Goal: Task Accomplishment & Management: Use online tool/utility

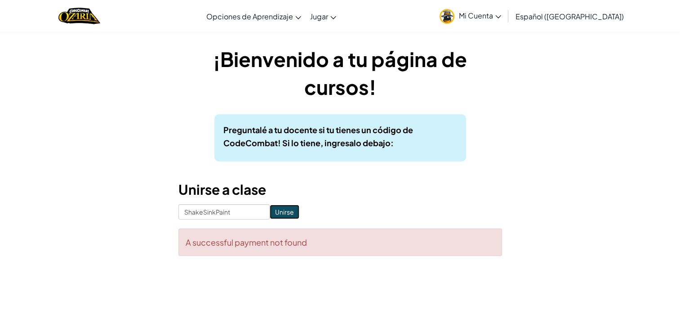
click at [284, 217] on input "Unirse" at bounding box center [285, 212] width 30 height 14
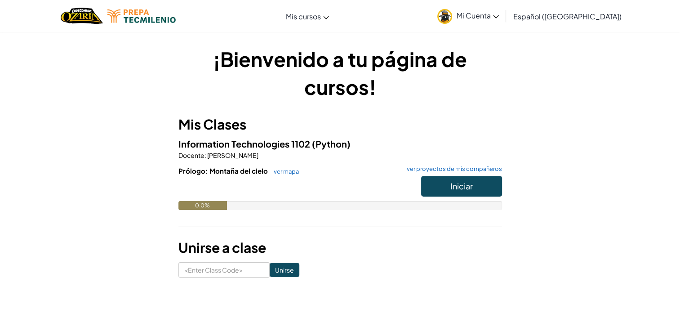
click at [499, 19] on span "Mi Cuenta" at bounding box center [478, 15] width 42 height 9
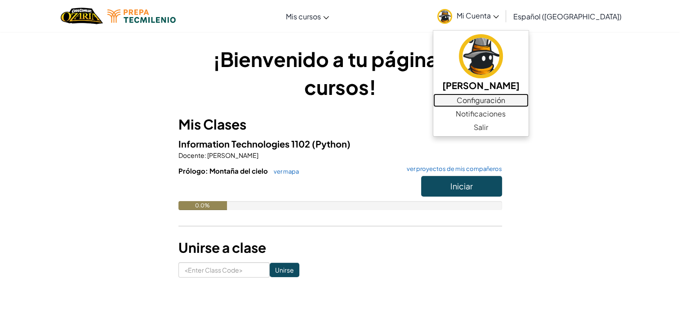
click at [484, 104] on link "Configuración" at bounding box center [480, 100] width 95 height 13
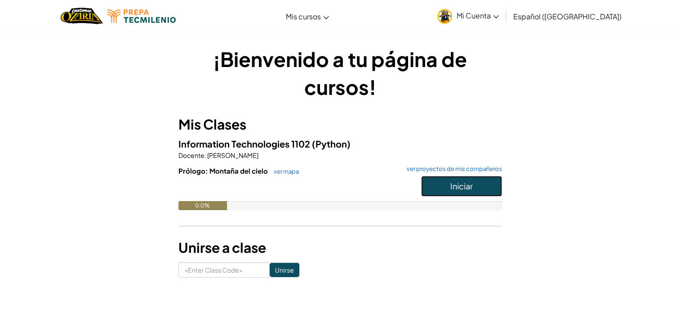
click at [446, 177] on button "Iniciar" at bounding box center [461, 186] width 81 height 21
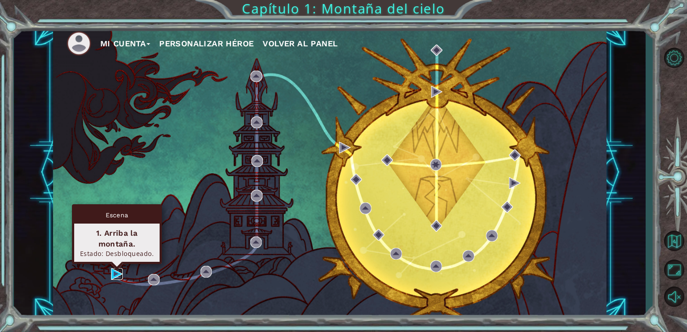
click at [117, 278] on img at bounding box center [117, 274] width 12 height 12
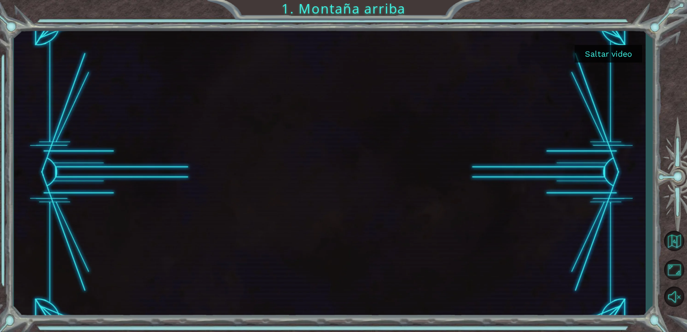
click at [612, 58] on button "Saltar video" at bounding box center [608, 54] width 67 height 18
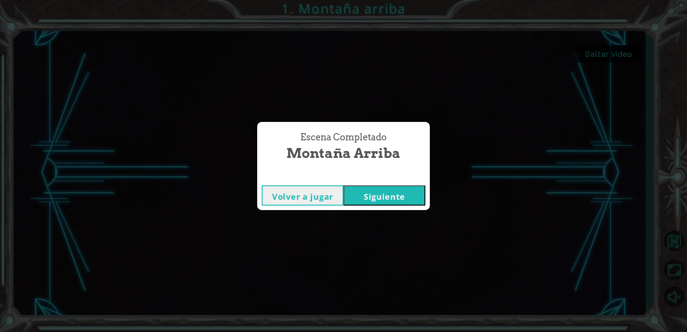
click at [393, 194] on button "Siguiente" at bounding box center [385, 195] width 82 height 20
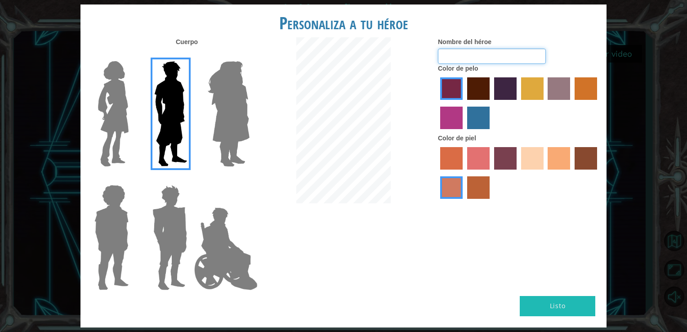
click at [458, 54] on input "Nombre del héroe" at bounding box center [492, 56] width 108 height 15
type input "MAXserrano"
click at [154, 211] on img at bounding box center [170, 237] width 42 height 112
click at [191, 179] on input "Hero Garnet" at bounding box center [191, 179] width 0 height 0
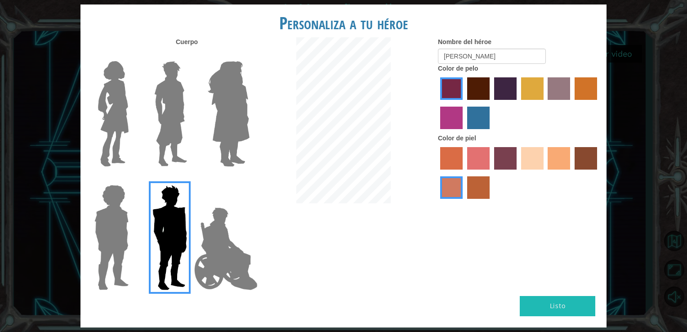
click at [112, 145] on img at bounding box center [113, 114] width 38 height 112
click at [132, 55] on input "Hero Connie" at bounding box center [132, 55] width 0 height 0
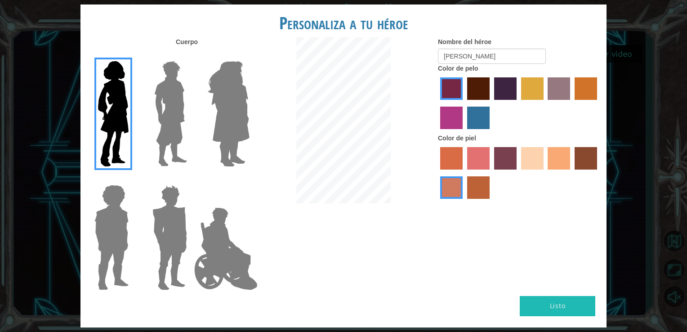
click at [158, 114] on img at bounding box center [171, 114] width 40 height 112
click at [191, 55] on input "Hero Lars" at bounding box center [191, 55] width 0 height 0
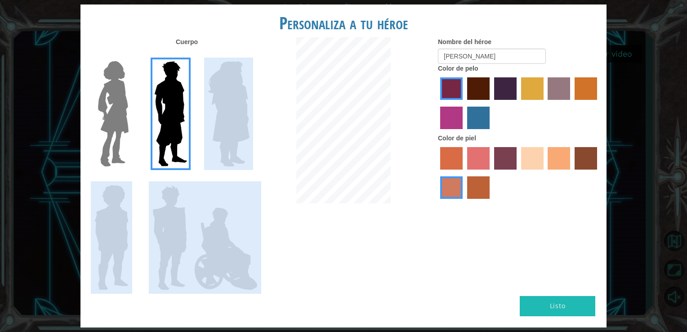
drag, startPoint x: 257, startPoint y: 87, endPoint x: 252, endPoint y: 90, distance: 6.0
click at [252, 89] on div "Cuerpo Nombre del héroe MAXserrano Color de pelo Color de piel" at bounding box center [343, 166] width 526 height 259
click at [166, 232] on img at bounding box center [170, 237] width 42 height 112
click at [191, 179] on input "Hero Garnet" at bounding box center [191, 179] width 0 height 0
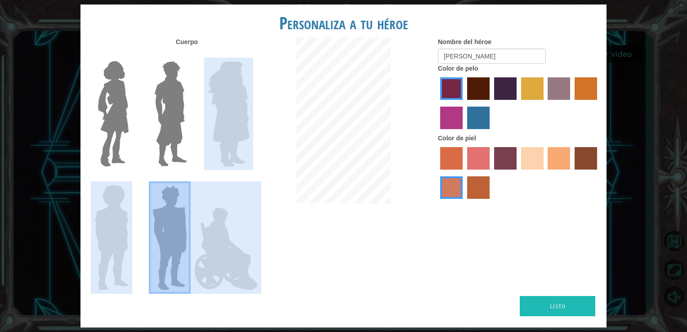
click at [185, 121] on img at bounding box center [171, 114] width 40 height 112
click at [191, 55] on input "Hero Lars" at bounding box center [191, 55] width 0 height 0
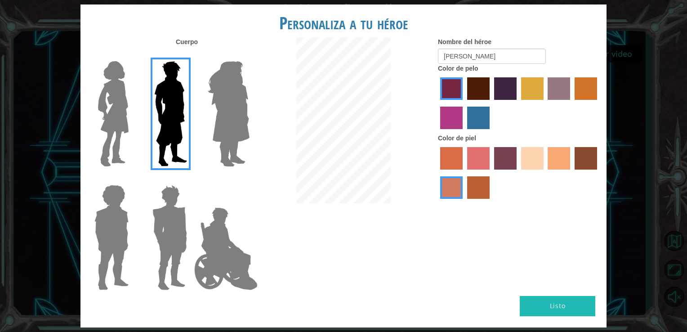
click at [553, 156] on label "tacao skin color" at bounding box center [559, 158] width 22 height 22
click at [545, 173] on input "tacao skin color" at bounding box center [545, 173] width 0 height 0
drag, startPoint x: 474, startPoint y: 85, endPoint x: 480, endPoint y: 87, distance: 6.5
click at [474, 85] on label "maroon hair color" at bounding box center [478, 88] width 22 height 22
click at [464, 103] on input "maroon hair color" at bounding box center [464, 103] width 0 height 0
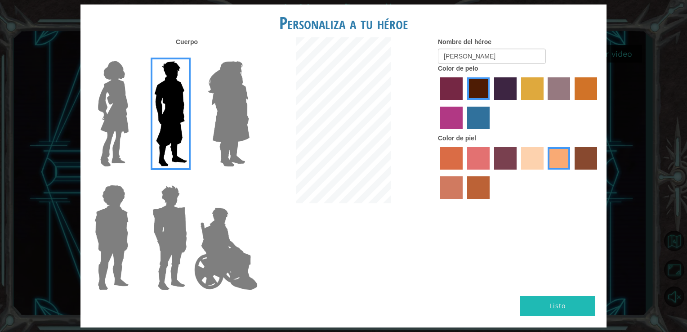
click at [472, 101] on div at bounding box center [519, 104] width 162 height 58
click at [475, 112] on label "lachmara hair color" at bounding box center [478, 118] width 22 height 22
click at [464, 132] on input "lachmara hair color" at bounding box center [464, 132] width 0 height 0
click at [525, 84] on label "tulip tree hair color" at bounding box center [532, 88] width 22 height 22
click at [518, 103] on input "tulip tree hair color" at bounding box center [518, 103] width 0 height 0
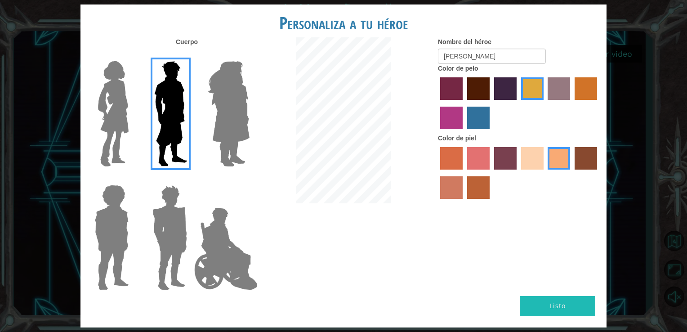
click at [500, 89] on label "hot purple hair color" at bounding box center [505, 88] width 22 height 22
click at [491, 103] on input "hot purple hair color" at bounding box center [491, 103] width 0 height 0
click at [482, 112] on label "lachmara hair color" at bounding box center [478, 118] width 22 height 22
click at [464, 132] on input "lachmara hair color" at bounding box center [464, 132] width 0 height 0
click at [567, 304] on button "Listo" at bounding box center [558, 306] width 76 height 20
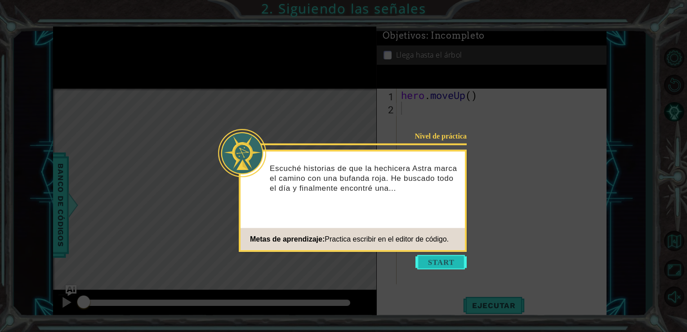
click at [437, 264] on button "Start" at bounding box center [440, 262] width 51 height 14
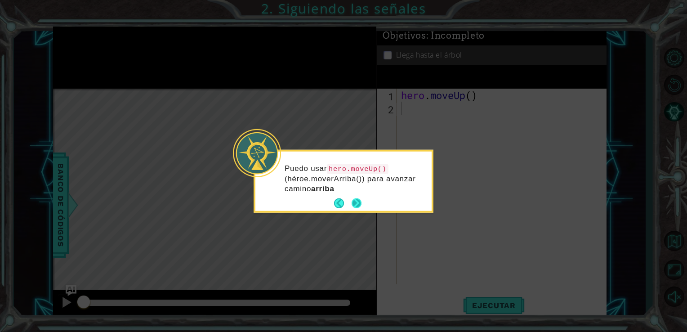
click at [362, 206] on div "Puedo usar hero.moveUp() (héroe.moverArriba()) para avanzar camino arriba" at bounding box center [343, 183] width 176 height 56
click at [357, 203] on button "Next" at bounding box center [357, 203] width 10 height 10
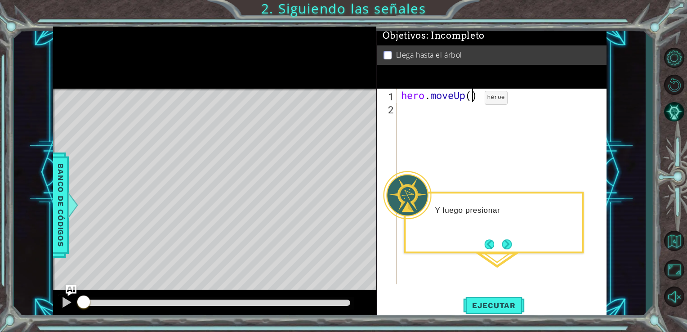
click at [471, 100] on div "hero . moveUp ( )" at bounding box center [504, 200] width 210 height 222
type textarea "hero.moveUp(2)"
click at [500, 296] on button "Ejecutar" at bounding box center [494, 305] width 62 height 23
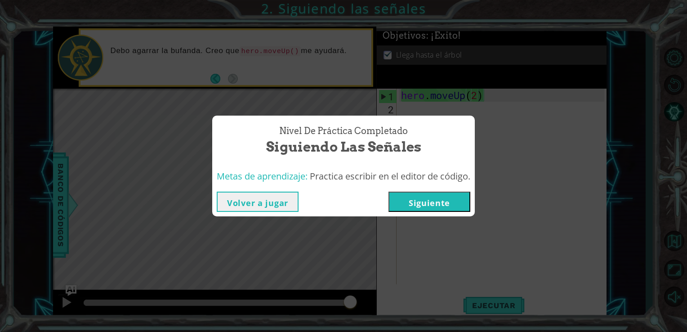
click at [424, 201] on button "Siguiente" at bounding box center [429, 202] width 82 height 20
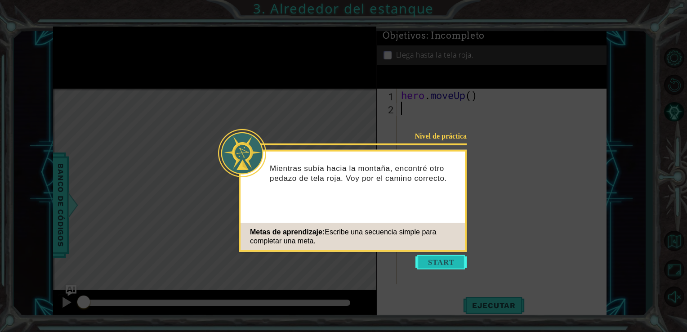
click at [442, 262] on button "Start" at bounding box center [440, 262] width 51 height 14
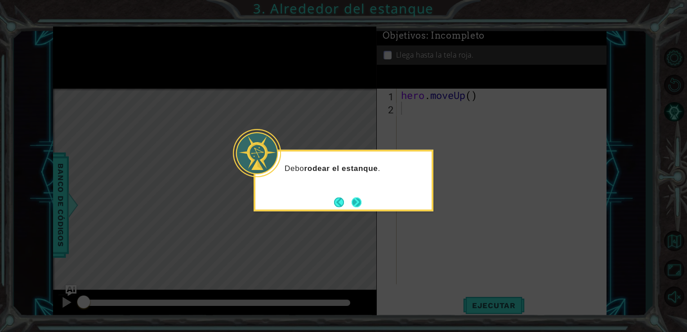
click at [360, 202] on button "Next" at bounding box center [357, 202] width 10 height 10
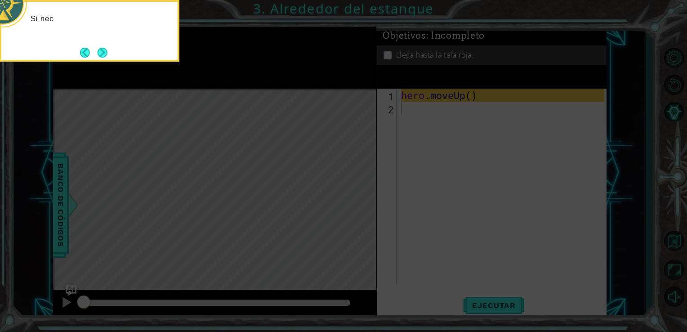
click at [360, 202] on icon at bounding box center [343, 50] width 687 height 564
click at [243, 190] on icon at bounding box center [343, 50] width 687 height 564
click at [100, 49] on button "Next" at bounding box center [102, 52] width 10 height 10
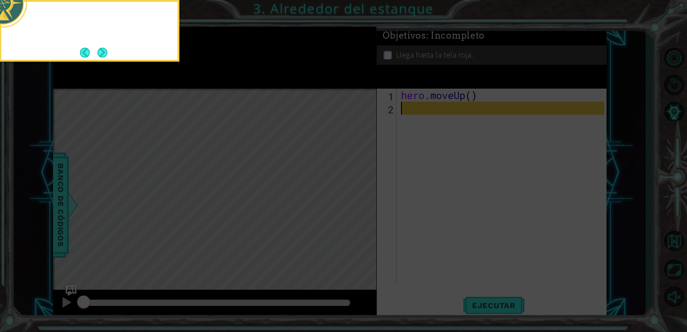
click at [100, 49] on button "Next" at bounding box center [103, 53] width 10 height 10
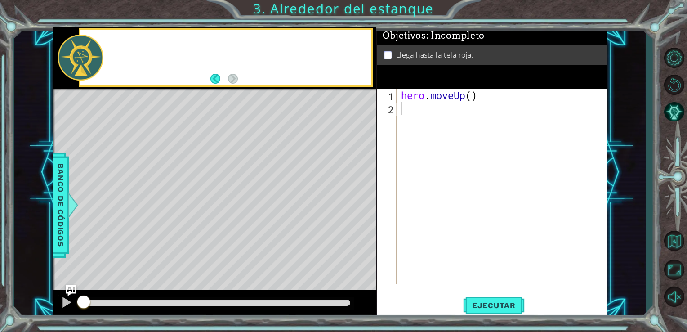
click at [100, 49] on div at bounding box center [80, 58] width 45 height 46
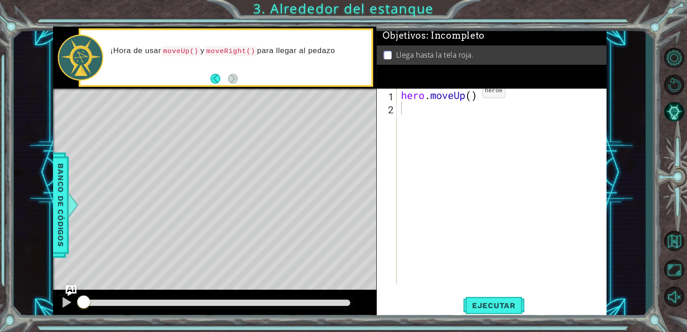
click at [469, 93] on div "hero . moveUp ( )" at bounding box center [504, 200] width 210 height 222
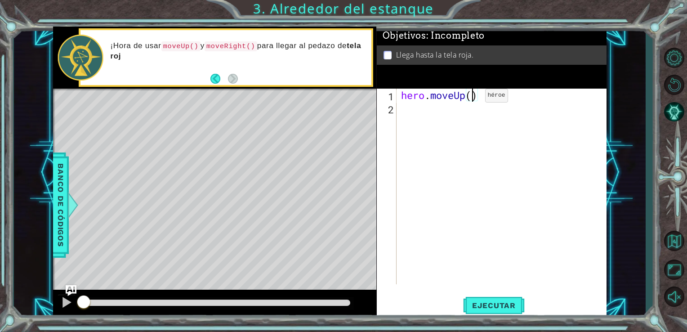
click at [471, 98] on div "hero . moveUp ( )" at bounding box center [504, 200] width 210 height 222
type textarea "hero.moveUp(w)"
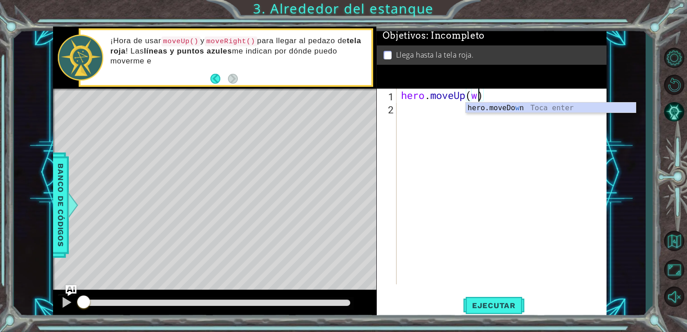
click at [449, 125] on div "hero . moveUp ( w )" at bounding box center [504, 200] width 210 height 222
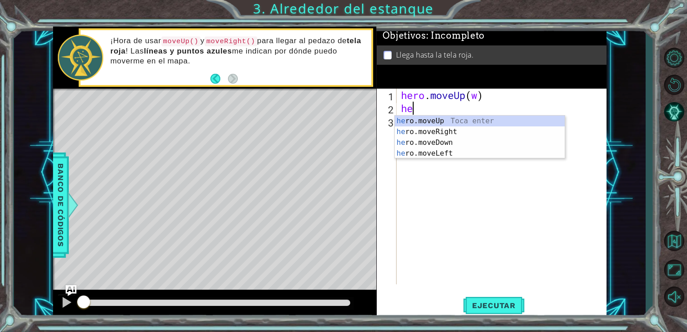
type textarea "hero"
click at [447, 133] on div "hero .moveUp Toca enter hero .moveRight Toca enter hero .moveDown Toca enter he…" at bounding box center [480, 148] width 170 height 65
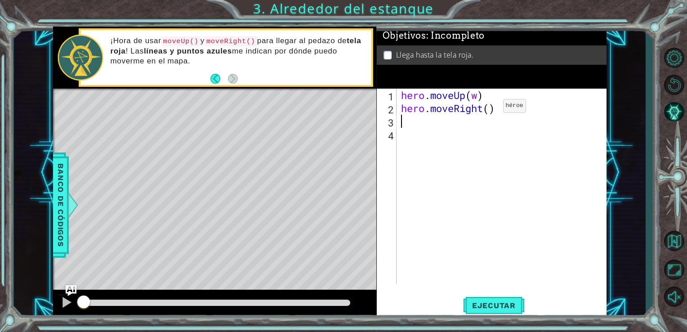
click at [489, 108] on div "hero . moveUp ( w ) hero . moveRight ( )" at bounding box center [504, 200] width 210 height 222
click at [491, 107] on div "hero . moveUp ( w ) hero . moveRight1 )" at bounding box center [504, 200] width 210 height 222
click at [477, 97] on div "hero . moveUp ( w ) hero . moveRight ( 1 )" at bounding box center [504, 200] width 210 height 222
type textarea "hero.moveUp(2)"
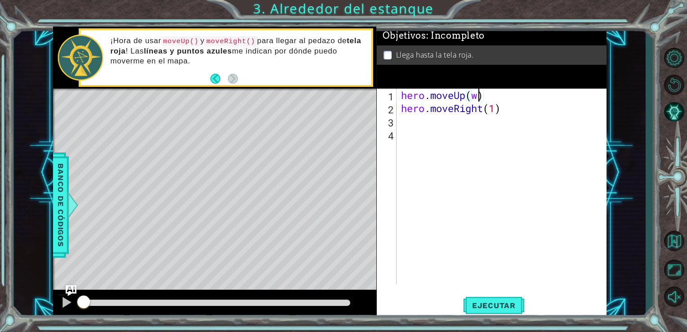
scroll to position [0, 3]
click at [419, 128] on div "hero . moveUp ( 2 ) hero . moveRight ( 1 )" at bounding box center [504, 200] width 210 height 222
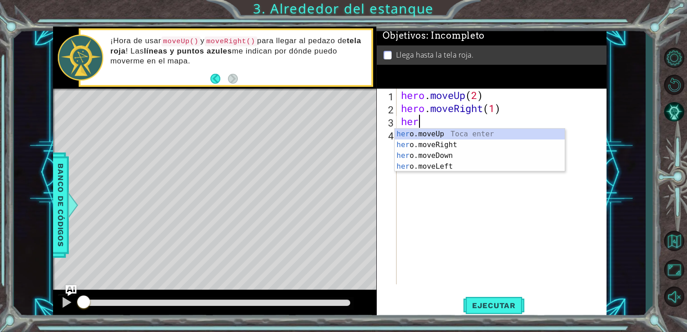
scroll to position [0, 0]
type textarea "hero"
click at [442, 136] on div "hero .moveUp Toca enter hero .moveRight Toca enter hero .moveDown Toca enter he…" at bounding box center [480, 161] width 170 height 65
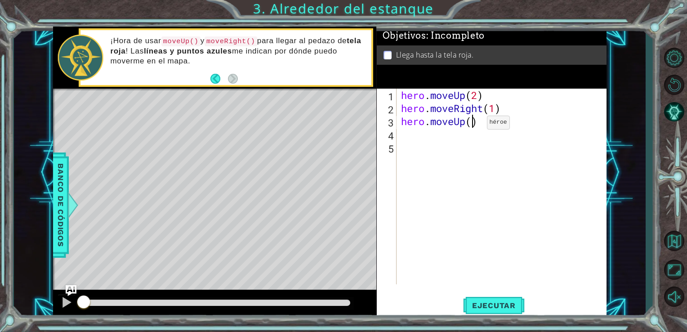
click at [473, 125] on div "hero . moveUp ( 2 ) hero . moveRight ( 1 ) hero . moveUp ( )" at bounding box center [504, 200] width 210 height 222
type textarea "hero.moveUp(1)"
click at [509, 311] on button "Ejecutar" at bounding box center [494, 305] width 62 height 23
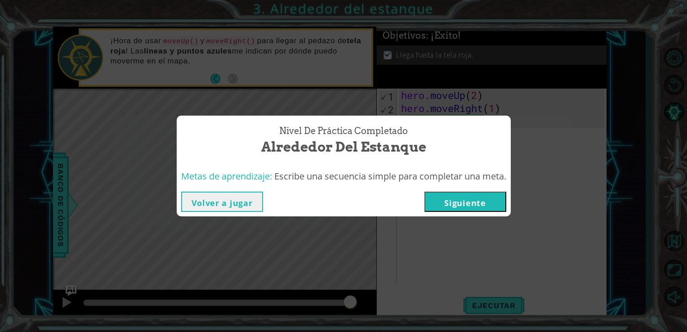
click at [464, 197] on button "Siguiente" at bounding box center [465, 202] width 82 height 20
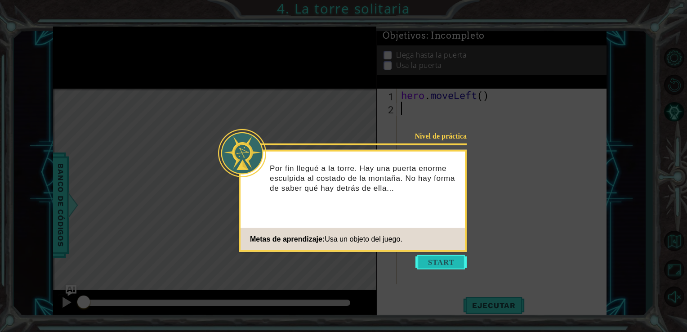
click at [446, 260] on button "Start" at bounding box center [440, 262] width 51 height 14
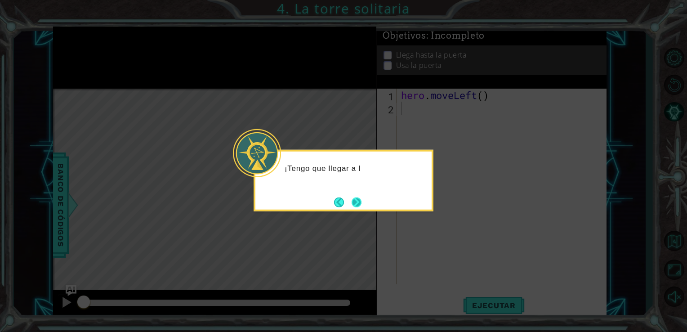
click at [357, 201] on button "Next" at bounding box center [357, 202] width 10 height 10
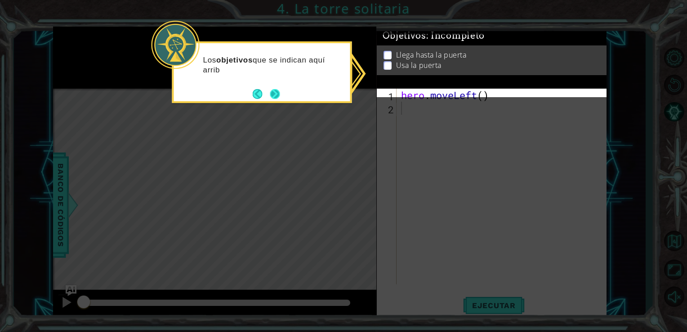
click at [277, 89] on button "Next" at bounding box center [275, 94] width 10 height 10
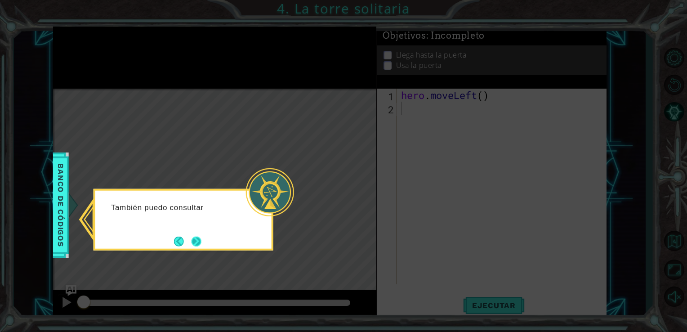
click at [198, 244] on button "Next" at bounding box center [197, 241] width 10 height 10
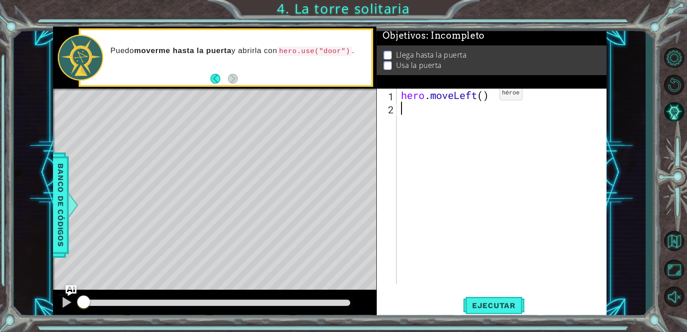
click at [485, 96] on div "hero . moveLeft ( )" at bounding box center [504, 200] width 210 height 222
type textarea "hero.moveLeft(2)"
click at [437, 106] on div "hero . moveLeft ( 2 )" at bounding box center [504, 200] width 210 height 222
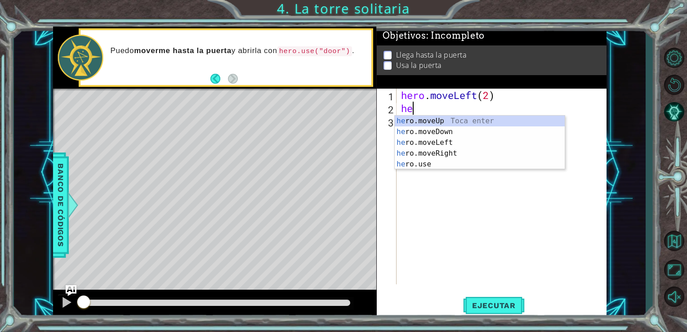
scroll to position [0, 0]
type textarea "hero"
click at [451, 121] on div "hero .moveUp Toca enter hero .moveDown Toca enter hero .moveLeft Toca enter her…" at bounding box center [480, 154] width 170 height 76
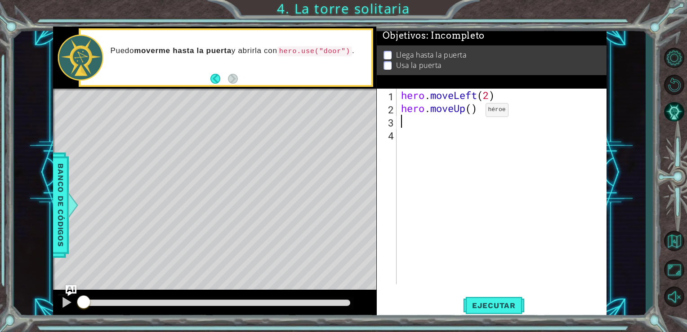
click at [471, 111] on div "hero . moveLeft ( 2 ) hero . moveUp ( )" at bounding box center [504, 200] width 210 height 222
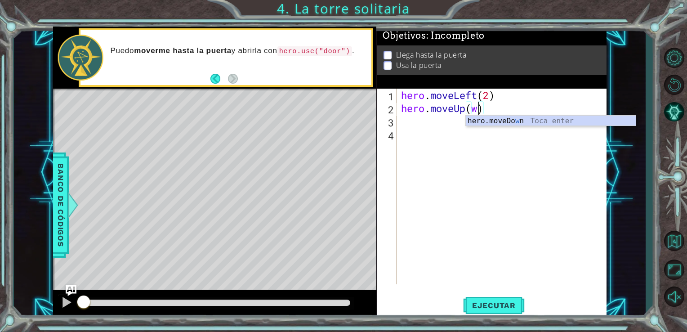
scroll to position [0, 3]
type textarea "hero.moveUp(2)"
click at [525, 134] on div "hero . moveLeft ( 2 ) hero . moveUp ( 2 )" at bounding box center [504, 200] width 210 height 222
click at [507, 120] on div "hero . moveLeft ( 2 ) hero . moveUp ( 2 )" at bounding box center [504, 200] width 210 height 222
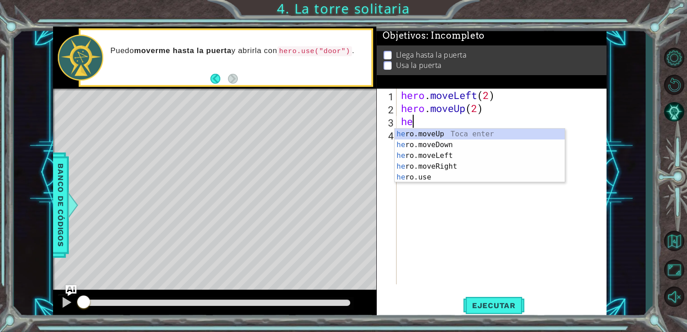
type textarea "hero"
click at [468, 165] on div "hero .moveUp Toca enter hero .moveDown Toca enter hero .moveLeft Toca enter her…" at bounding box center [480, 167] width 170 height 76
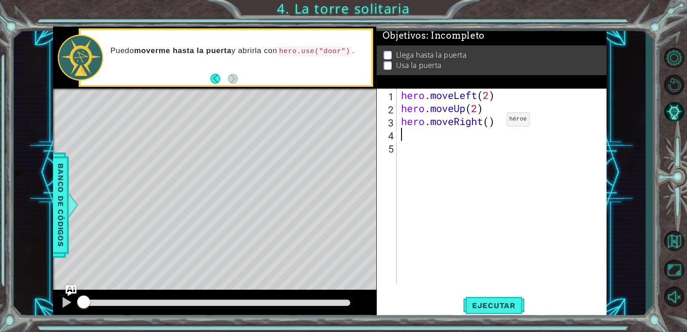
click at [491, 123] on div "hero . moveLeft ( 2 ) hero . moveUp ( 2 ) hero . moveRight ( )" at bounding box center [504, 200] width 210 height 222
type textarea "hero.moveRight(2)"
click at [506, 309] on span "Ejecutar" at bounding box center [494, 305] width 62 height 9
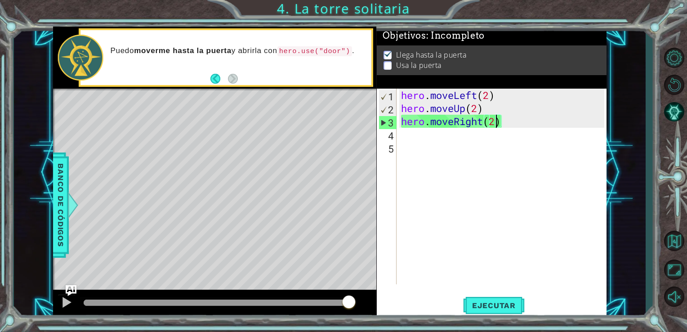
click at [430, 147] on div "hero . moveLeft ( 2 ) hero . moveUp ( 2 ) hero . moveRight ( 2 )" at bounding box center [504, 200] width 210 height 222
click at [442, 138] on div "hero . moveLeft ( 2 ) hero . moveUp ( 2 ) hero . moveRight ( 2 )" at bounding box center [504, 200] width 210 height 222
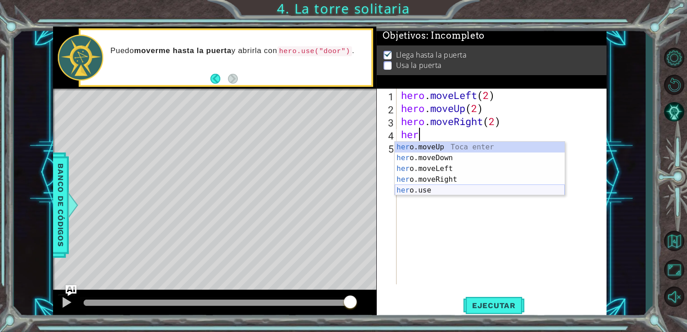
click at [471, 189] on div "her o.moveUp Toca enter her o.moveDown Toca enter her o.moveLeft Toca enter her…" at bounding box center [480, 180] width 170 height 76
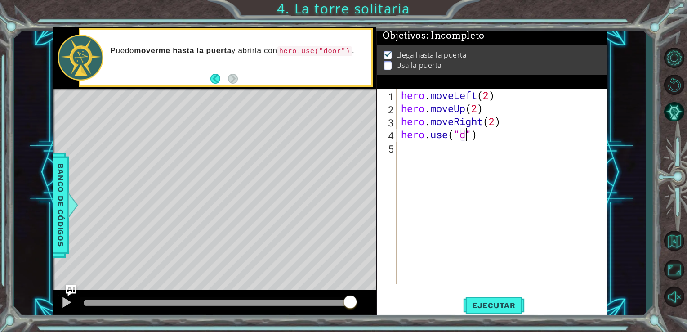
scroll to position [0, 3]
type textarea "hero.use("door")"
drag, startPoint x: 536, startPoint y: 80, endPoint x: 499, endPoint y: 301, distance: 224.0
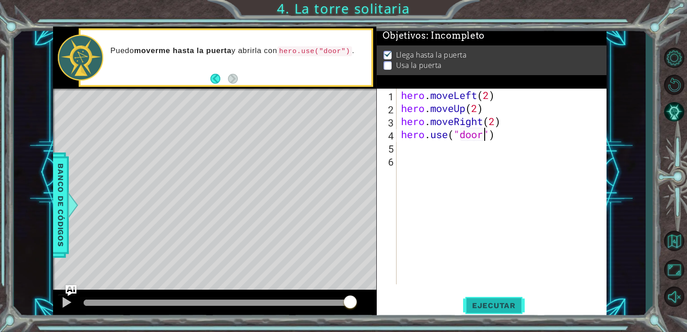
click at [499, 301] on button "Ejecutar" at bounding box center [494, 305] width 62 height 23
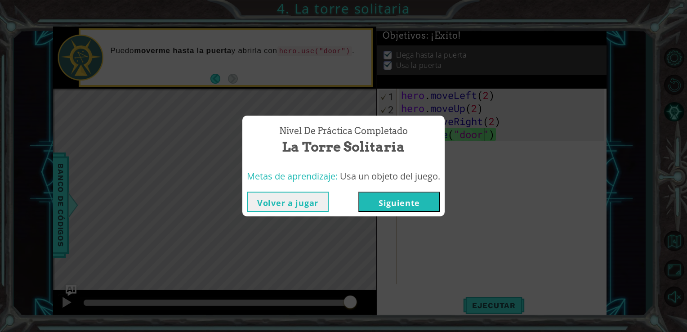
click at [427, 197] on button "Siguiente" at bounding box center [399, 202] width 82 height 20
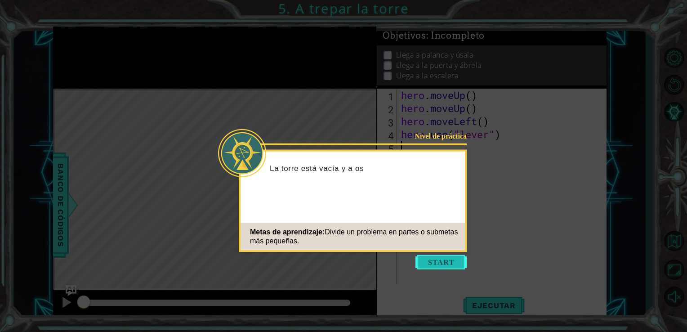
click at [451, 256] on button "Start" at bounding box center [440, 262] width 51 height 14
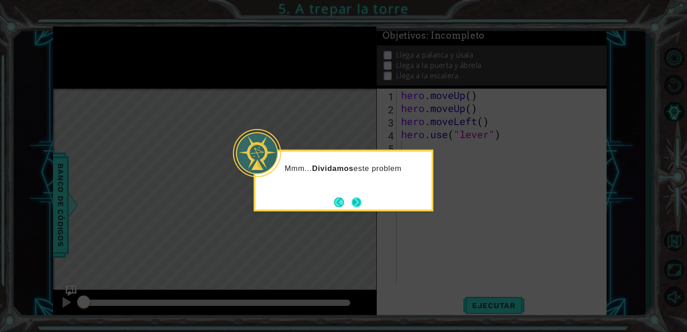
drag, startPoint x: 365, startPoint y: 206, endPoint x: 358, endPoint y: 202, distance: 8.1
click at [365, 206] on div "Mmm... Dividamos este problem" at bounding box center [344, 181] width 180 height 62
click at [358, 202] on button "Next" at bounding box center [357, 202] width 10 height 10
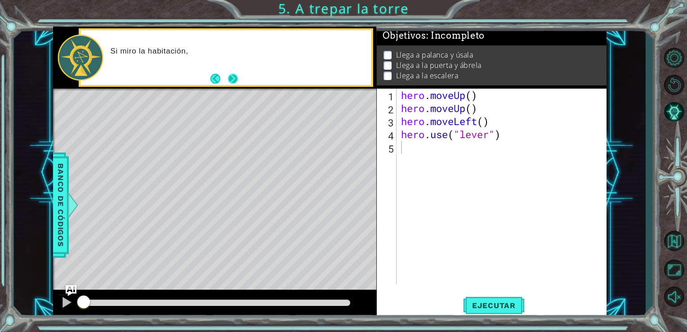
click at [234, 80] on button "Next" at bounding box center [233, 79] width 10 height 10
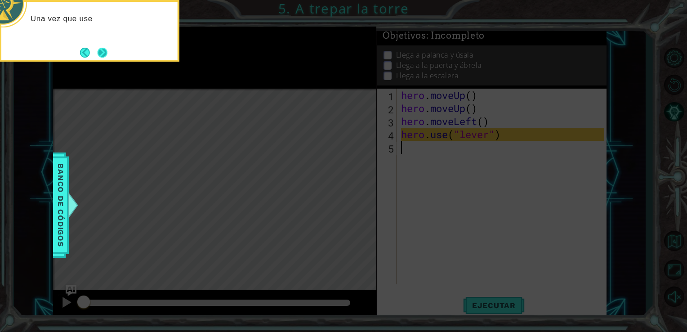
click at [100, 49] on button "Next" at bounding box center [103, 53] width 10 height 10
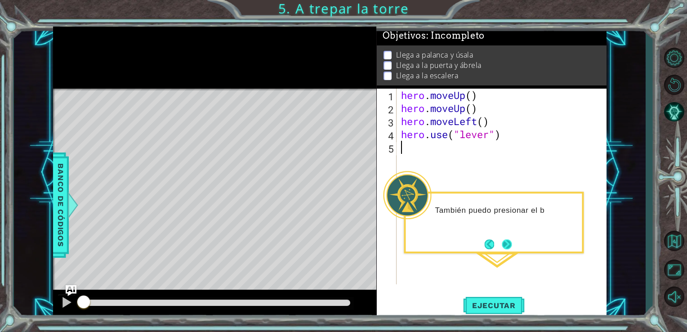
click at [506, 243] on button "Next" at bounding box center [507, 244] width 10 height 10
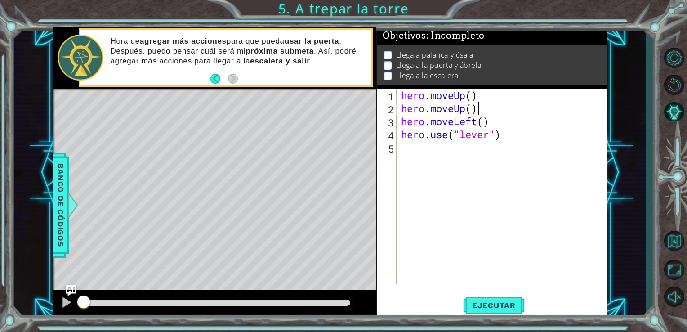
click at [478, 111] on div "hero . moveUp ( ) hero . moveUp ( ) hero . moveLeft ( ) hero . use ( "lever" )" at bounding box center [504, 200] width 210 height 222
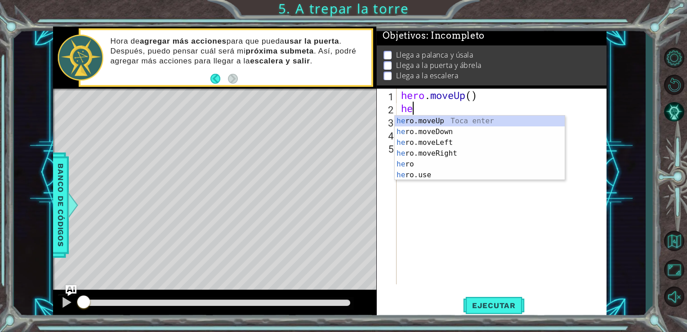
type textarea "h"
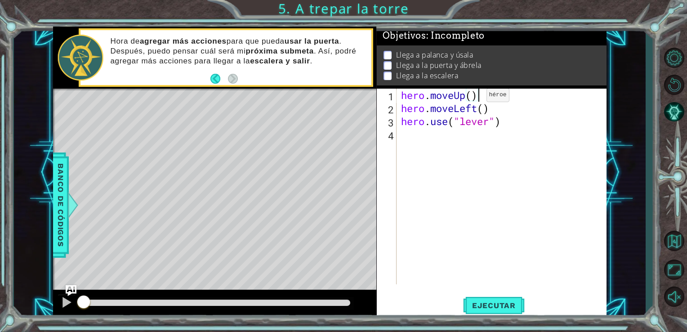
click at [471, 96] on div "hero . moveUp ( ) hero . moveLeft ( ) hero . use ( "lever" )" at bounding box center [504, 200] width 210 height 222
click at [487, 110] on div "hero . moveUp ( 2 ) hero . moveLeft ( ) hero . use ( "lever" )" at bounding box center [504, 200] width 210 height 222
click at [482, 110] on div "hero . moveUp ( 2 ) hero . moveLeft ( ) hero . use ( "lever" )" at bounding box center [504, 200] width 210 height 222
type textarea "hero.moveLeft(1)"
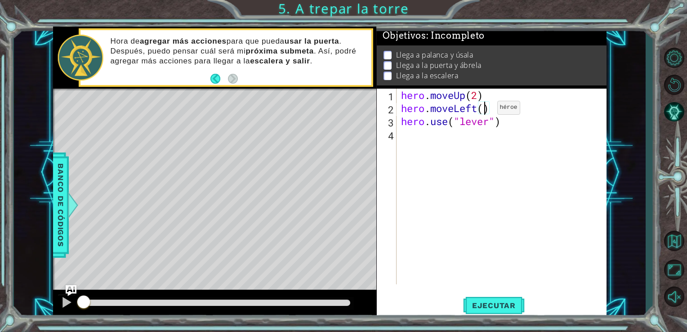
scroll to position [0, 4]
click at [479, 138] on div "hero . moveUp ( 2 ) hero . moveLeft ( 1 ) hero . use ( "lever" )" at bounding box center [504, 200] width 210 height 222
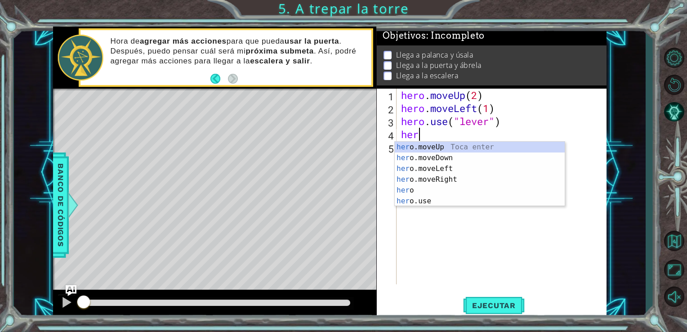
scroll to position [0, 0]
type textarea "hero"
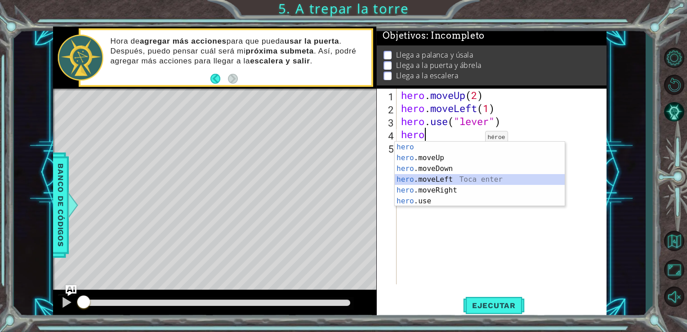
click at [450, 185] on div "hero Toca enter hero .moveUp Toca enter hero .moveDown Toca enter hero .moveLef…" at bounding box center [480, 185] width 170 height 86
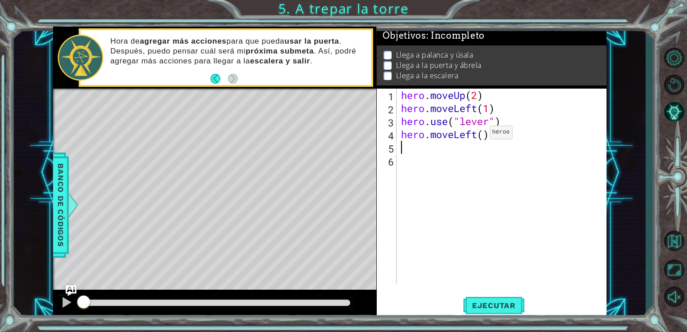
click at [476, 134] on div "hero . moveUp ( 2 ) hero . moveLeft ( 1 ) hero . use ( "lever" ) hero . moveLef…" at bounding box center [504, 200] width 210 height 222
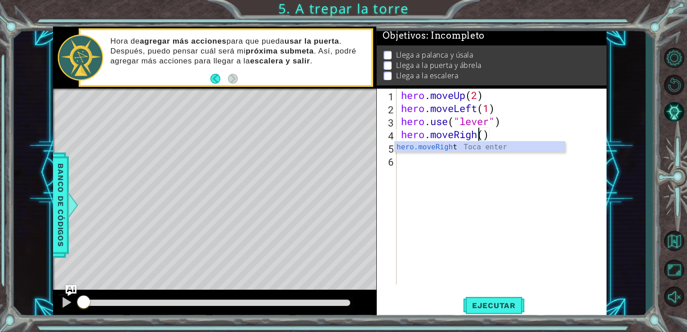
scroll to position [0, 4]
click at [491, 140] on div "hero . moveUp ( 2 ) hero . moveLeft ( 1 ) hero . use ( "lever" ) hero . moveRig…" at bounding box center [504, 200] width 210 height 222
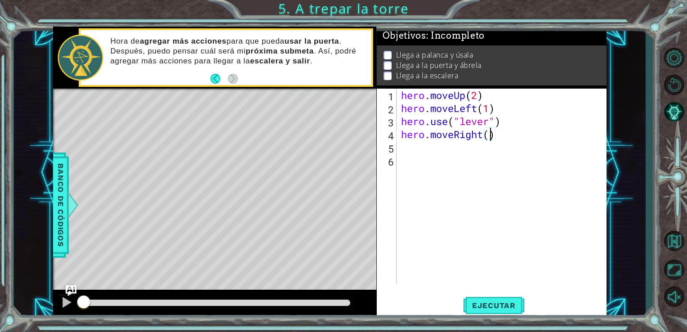
type textarea "hero.moveRight(3)"
click at [457, 156] on div "hero . moveUp ( 2 ) hero . moveLeft ( 1 ) hero . use ( "lever" ) hero . moveRig…" at bounding box center [504, 200] width 210 height 222
click at [443, 146] on div "hero . moveUp ( 2 ) hero . moveLeft ( 1 ) hero . use ( "lever" ) hero . moveRig…" at bounding box center [504, 200] width 210 height 222
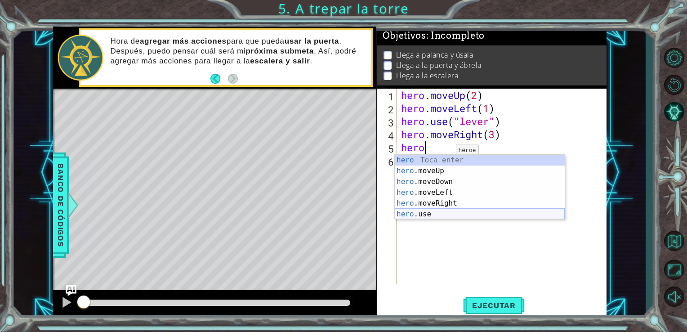
click at [434, 211] on div "hero Toca enter hero .moveUp Toca enter hero .moveDown Toca enter hero .moveLef…" at bounding box center [480, 198] width 170 height 86
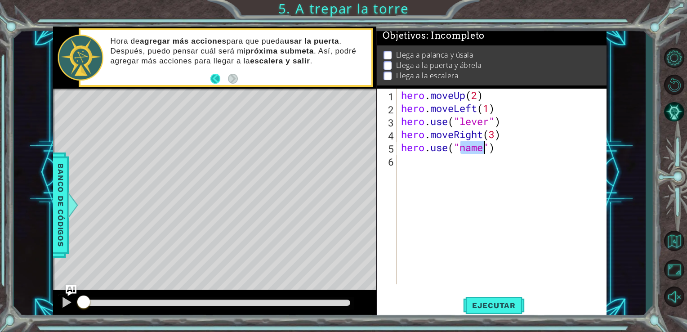
click at [216, 78] on button "Back" at bounding box center [219, 79] width 18 height 10
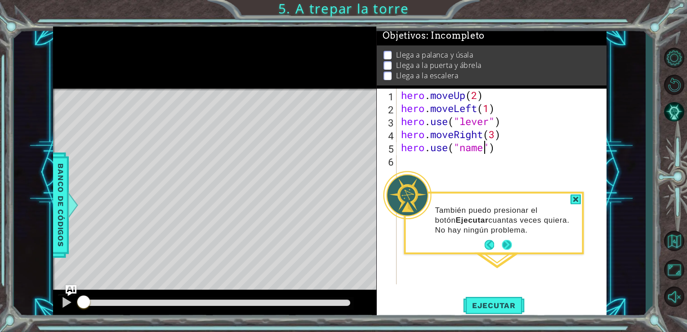
click at [502, 246] on button "Next" at bounding box center [507, 245] width 10 height 10
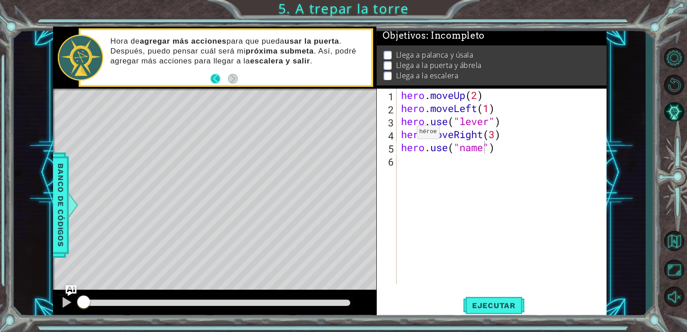
click at [214, 79] on button "Back" at bounding box center [219, 79] width 18 height 10
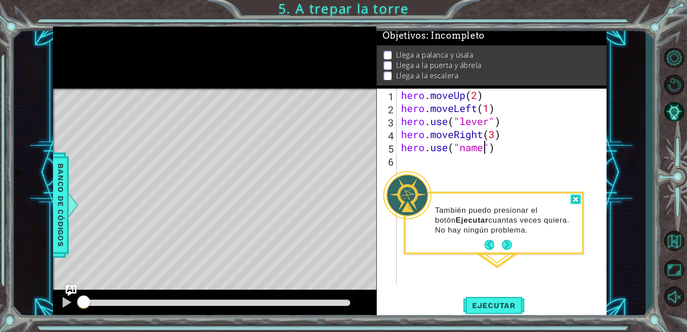
click at [579, 197] on div at bounding box center [575, 199] width 11 height 10
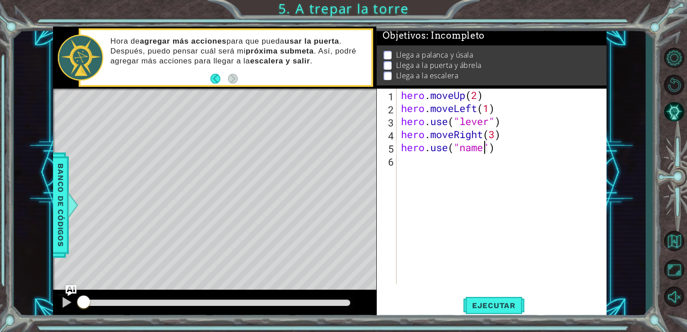
scroll to position [0, 4]
type textarea "hero.use("door")"
click at [452, 165] on div "hero . moveUp ( 2 ) hero . moveLeft ( 1 ) hero . use ( "lever" ) hero . moveRig…" at bounding box center [504, 200] width 210 height 222
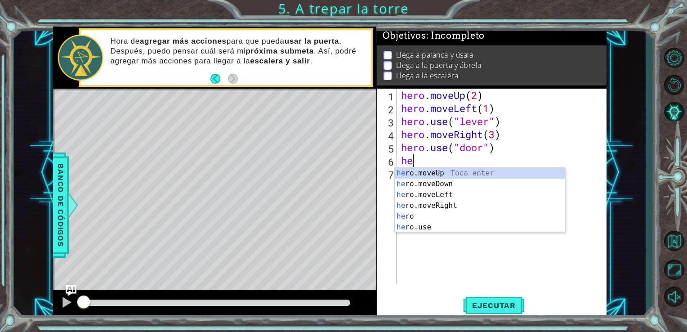
type textarea "her"
click at [463, 174] on div "her o.moveUp Toca enter her o.moveDown Toca enter her o.moveLeft Toca enter her…" at bounding box center [480, 211] width 170 height 86
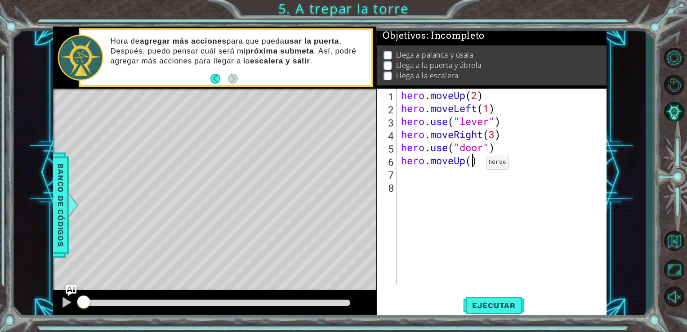
click at [472, 165] on div "hero . moveUp ( 2 ) hero . moveLeft ( 1 ) hero . use ( "lever" ) hero . moveRig…" at bounding box center [504, 200] width 210 height 222
type textarea "hero.moveUp(2)"
click at [429, 196] on div "hero . moveUp ( 2 ) hero . moveLeft ( 1 ) hero . use ( "lever" ) hero . moveRig…" at bounding box center [504, 200] width 210 height 222
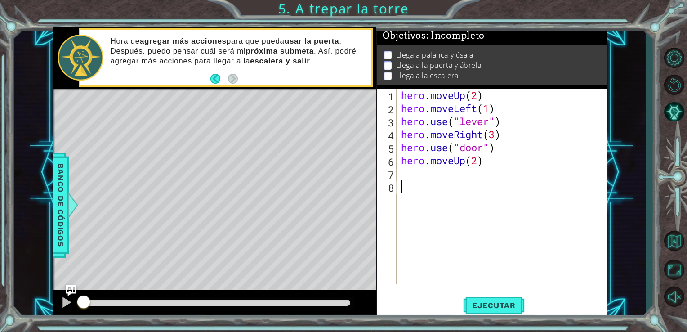
click at [421, 179] on div "hero . moveUp ( 2 ) hero . moveLeft ( 1 ) hero . use ( "lever" ) hero . moveRig…" at bounding box center [504, 200] width 210 height 222
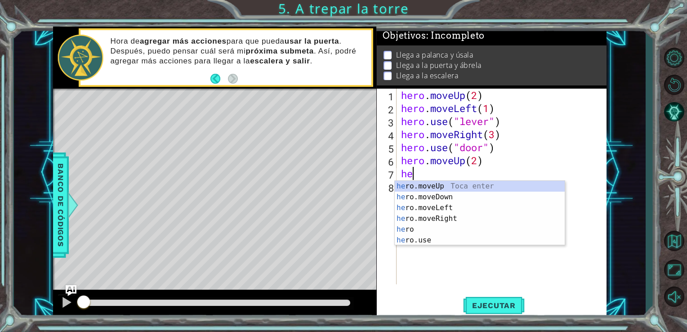
type textarea "her"
click at [445, 208] on div "her o.moveUp Toca enter her o.moveDown Toca enter her o.moveLeft Toca enter her…" at bounding box center [480, 224] width 170 height 86
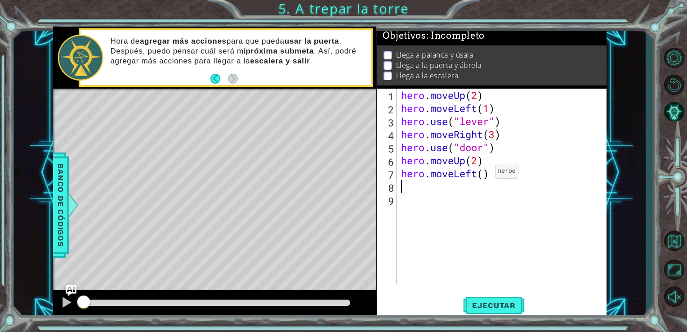
click at [482, 174] on div "hero . moveUp ( 2 ) hero . moveLeft ( 1 ) hero . use ( "lever" ) hero . moveRig…" at bounding box center [504, 200] width 210 height 222
type textarea "hero.moveLeft(3)"
click at [459, 192] on div "hero . moveUp ( 2 ) hero . moveLeft ( 1 ) hero . use ( "lever" ) hero . moveRig…" at bounding box center [504, 200] width 210 height 222
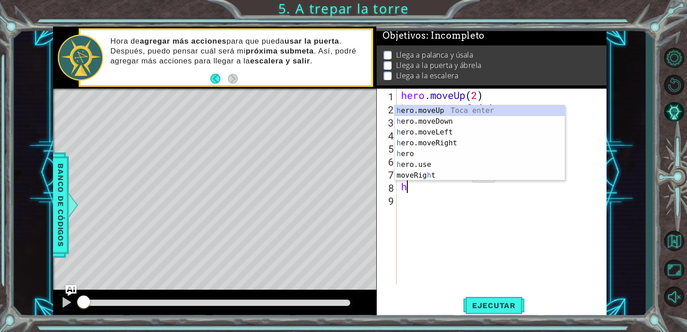
scroll to position [0, 0]
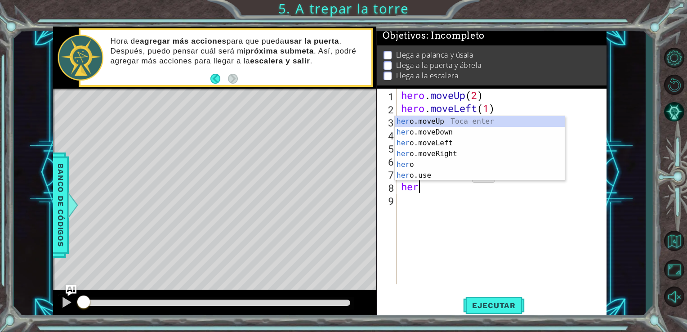
type textarea "hero"
click at [444, 129] on div "hero Toca enter hero .moveUp Toca enter hero .moveDown Toca enter hero .moveLef…" at bounding box center [480, 159] width 170 height 86
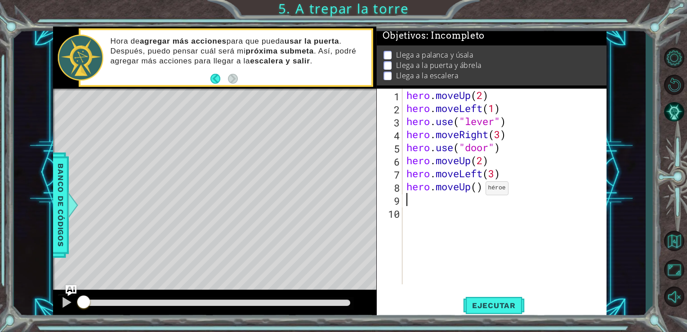
drag, startPoint x: 477, startPoint y: 190, endPoint x: 517, endPoint y: 210, distance: 44.4
click at [478, 190] on div "hero . moveUp ( 2 ) hero . moveLeft ( 1 ) hero . use ( "lever" ) hero . moveRig…" at bounding box center [507, 200] width 205 height 222
type textarea "hero.moveUp(1)"
click at [506, 302] on span "Ejecutar" at bounding box center [494, 305] width 62 height 9
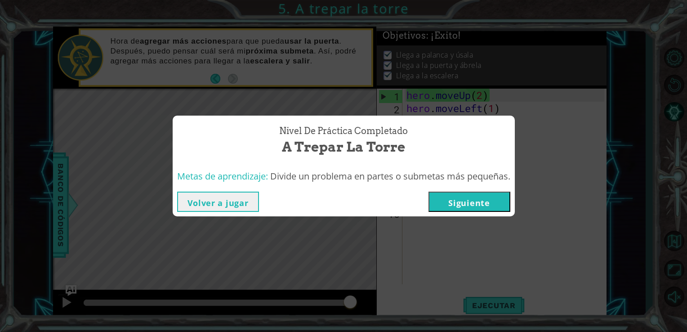
click at [482, 202] on button "Siguiente" at bounding box center [469, 202] width 82 height 20
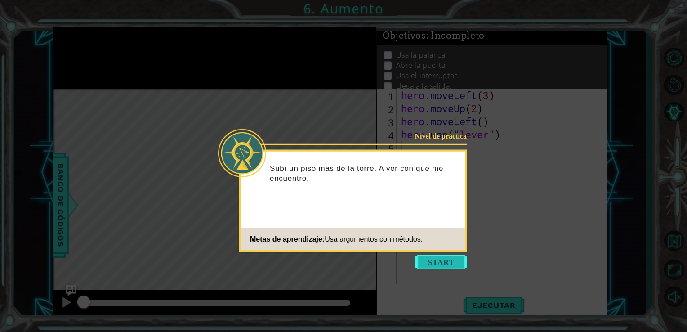
click at [446, 266] on button "Start" at bounding box center [440, 262] width 51 height 14
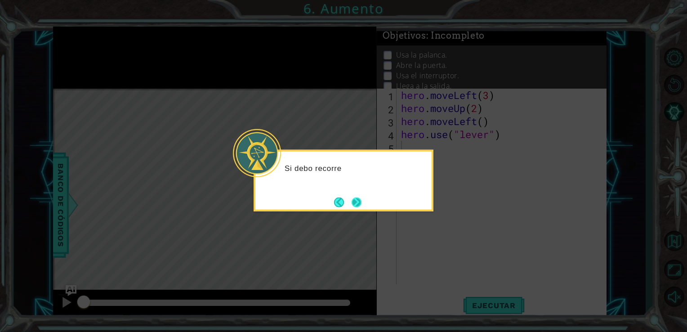
click at [354, 206] on button "Next" at bounding box center [357, 202] width 10 height 10
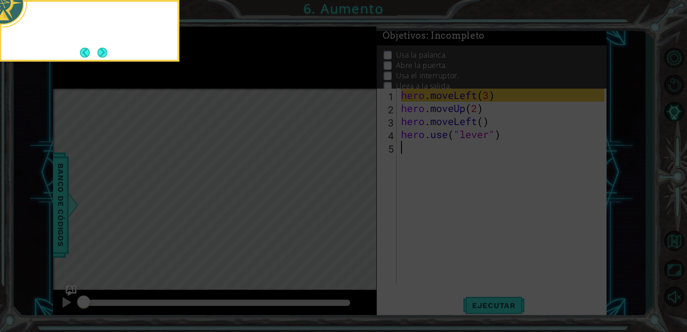
click at [354, 206] on icon at bounding box center [343, 50] width 687 height 564
click at [98, 51] on button "Next" at bounding box center [103, 53] width 10 height 10
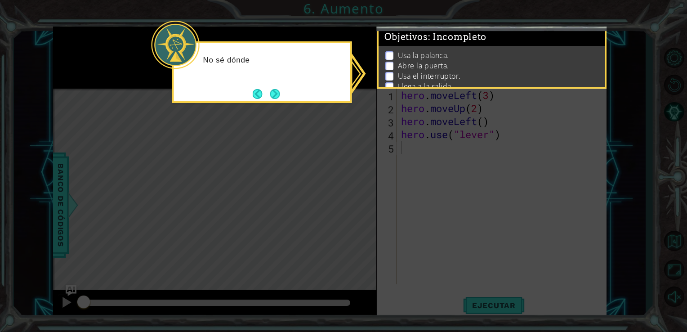
click at [284, 91] on div "No sé dónde" at bounding box center [262, 72] width 180 height 62
drag, startPoint x: 277, startPoint y: 93, endPoint x: 309, endPoint y: 99, distance: 32.5
click at [277, 94] on button "Next" at bounding box center [275, 94] width 10 height 10
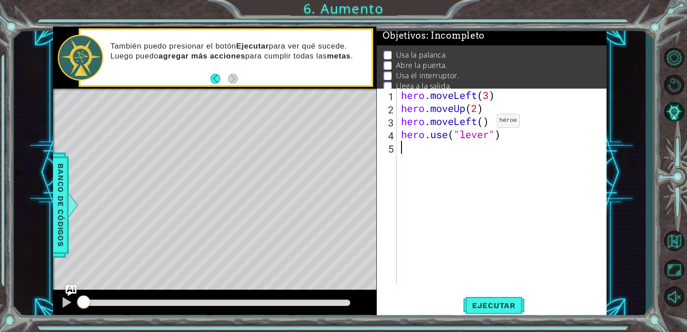
click at [483, 123] on div "hero . moveLeft ( 3 ) hero . moveUp ( 2 ) hero . moveLeft ( ) hero . use ( "lev…" at bounding box center [504, 200] width 210 height 222
type textarea "hero.moveLeft(1)"
click at [447, 152] on div "hero . moveLeft ( 3 ) hero . moveUp ( 2 ) hero . moveLeft ( 1 ) hero . use ( "l…" at bounding box center [504, 200] width 210 height 222
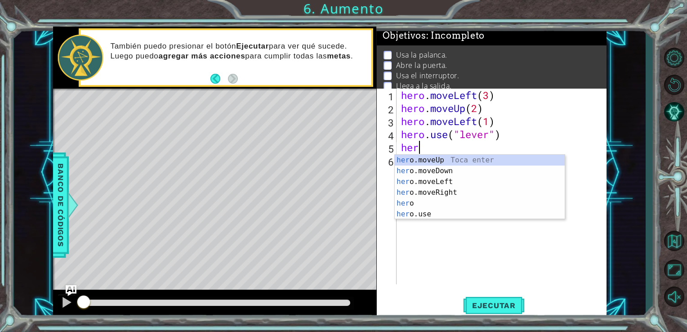
scroll to position [0, 0]
click at [426, 195] on div "hero Toca enter hero .moveUp Toca enter hero .moveDown Toca enter hero .moveLef…" at bounding box center [480, 198] width 170 height 86
type textarea "hero.moveLeft(1)"
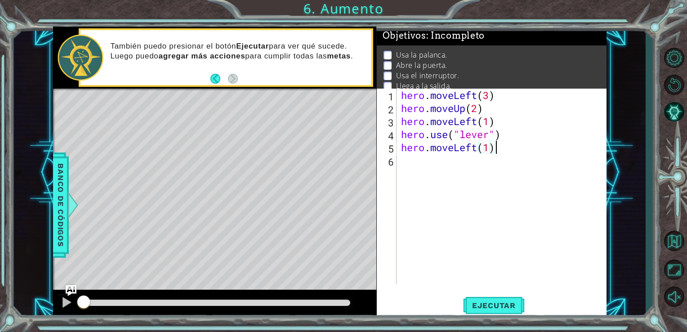
click at [504, 151] on div "hero . moveLeft ( 3 ) hero . moveUp ( 2 ) hero . moveLeft ( 1 ) hero . use ( "l…" at bounding box center [504, 200] width 210 height 222
click at [438, 167] on div "hero . moveLeft ( 3 ) hero . moveUp ( 2 ) hero . moveLeft ( 1 ) hero . use ( "l…" at bounding box center [504, 200] width 210 height 222
drag, startPoint x: 489, startPoint y: 310, endPoint x: 641, endPoint y: 292, distance: 152.5
click at [489, 309] on button "Ejecutar" at bounding box center [494, 305] width 62 height 23
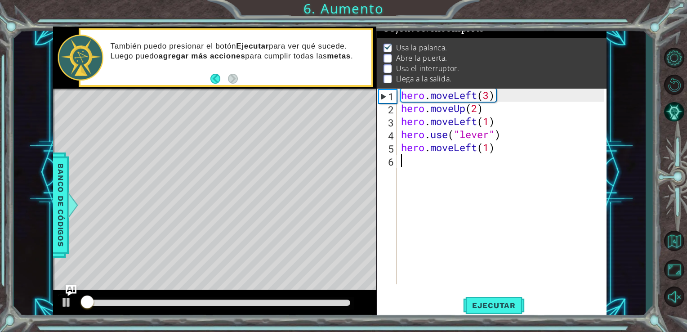
scroll to position [9, 0]
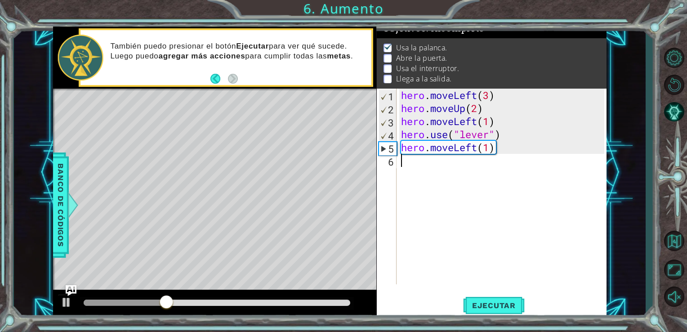
click at [408, 164] on div "hero . moveLeft ( 3 ) hero . moveUp ( 2 ) hero . moveLeft ( 1 ) hero . use ( "l…" at bounding box center [504, 200] width 210 height 222
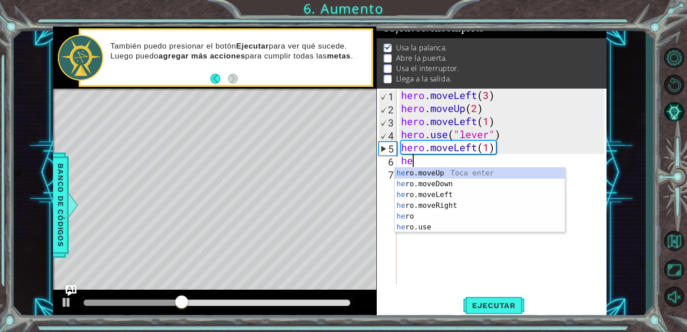
scroll to position [0, 0]
click at [426, 226] on div "hero Toca enter hero .moveUp Toca enter hero .moveDown Toca enter hero .moveLef…" at bounding box center [480, 211] width 170 height 86
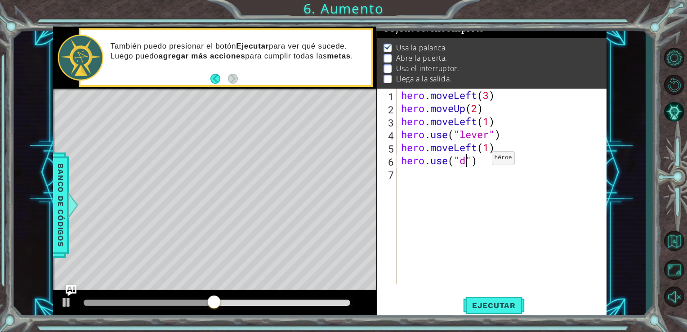
type textarea "hero.use("door")"
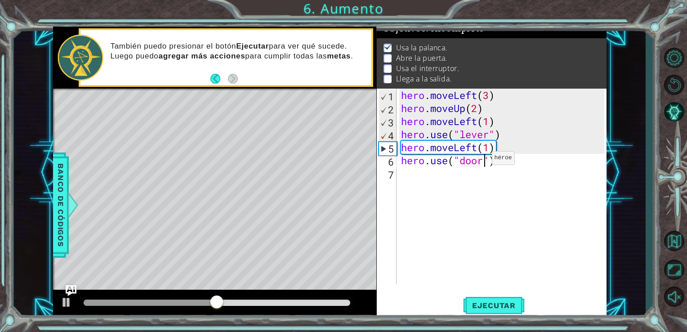
scroll to position [0, 4]
click at [464, 172] on div "hero . moveLeft ( 3 ) hero . moveUp ( 2 ) hero . moveLeft ( 1 ) hero . use ( "l…" at bounding box center [504, 200] width 210 height 222
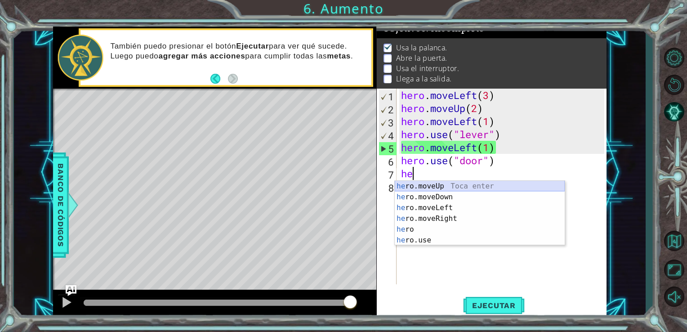
click at [466, 186] on div "he ro.moveUp Toca enter he ro.moveDown Toca enter he ro.moveLeft Toca enter he …" at bounding box center [480, 224] width 170 height 86
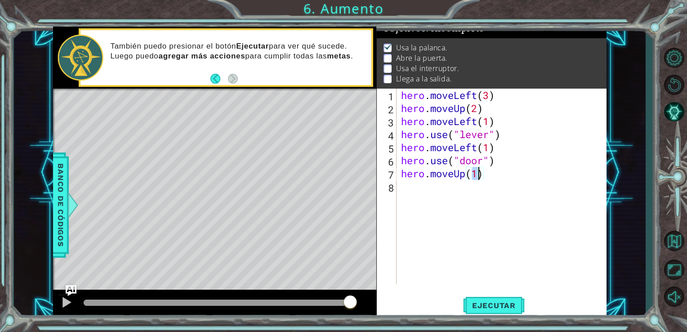
type textarea "hero.moveUp(2)"
click at [470, 186] on div "hero . moveLeft ( 3 ) hero . moveUp ( 2 ) hero . moveLeft ( 1 ) hero . use ( "l…" at bounding box center [504, 200] width 210 height 222
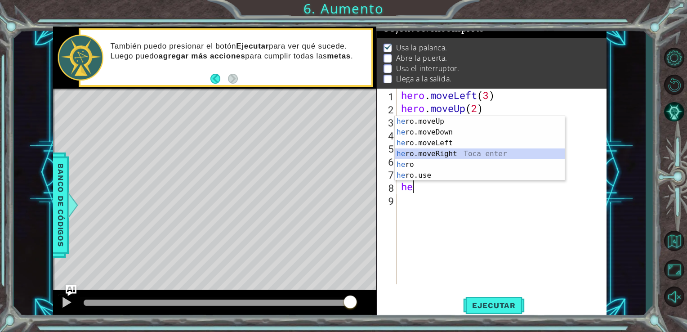
click at [451, 157] on div "he ro.moveUp Toca enter he ro.moveDown Toca enter he ro.moveLeft Toca enter he …" at bounding box center [480, 159] width 170 height 86
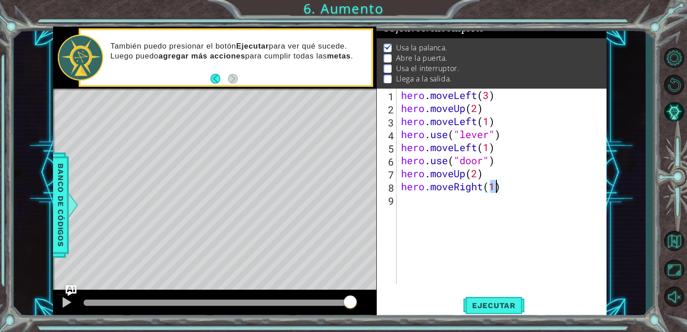
type textarea "hero.moveRight(2)"
click at [439, 210] on div "hero . moveLeft ( 3 ) hero . moveUp ( 2 ) hero . moveLeft ( 1 ) hero . use ( "l…" at bounding box center [504, 200] width 210 height 222
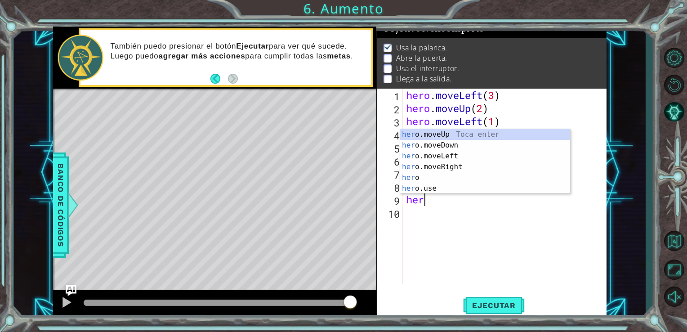
scroll to position [0, 0]
click at [441, 189] on div "her o.moveUp Toca enter her o.moveDown Toca enter her o.moveLeft Toca enter her…" at bounding box center [485, 172] width 170 height 86
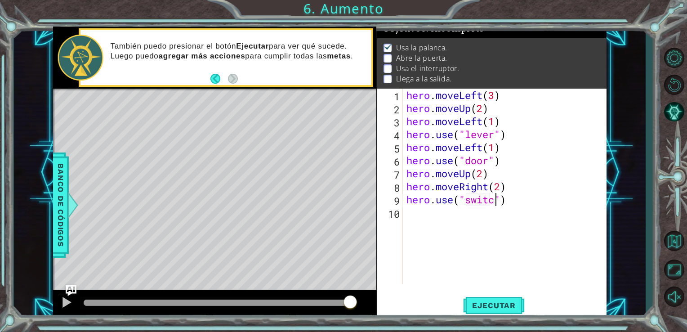
scroll to position [0, 4]
type textarea "hero.use("switch")"
click at [500, 220] on div "hero . moveLeft ( 3 ) hero . moveUp ( 2 ) hero . moveLeft ( 1 ) hero . use ( "l…" at bounding box center [507, 200] width 205 height 222
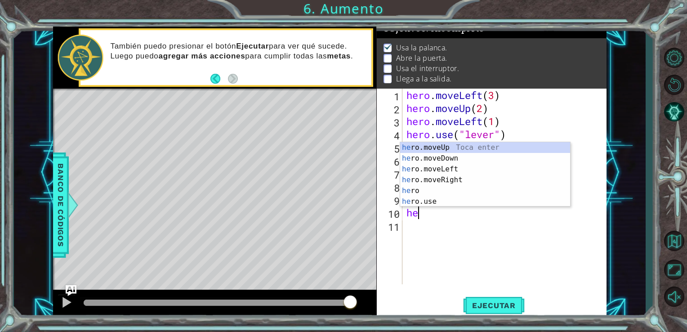
scroll to position [0, 0]
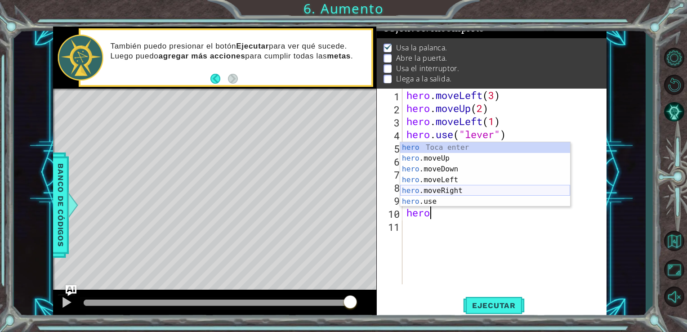
click at [460, 192] on div "hero Toca enter hero .moveUp Toca enter hero .moveDown Toca enter hero .moveLef…" at bounding box center [485, 185] width 170 height 86
type textarea "hero.moveRight(1)"
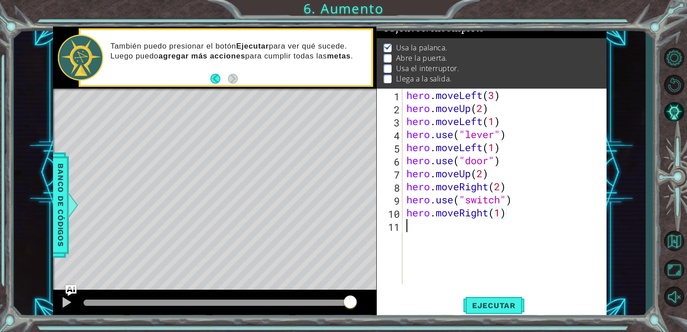
click at [437, 233] on div "hero . moveLeft ( 3 ) hero . moveUp ( 2 ) hero . moveLeft ( 1 ) hero . use ( "l…" at bounding box center [507, 200] width 205 height 222
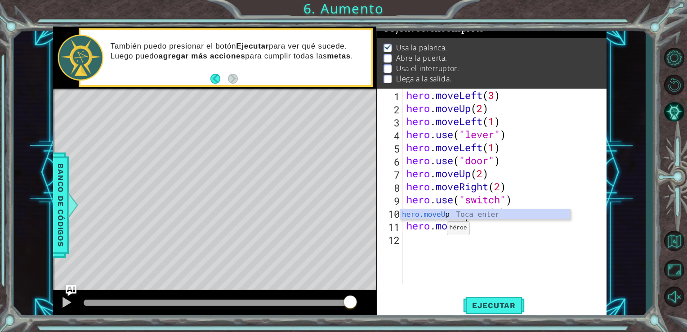
scroll to position [0, 2]
click at [464, 218] on div "hero.moveUp Toca enter" at bounding box center [485, 225] width 170 height 32
type textarea "hero.moveUp(1)"
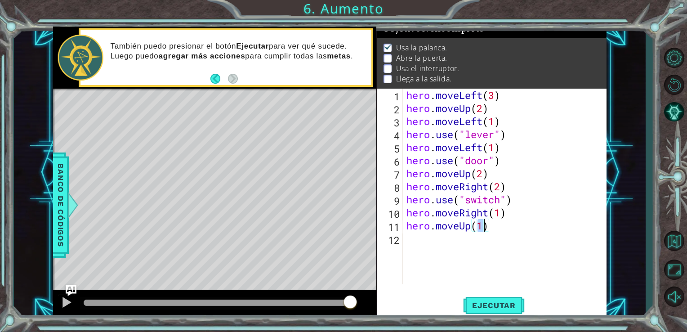
click at [497, 237] on div "hero . moveLeft ( 3 ) hero . moveUp ( 2 ) hero . moveLeft ( 1 ) hero . use ( "l…" at bounding box center [507, 200] width 205 height 222
click at [504, 301] on span "Ejecutar" at bounding box center [494, 305] width 62 height 9
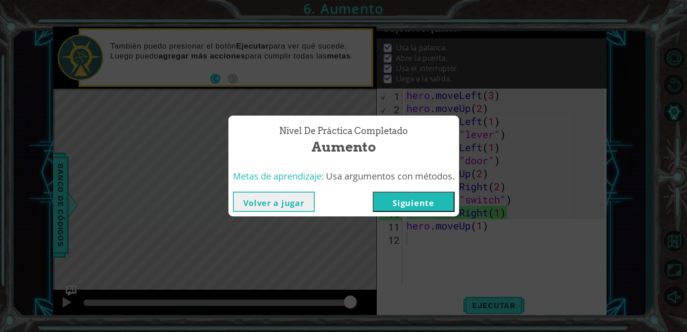
click at [403, 206] on button "Siguiente" at bounding box center [414, 202] width 82 height 20
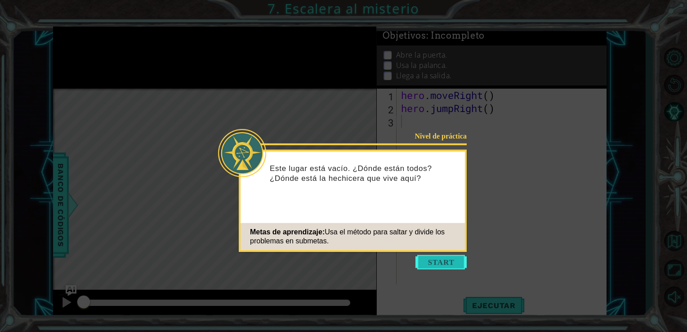
click at [441, 257] on button "Start" at bounding box center [440, 262] width 51 height 14
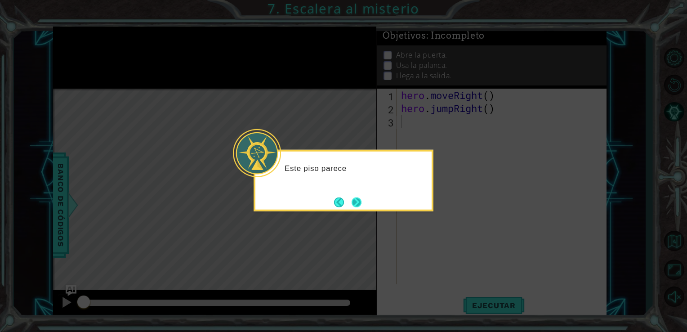
click at [359, 200] on button "Next" at bounding box center [357, 202] width 10 height 10
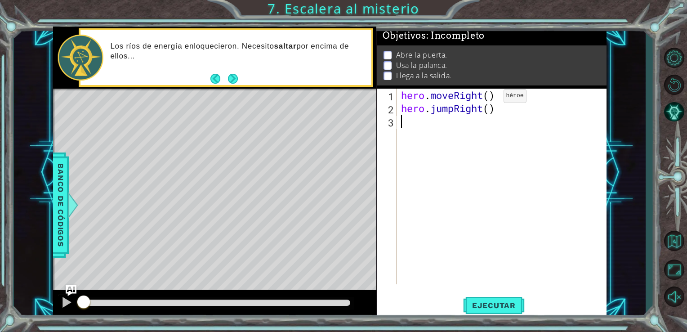
click at [490, 98] on div "hero . moveRight ( ) hero . jumpRight ( )" at bounding box center [504, 200] width 210 height 222
click at [488, 109] on div "hero . moveRight ( 1 ) hero . jumpRight ( )" at bounding box center [504, 200] width 210 height 222
type textarea "hero.jumpRight(1)"
click at [498, 131] on div "hero . moveRight ( 1 ) hero . jumpRight ( 1 )" at bounding box center [504, 200] width 210 height 222
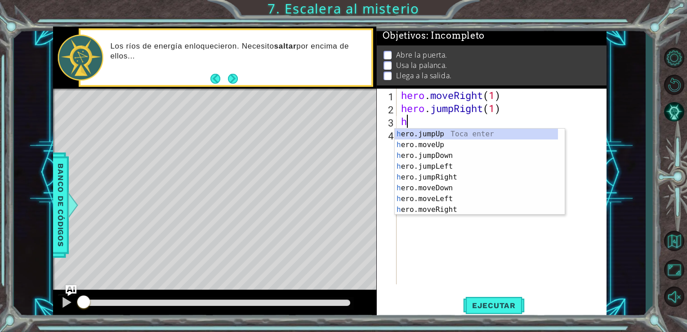
scroll to position [0, 0]
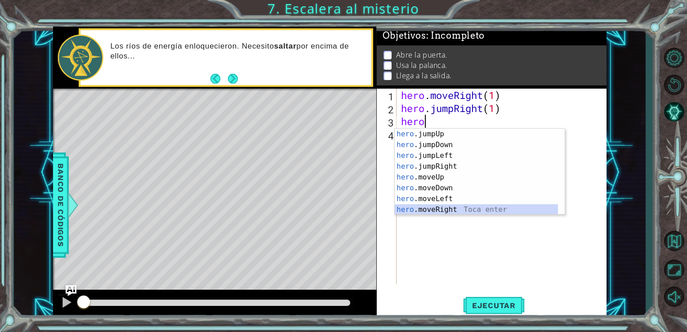
click at [447, 209] on div "hero .jumpUp Toca enter hero .jumpDown Toca enter hero .jumpLeft Toca enter her…" at bounding box center [476, 183] width 163 height 108
type textarea "hero.moveRight(1)"
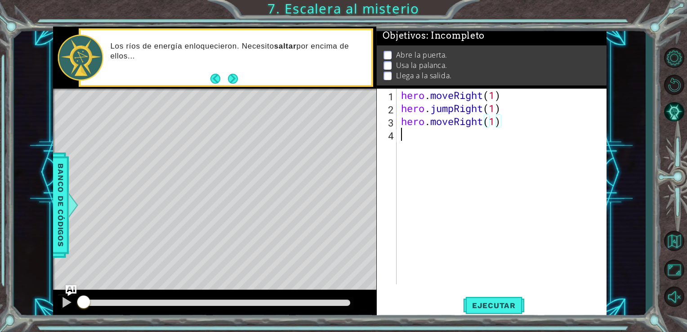
click at [484, 136] on div "hero . moveRight ( 1 ) hero . jumpRight ( 1 ) hero . moveRight ( 1 )" at bounding box center [504, 200] width 210 height 222
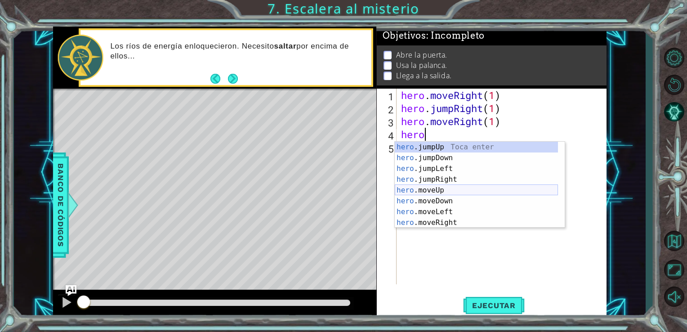
click at [459, 191] on div "hero .jumpUp Toca enter hero .jumpDown Toca enter hero .jumpLeft Toca enter her…" at bounding box center [476, 196] width 163 height 108
type textarea "hero.moveUp(1)"
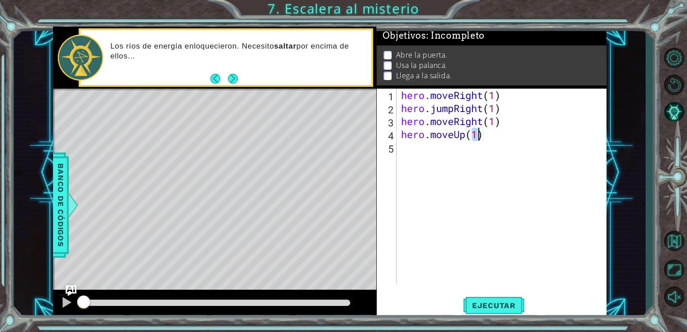
click at [473, 156] on div "hero . moveRight ( 1 ) hero . jumpRight ( 1 ) hero . moveRight ( 1 ) hero . mov…" at bounding box center [504, 200] width 210 height 222
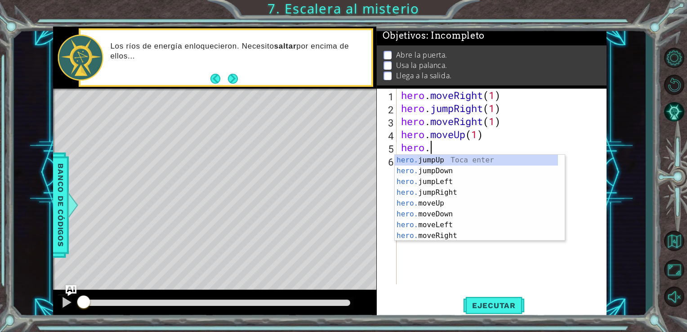
scroll to position [0, 1]
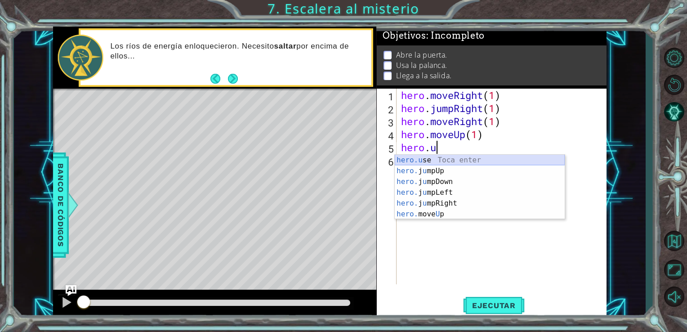
click at [463, 161] on div "hero.u se Toca enter hero. j u mpUp Toca enter hero. j u mpDown Toca enter hero…" at bounding box center [480, 198] width 170 height 86
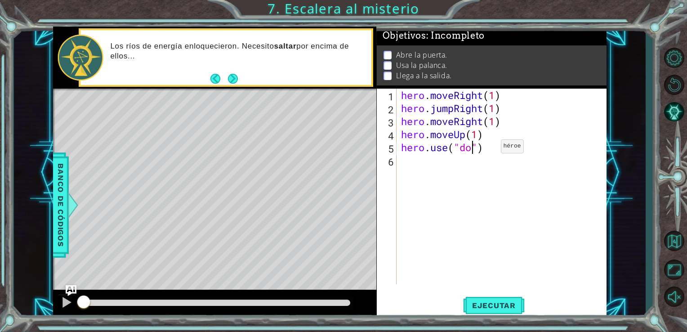
type textarea "hero.use("door")"
click at [465, 166] on div "hero . moveRight ( 1 ) hero . jumpRight ( 1 ) hero . moveRight ( 1 ) hero . mov…" at bounding box center [504, 200] width 210 height 222
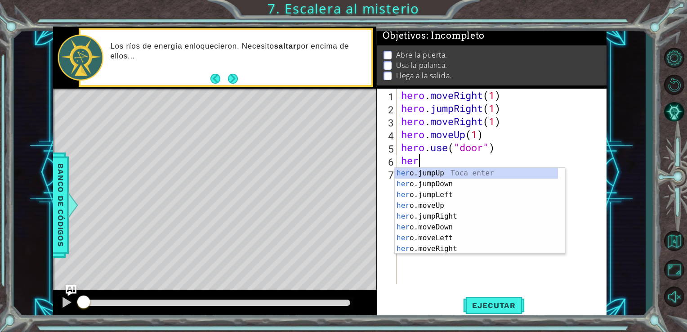
scroll to position [0, 0]
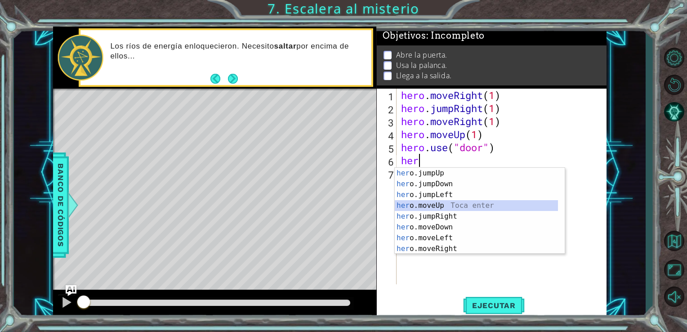
click at [438, 209] on div "her o.jumpUp Toca enter her o.jumpDown Toca enter her o.jumpLeft Toca enter her…" at bounding box center [476, 222] width 163 height 108
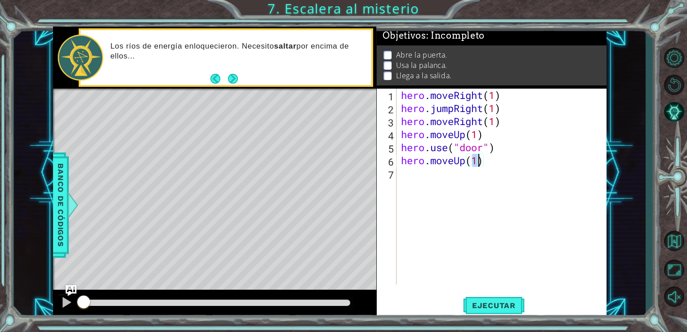
scroll to position [0, 3]
type textarea "hero.moveUp(2)"
click at [486, 182] on div "hero . moveRight ( 1 ) hero . jumpRight ( 1 ) hero . moveRight ( 1 ) hero . mov…" at bounding box center [504, 200] width 210 height 222
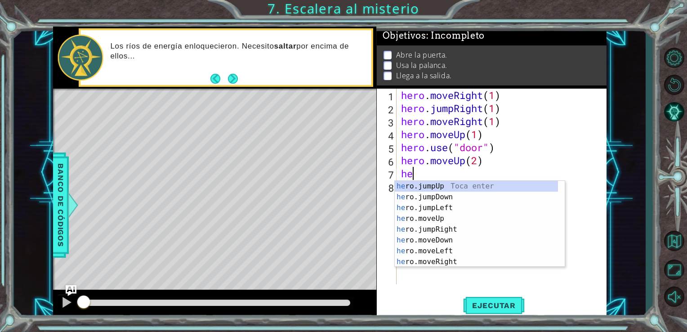
scroll to position [0, 0]
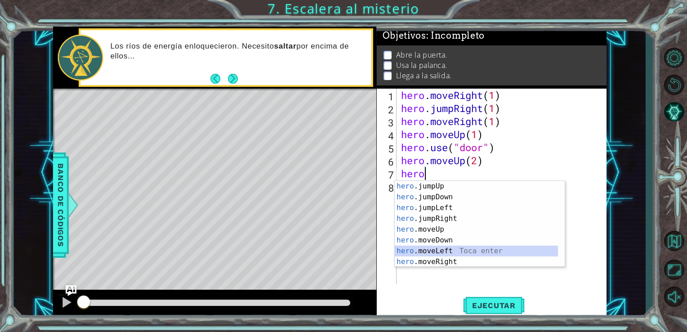
click at [446, 253] on div "hero .jumpUp Toca enter hero .jumpDown Toca enter hero .jumpLeft Toca enter her…" at bounding box center [476, 235] width 163 height 108
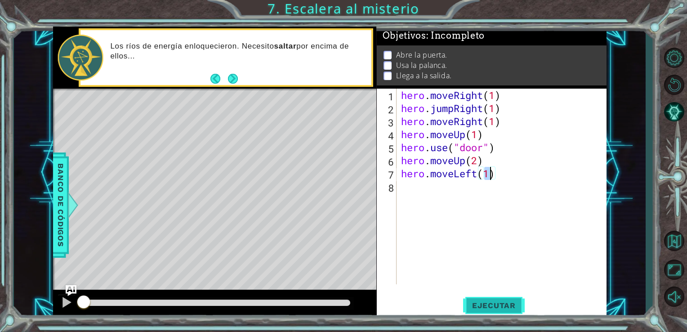
type textarea "hero.moveLeft(1)"
click at [477, 307] on span "Ejecutar" at bounding box center [494, 305] width 62 height 9
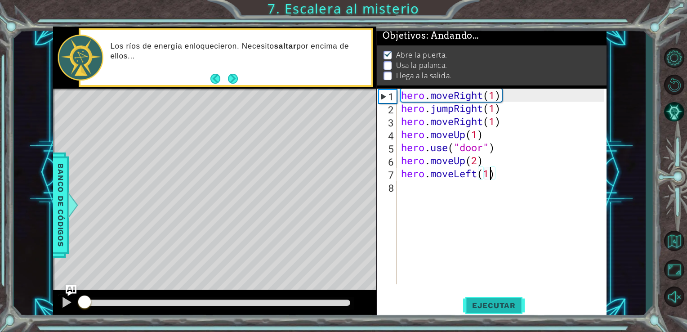
scroll to position [4, 0]
click at [489, 295] on button "Ejecutar" at bounding box center [494, 305] width 62 height 23
click at [69, 307] on div at bounding box center [67, 302] width 12 height 12
click at [428, 193] on div "hero . moveRight ( 1 ) hero . jumpRight ( 1 ) hero . moveRight ( 1 ) hero . mov…" at bounding box center [504, 200] width 210 height 222
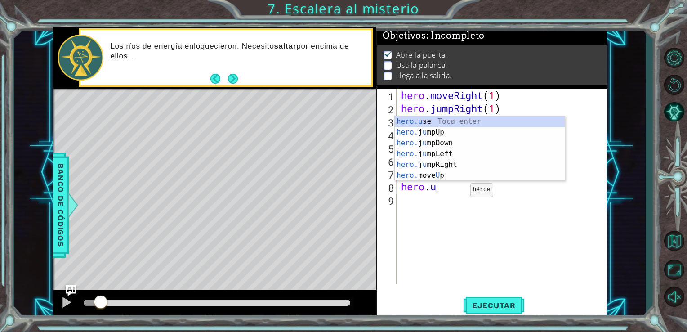
scroll to position [0, 1]
click at [467, 120] on div "hero.u se Toca enter hero. j u mpUp Toca enter hero. j u mpDown Toca enter hero…" at bounding box center [480, 159] width 170 height 86
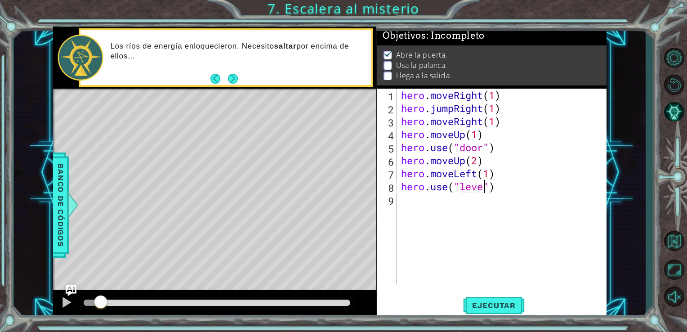
type textarea "hero.use("lever")"
click at [463, 208] on div "hero . moveRight ( 1 ) hero . jumpRight ( 1 ) hero . moveRight ( 1 ) hero . mov…" at bounding box center [504, 200] width 210 height 222
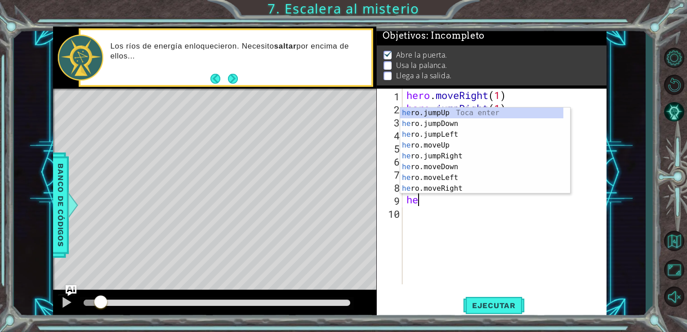
scroll to position [0, 0]
click at [462, 177] on div "hero .jumpUp Toca enter hero .jumpDown Toca enter hero .jumpLeft Toca enter her…" at bounding box center [481, 161] width 163 height 108
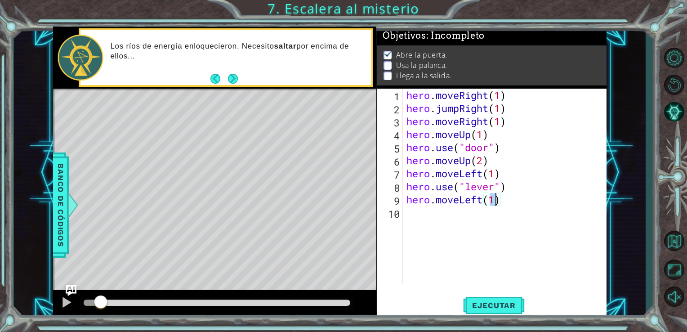
type textarea "hero.moveLeft(2)"
click at [457, 219] on div "hero . moveRight ( 1 ) hero . jumpRight ( 1 ) hero . moveRight ( 1 ) hero . mov…" at bounding box center [507, 200] width 205 height 222
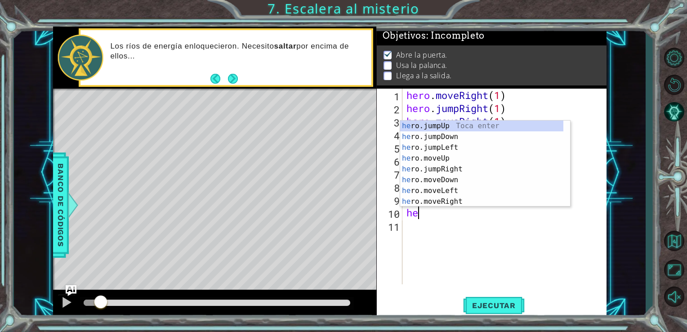
type textarea "her"
click at [470, 125] on div "her o.jumpUp Toca enter her o.jumpDown Toca enter her o.jumpLeft Toca enter her…" at bounding box center [481, 175] width 163 height 108
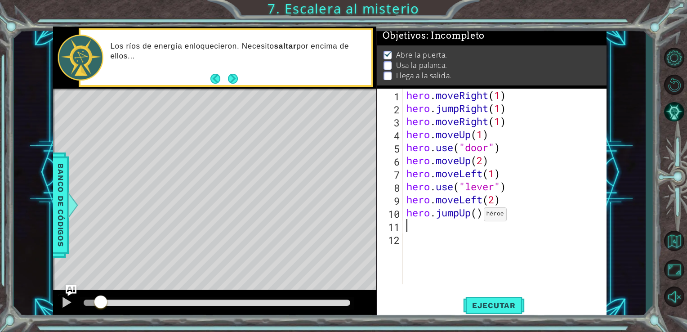
click at [476, 215] on div "hero . moveRight ( 1 ) hero . jumpRight ( 1 ) hero . moveRight ( 1 ) hero . mov…" at bounding box center [507, 200] width 205 height 222
type textarea "hero.jumpUp(1)"
click at [469, 226] on div "hero . moveRight ( 1 ) hero . jumpRight ( 1 ) hero . moveRight ( 1 ) hero . mov…" at bounding box center [507, 200] width 205 height 222
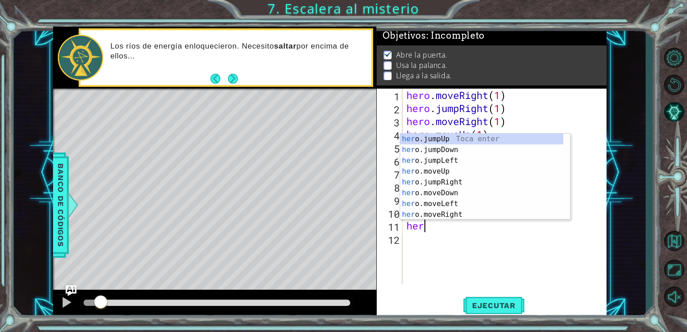
scroll to position [0, 0]
click at [458, 214] on div "hero .jumpUp Toca enter hero .jumpDown Toca enter hero .jumpLeft Toca enter her…" at bounding box center [481, 188] width 163 height 108
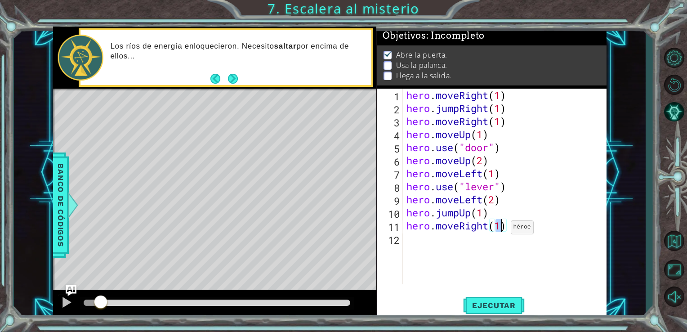
scroll to position [0, 4]
type textarea "hero.moveRight(2)"
click at [502, 312] on button "Ejecutar" at bounding box center [494, 305] width 62 height 23
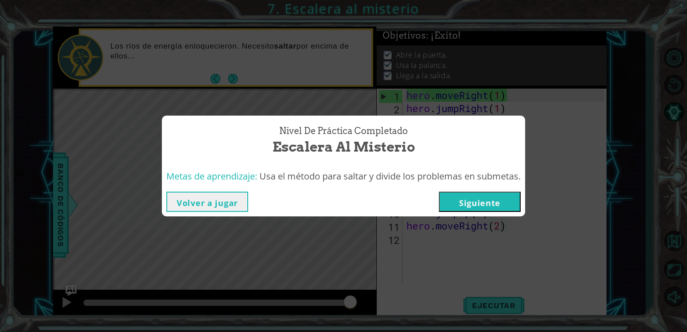
click at [488, 207] on button "Siguiente" at bounding box center [480, 202] width 82 height 20
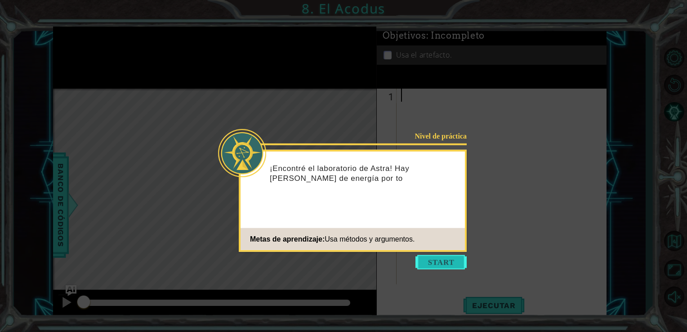
click at [442, 261] on button "Start" at bounding box center [440, 262] width 51 height 14
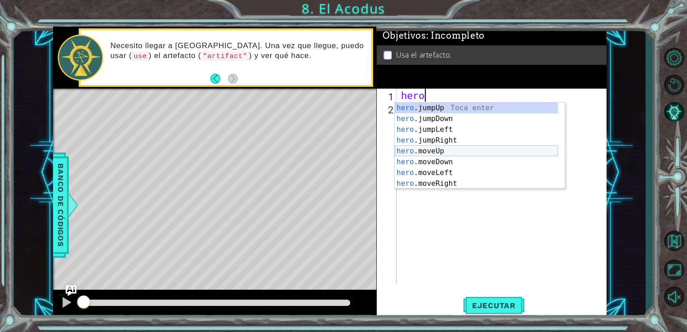
click at [446, 152] on div "hero .jumpUp Toca enter hero .jumpDown Toca enter hero .jumpLeft Toca enter her…" at bounding box center [476, 157] width 163 height 108
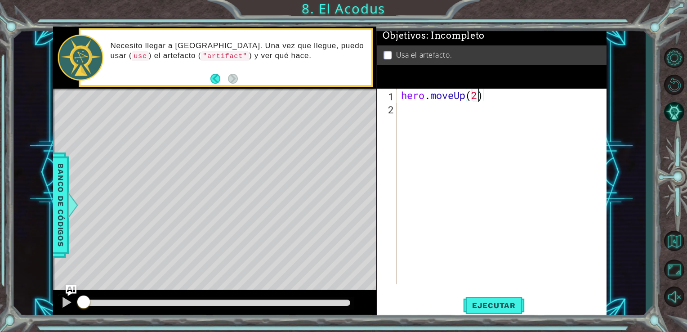
scroll to position [0, 3]
click at [450, 126] on div "hero . moveUp ( 2 )" at bounding box center [504, 200] width 210 height 222
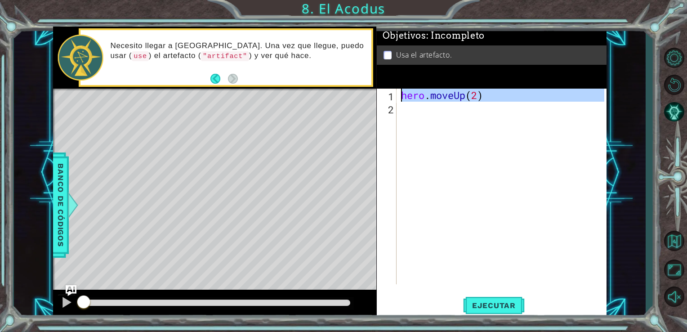
type textarea "hero.moveUp(2)"
click at [450, 129] on div "hero . moveUp ( 2 )" at bounding box center [501, 187] width 205 height 196
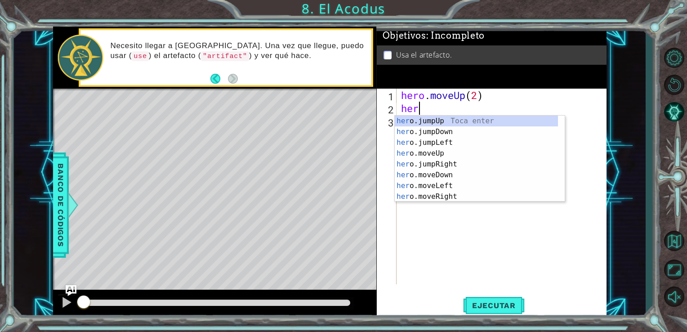
scroll to position [0, 0]
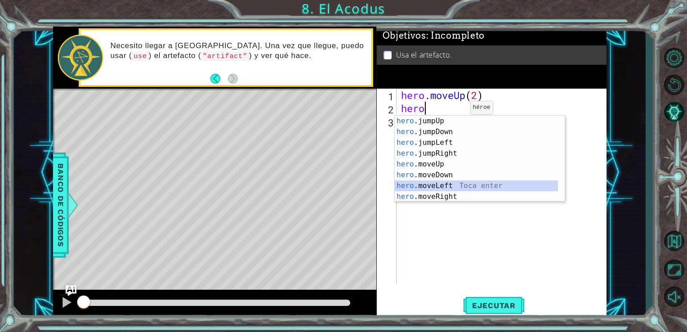
click at [440, 183] on div "hero .jumpUp Toca enter hero .jumpDown Toca enter hero .jumpLeft Toca enter her…" at bounding box center [476, 170] width 163 height 108
type textarea "hero.moveLeft(1)"
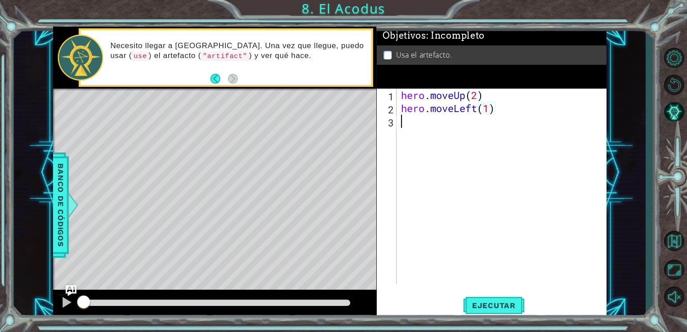
click at [477, 143] on div "hero . moveUp ( 2 ) hero . moveLeft ( 1 )" at bounding box center [504, 200] width 210 height 222
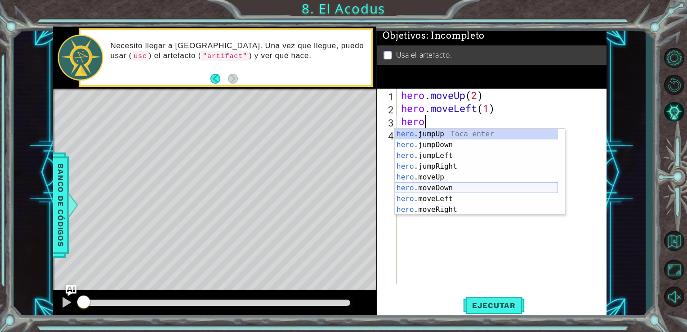
click at [462, 190] on div "hero .jumpUp Toca enter hero .jumpDown Toca enter hero .jumpLeft Toca enter her…" at bounding box center [476, 183] width 163 height 108
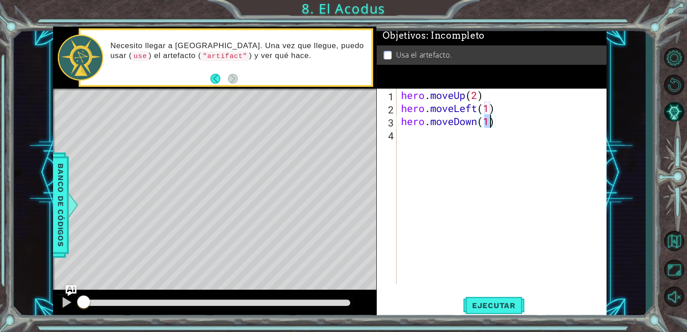
type textarea "hero.moveDown(2)"
click at [464, 134] on div "hero . moveUp ( 2 ) hero . moveLeft ( 1 ) hero . moveDown ( 2 )" at bounding box center [504, 200] width 210 height 222
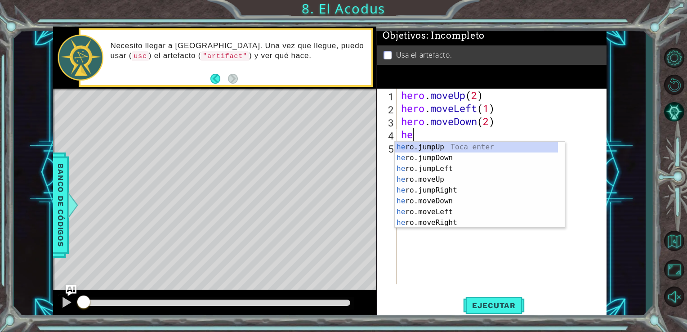
type textarea "hero"
click at [463, 170] on div "hero .jumpUp Toca enter hero .jumpDown Toca enter hero .jumpLeft Toca enter her…" at bounding box center [476, 196] width 163 height 108
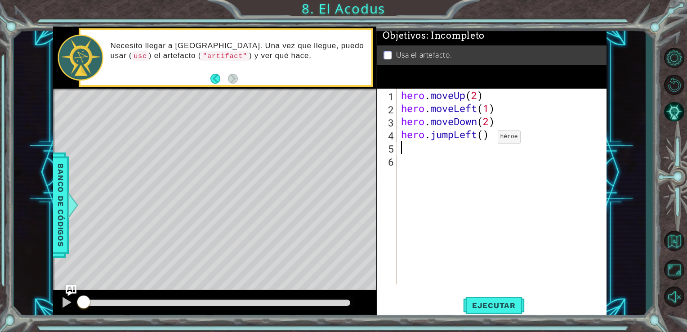
click at [484, 139] on div "hero . moveUp ( 2 ) hero . moveLeft ( 1 ) hero . moveDown ( 2 ) hero . jumpLeft…" at bounding box center [504, 200] width 210 height 222
type textarea "hero.jumpLeft(1)"
click at [440, 158] on div "hero . moveUp ( 2 ) hero . moveLeft ( 1 ) hero . moveDown ( 2 ) hero . jumpLeft…" at bounding box center [504, 200] width 210 height 222
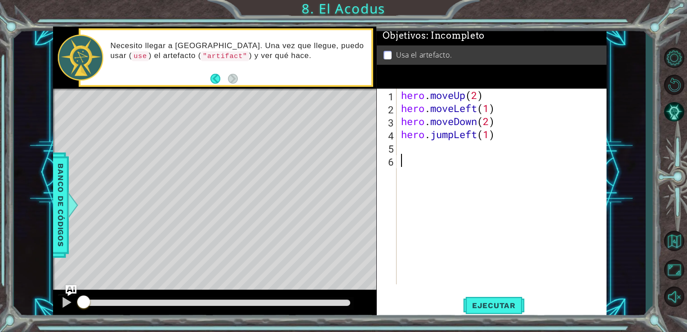
click at [439, 148] on div "hero . moveUp ( 2 ) hero . moveLeft ( 1 ) hero . moveDown ( 2 ) hero . jumpLeft…" at bounding box center [504, 200] width 210 height 222
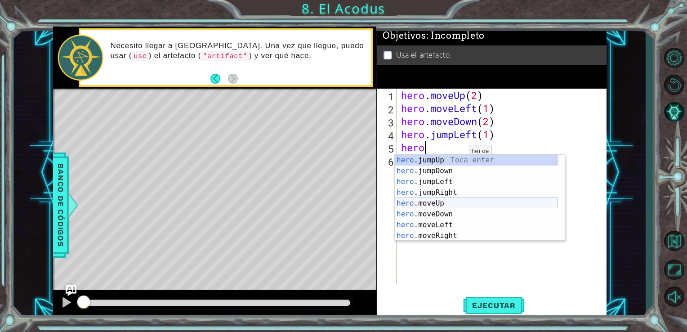
drag, startPoint x: 438, startPoint y: 204, endPoint x: 450, endPoint y: 201, distance: 11.6
click at [439, 205] on div "hero .jumpUp Toca enter hero .jumpDown Toca enter hero .jumpLeft Toca enter her…" at bounding box center [476, 209] width 163 height 108
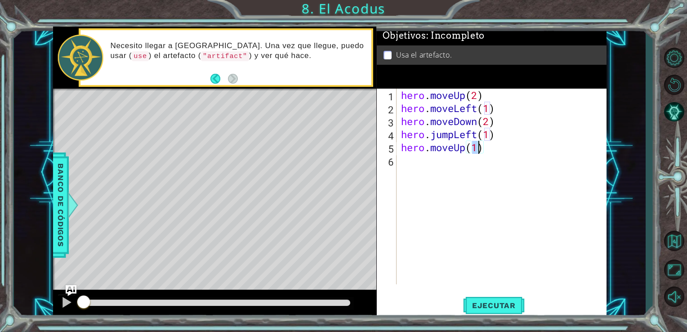
type textarea "hero.moveUp(2)"
click at [427, 166] on div "hero . moveUp ( 2 ) hero . moveLeft ( 1 ) hero . moveDown ( 2 ) hero . jumpLeft…" at bounding box center [504, 200] width 210 height 222
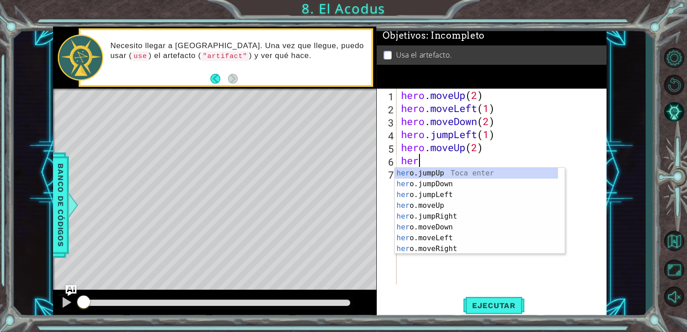
scroll to position [0, 0]
click at [455, 247] on div "hero .jumpUp Toca enter hero .jumpDown Toca enter hero .jumpLeft Toca enter her…" at bounding box center [476, 222] width 163 height 108
type textarea "hero.moveRight(1)"
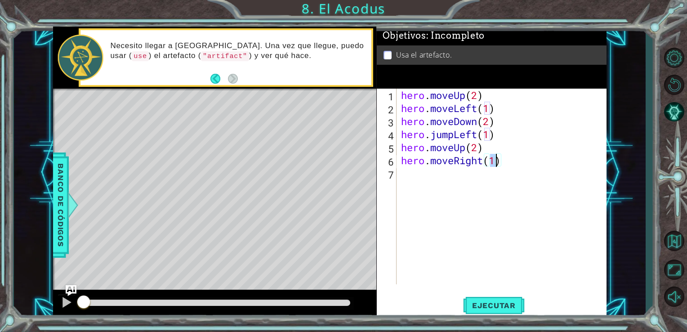
click at [489, 207] on div "hero . moveUp ( 2 ) hero . moveLeft ( 1 ) hero . moveDown ( 2 ) hero . jumpLeft…" at bounding box center [504, 200] width 210 height 222
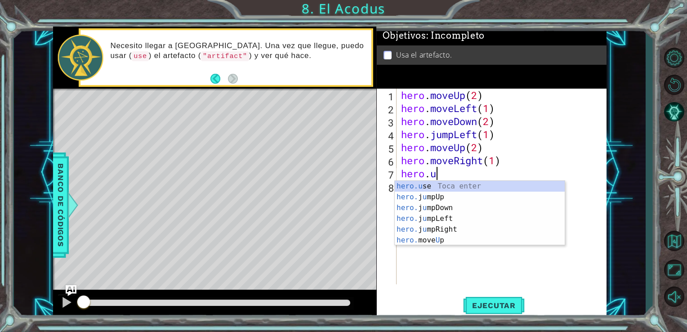
scroll to position [0, 1]
click at [465, 187] on div "hero.u se Toca enter hero. j u mpUp Toca enter hero. j u mpDown Toca enter hero…" at bounding box center [480, 224] width 170 height 86
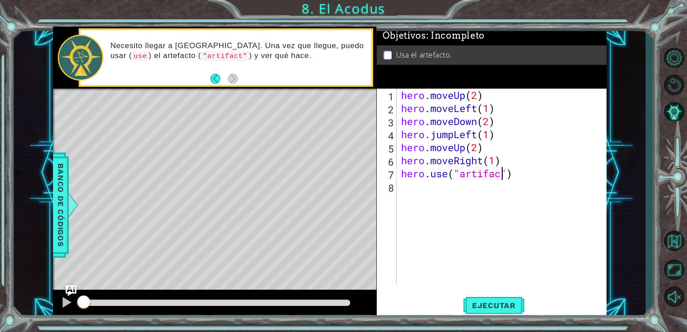
scroll to position [0, 4]
type textarea "hero.use("artifact")"
click at [502, 304] on span "Ejecutar" at bounding box center [494, 305] width 62 height 9
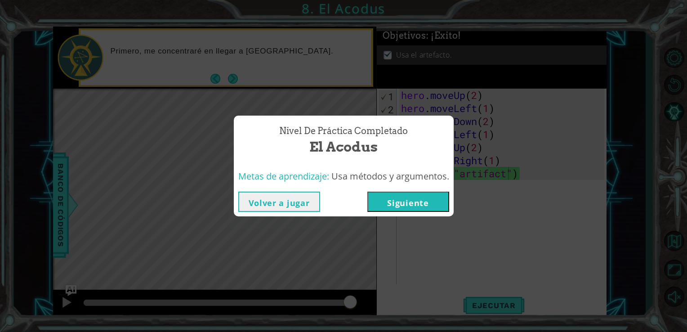
click at [437, 209] on button "Siguiente" at bounding box center [408, 202] width 82 height 20
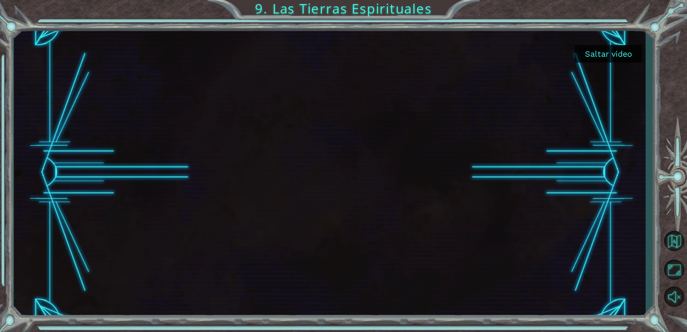
click at [628, 54] on button "Saltar video" at bounding box center [608, 54] width 67 height 18
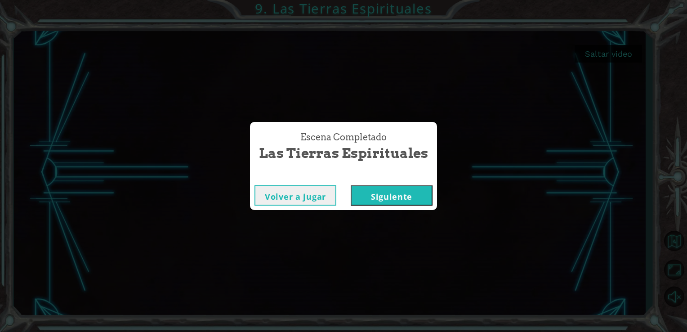
click at [370, 190] on button "Siguiente" at bounding box center [392, 195] width 82 height 20
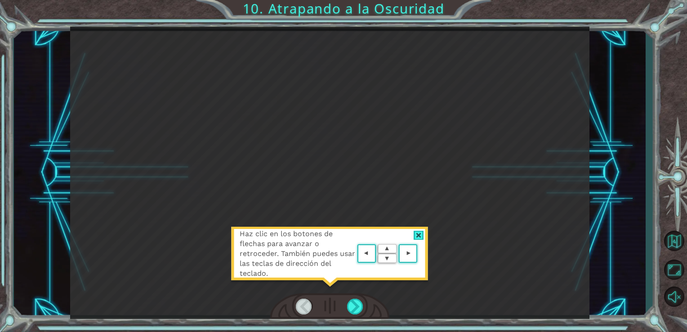
click at [417, 234] on div at bounding box center [419, 235] width 10 height 9
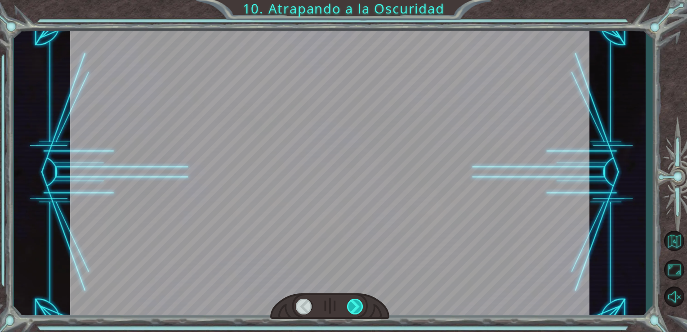
click at [355, 310] on div at bounding box center [355, 307] width 17 height 16
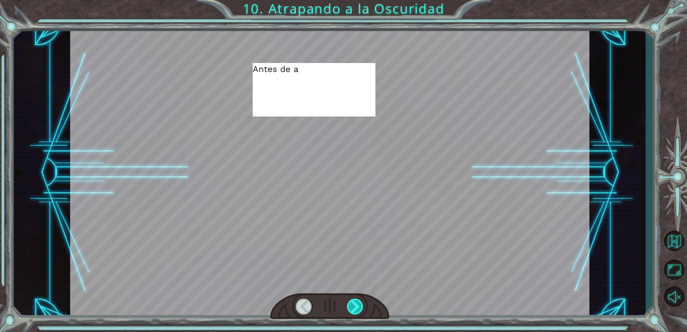
click at [353, 308] on div at bounding box center [355, 307] width 17 height 16
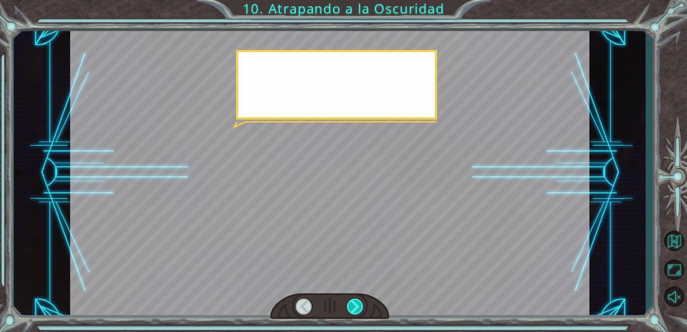
click at [353, 308] on div at bounding box center [355, 307] width 17 height 16
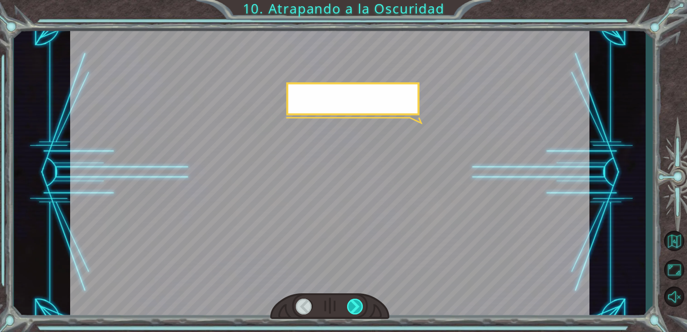
click at [353, 308] on div at bounding box center [355, 307] width 17 height 16
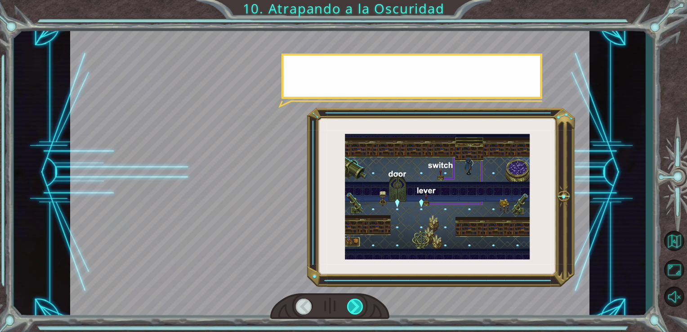
click at [353, 308] on div at bounding box center [355, 307] width 17 height 16
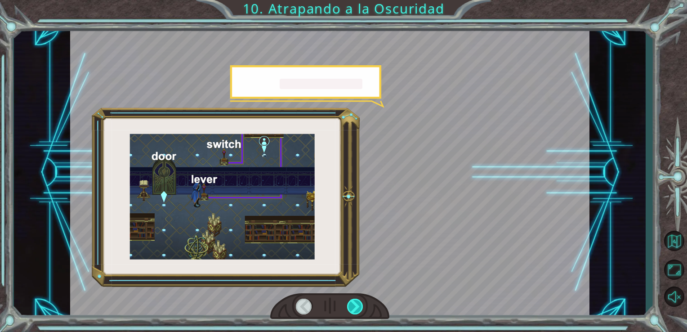
click at [351, 305] on div at bounding box center [355, 307] width 17 height 16
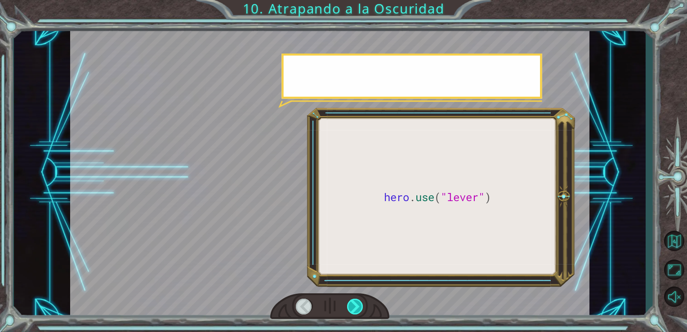
click at [351, 305] on div at bounding box center [355, 307] width 17 height 16
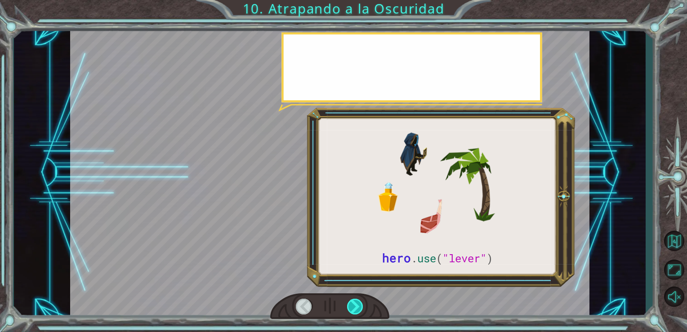
click at [351, 305] on div at bounding box center [355, 307] width 17 height 16
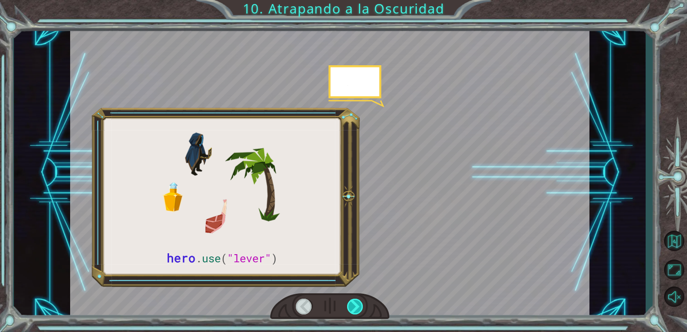
click at [351, 305] on div at bounding box center [355, 307] width 17 height 16
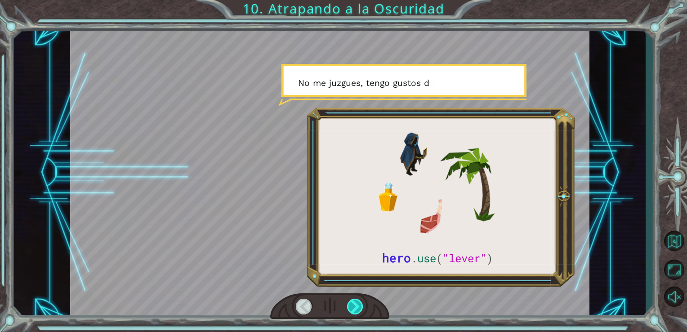
click at [351, 305] on div at bounding box center [355, 307] width 17 height 16
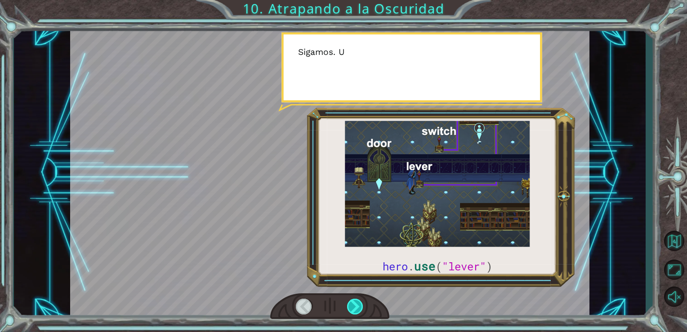
click at [351, 305] on div at bounding box center [355, 307] width 17 height 16
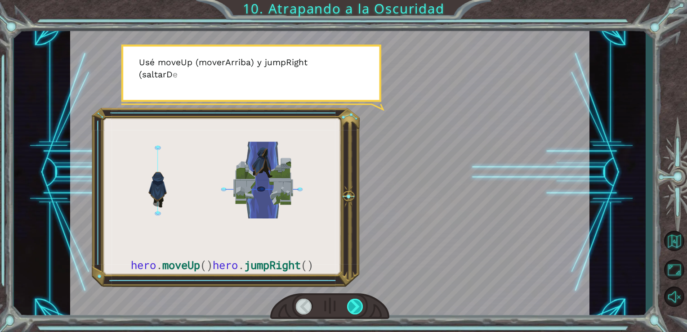
click at [351, 305] on div at bounding box center [355, 307] width 17 height 16
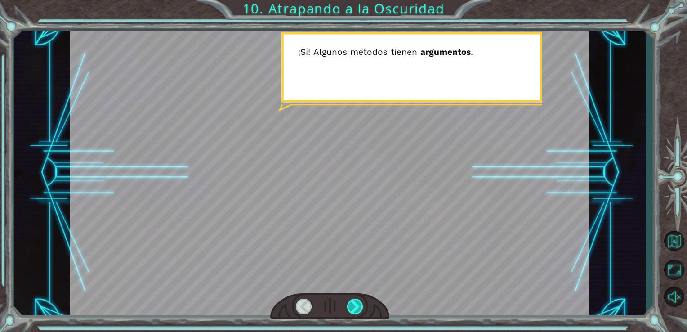
click at [351, 304] on div at bounding box center [355, 307] width 17 height 16
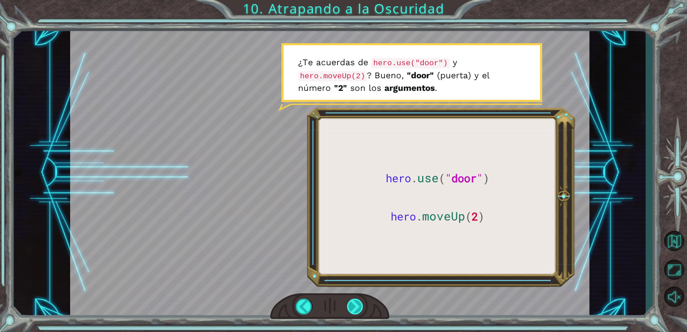
click at [351, 299] on div at bounding box center [355, 307] width 17 height 16
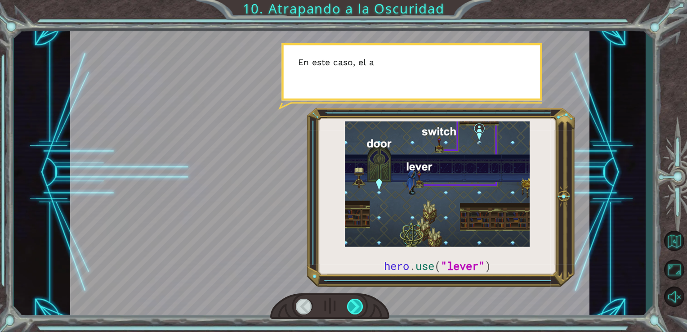
click at [351, 299] on div at bounding box center [355, 307] width 17 height 16
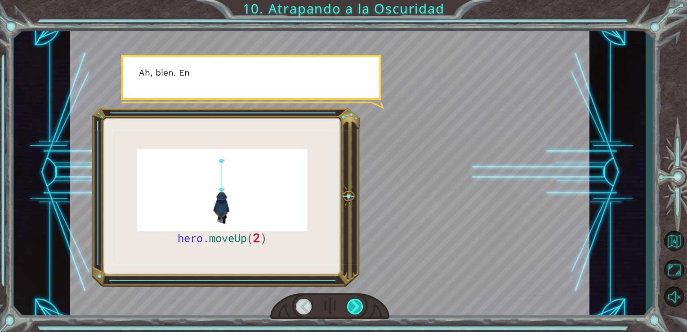
click at [351, 299] on div at bounding box center [355, 307] width 17 height 16
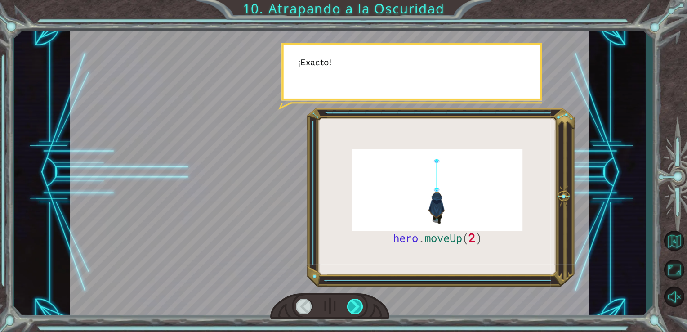
click at [351, 299] on div at bounding box center [355, 307] width 17 height 16
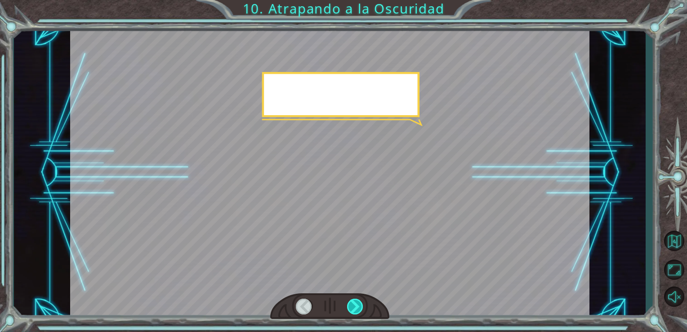
click at [351, 299] on div at bounding box center [355, 307] width 17 height 16
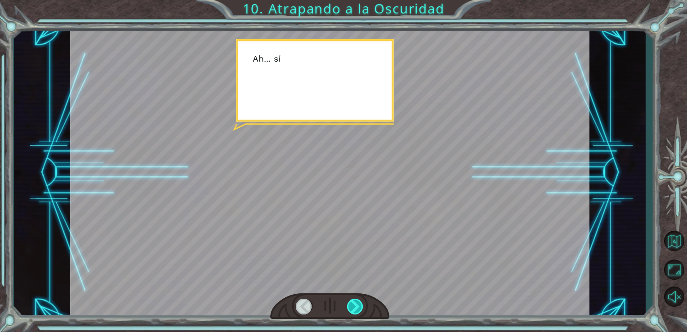
click at [351, 299] on div at bounding box center [355, 307] width 17 height 16
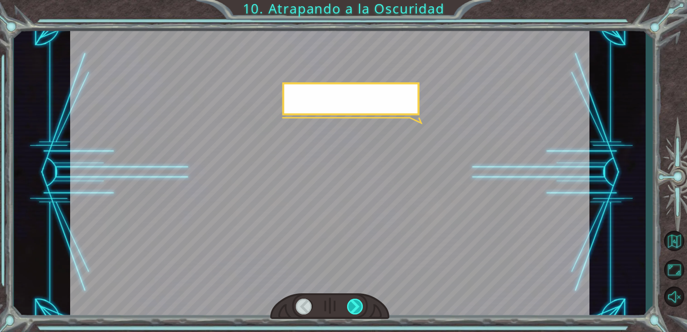
click at [351, 299] on div at bounding box center [355, 307] width 17 height 16
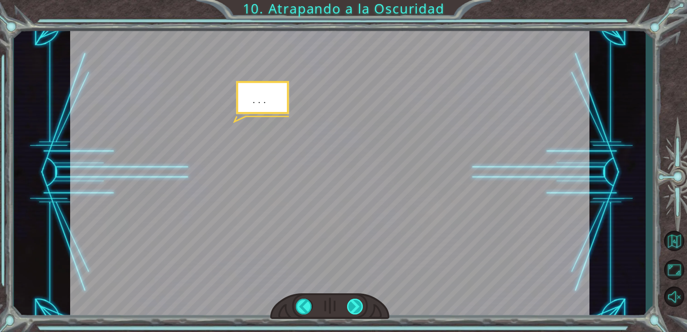
click at [351, 299] on div at bounding box center [355, 307] width 17 height 16
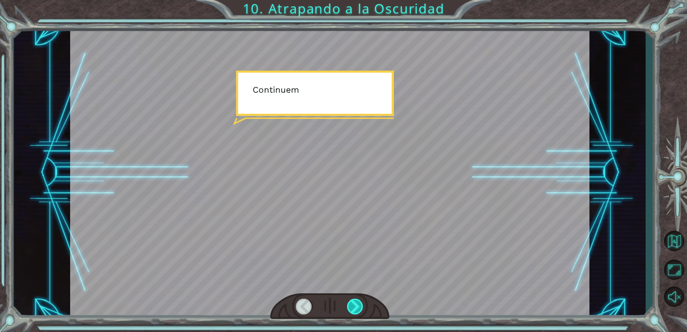
click at [357, 306] on div at bounding box center [355, 307] width 17 height 16
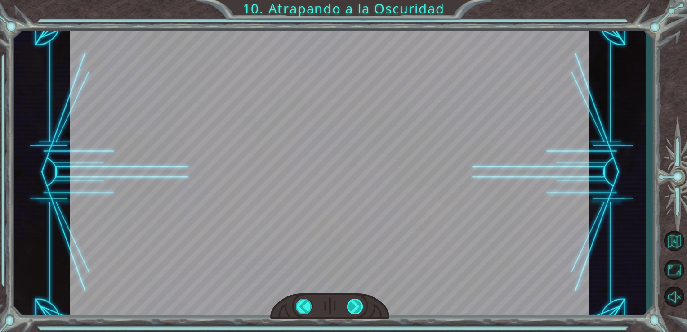
click at [356, 307] on div at bounding box center [355, 307] width 17 height 16
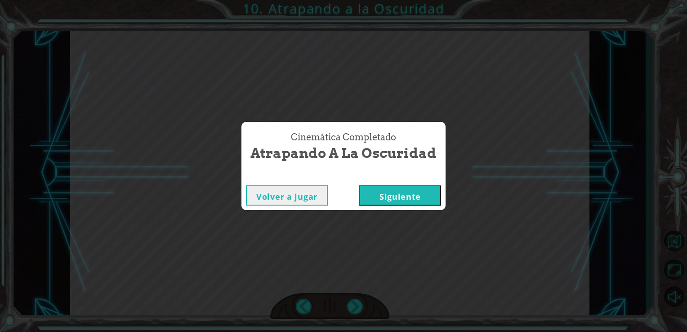
click at [417, 192] on button "Siguiente" at bounding box center [400, 195] width 82 height 20
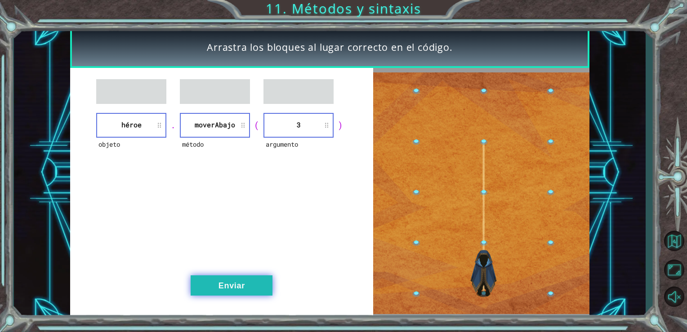
drag, startPoint x: 252, startPoint y: 265, endPoint x: 254, endPoint y: 276, distance: 10.9
click at [252, 266] on div "objeto héroe . método moverAbajo ( argumento 3 ) Enviar" at bounding box center [222, 193] width 304 height 251
click at [256, 278] on button "Enviar" at bounding box center [232, 285] width 82 height 20
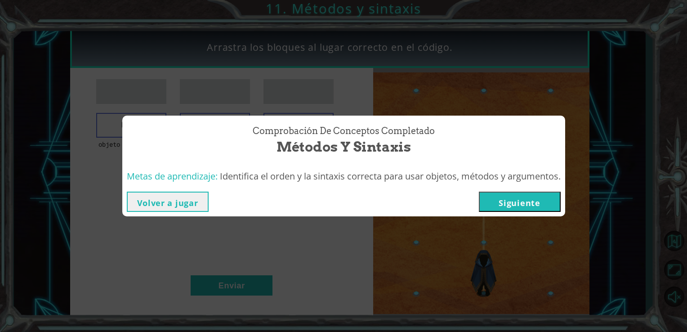
click at [533, 208] on button "Siguiente" at bounding box center [520, 202] width 82 height 20
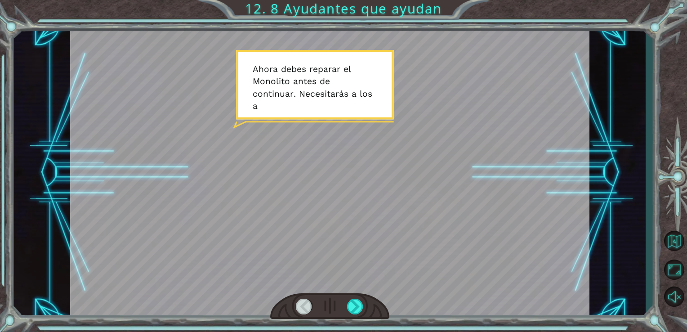
drag, startPoint x: 353, startPoint y: 296, endPoint x: 354, endPoint y: 291, distance: 4.8
click at [353, 295] on div at bounding box center [330, 306] width 120 height 26
click at [353, 303] on div at bounding box center [355, 307] width 17 height 16
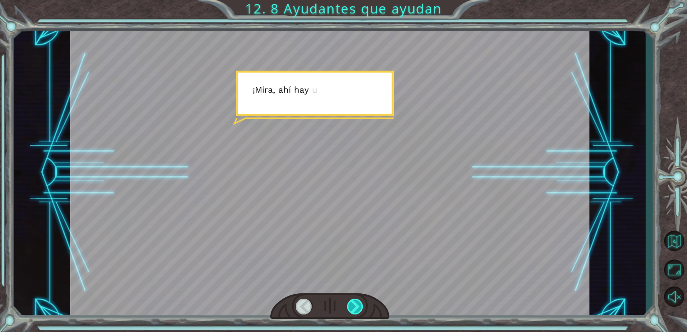
click at [353, 307] on div at bounding box center [355, 307] width 17 height 16
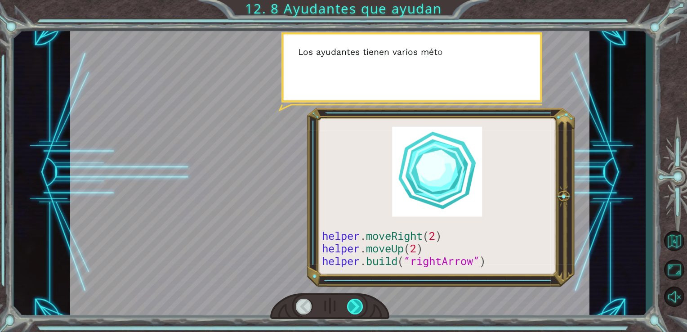
click at [353, 307] on div at bounding box center [355, 307] width 17 height 16
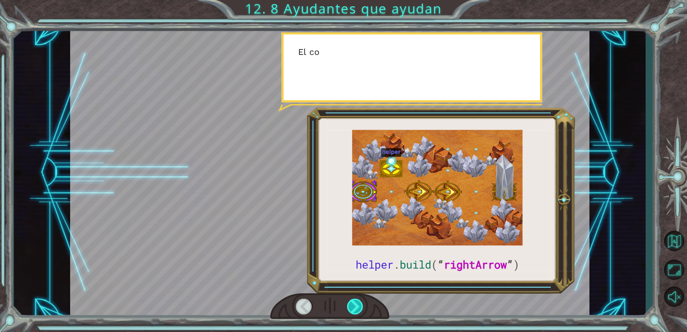
click at [353, 307] on div at bounding box center [355, 307] width 17 height 16
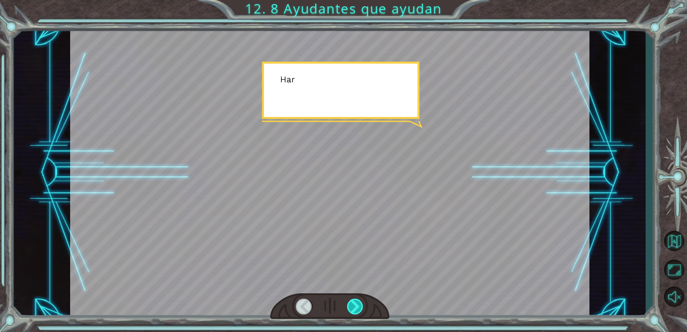
click at [353, 307] on div at bounding box center [355, 307] width 17 height 16
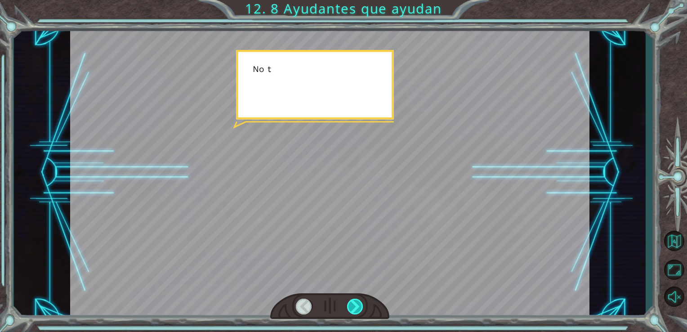
click at [353, 307] on div at bounding box center [355, 307] width 17 height 16
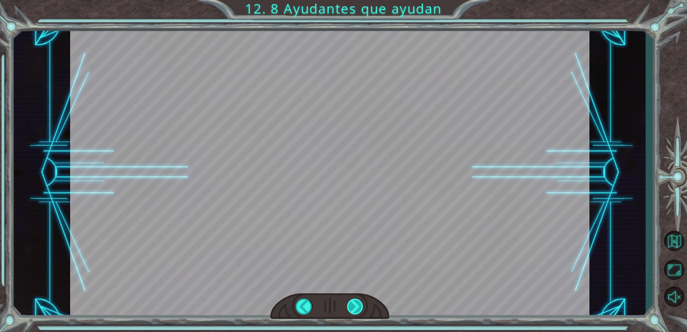
click at [353, 0] on div "helper . build ( “ rightArrow ” ) A h o r a d e b e s r e p a r a r e l M o n o…" at bounding box center [343, 0] width 687 height 0
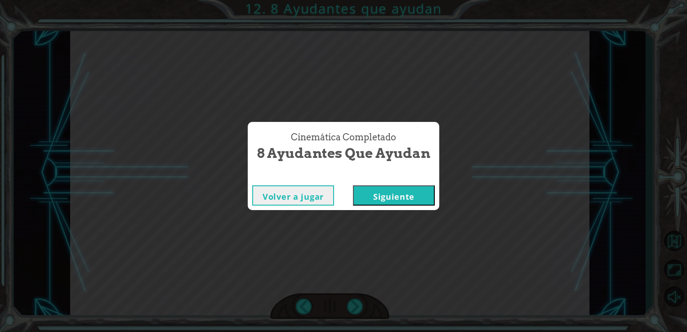
click at [386, 202] on button "Siguiente" at bounding box center [394, 195] width 82 height 20
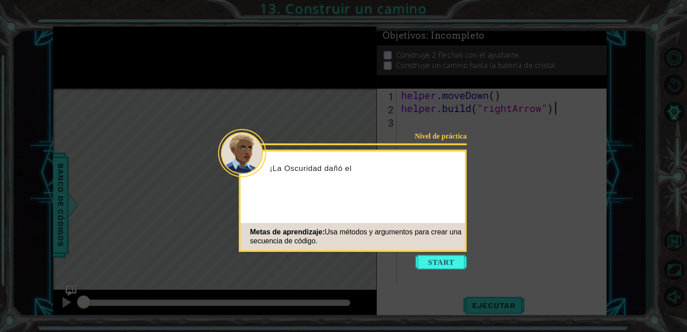
click at [453, 263] on button "Start" at bounding box center [440, 262] width 51 height 14
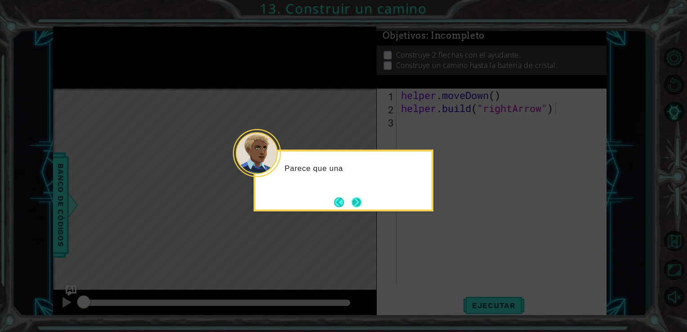
click at [358, 198] on button "Next" at bounding box center [357, 202] width 10 height 10
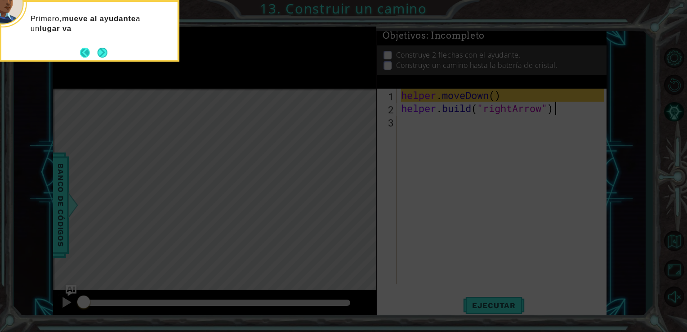
click at [94, 49] on button "Back" at bounding box center [89, 53] width 18 height 10
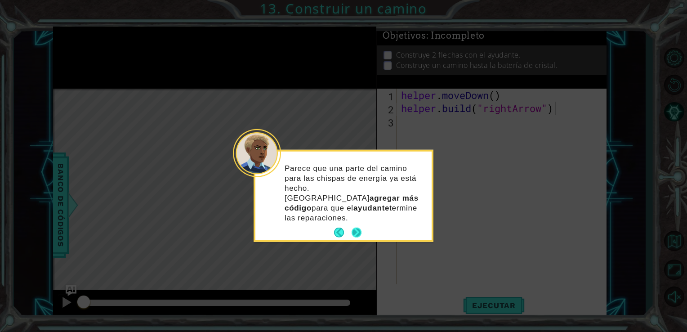
click at [355, 228] on button "Next" at bounding box center [357, 233] width 10 height 10
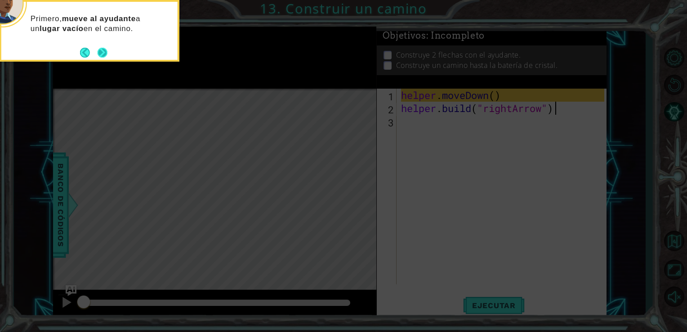
click at [102, 54] on button "Next" at bounding box center [103, 53] width 10 height 10
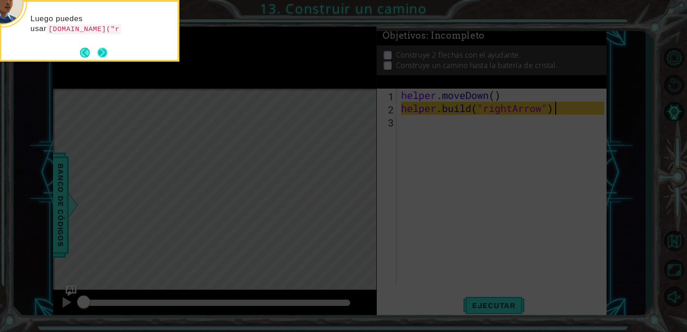
click at [106, 44] on div "Luego puedes usar helper.build("r" at bounding box center [89, 28] width 176 height 46
click at [106, 49] on button "Next" at bounding box center [103, 53] width 10 height 10
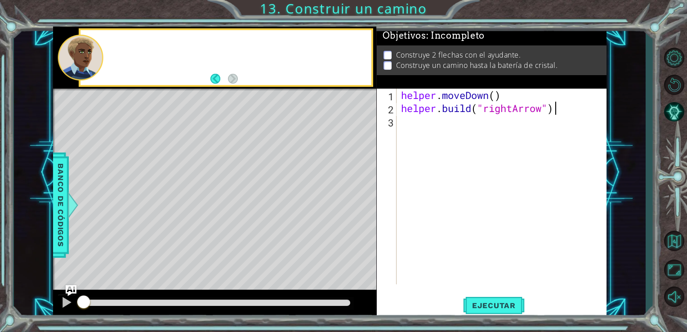
click at [106, 49] on div at bounding box center [238, 58] width 268 height 22
click at [492, 97] on div "helper . moveDown ( ) helper . build ( "rightArrow" )" at bounding box center [504, 200] width 210 height 222
click at [496, 95] on div "helper . moveDown ( ) helper . build ( "rightArrow" )" at bounding box center [504, 200] width 210 height 222
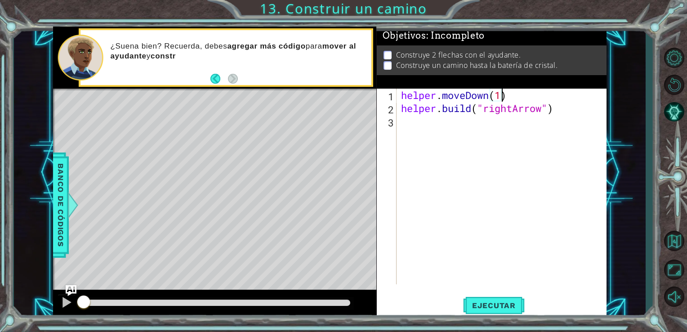
type textarea "helper.moveDown(1)"
click at [453, 132] on div "helper . moveDown ( 1 ) helper . build ( "rightArrow" )" at bounding box center [504, 200] width 210 height 222
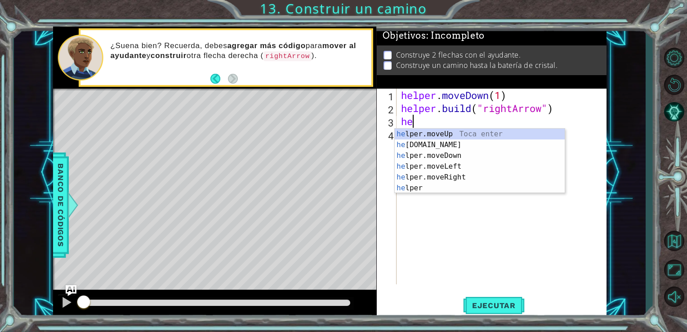
scroll to position [0, 0]
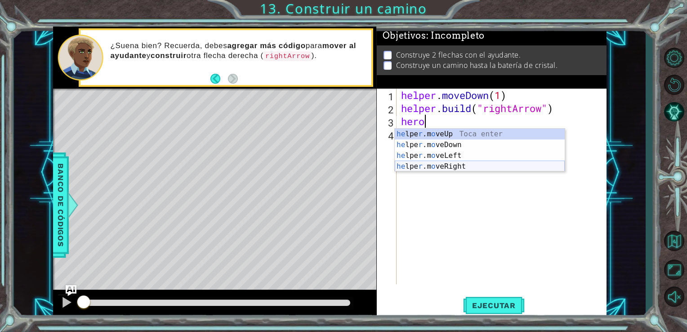
click at [450, 168] on div "he lpe r .m o veUp Toca enter he lpe r .m o veDown Toca enter he lpe r .m o veL…" at bounding box center [480, 161] width 170 height 65
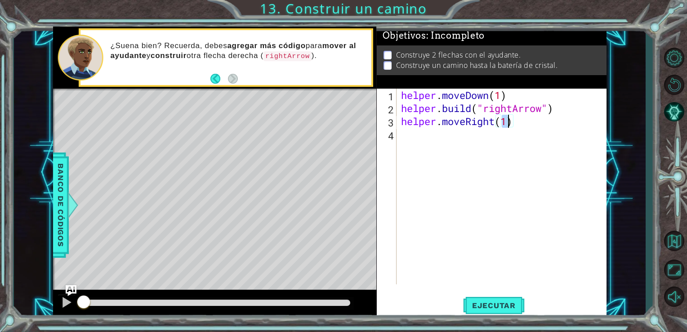
type textarea "helper.moveRight(3)"
click at [420, 140] on div "helper . moveDown ( 1 ) helper . build ( "rightArrow" ) helper . moveRight ( 3 )" at bounding box center [504, 200] width 210 height 222
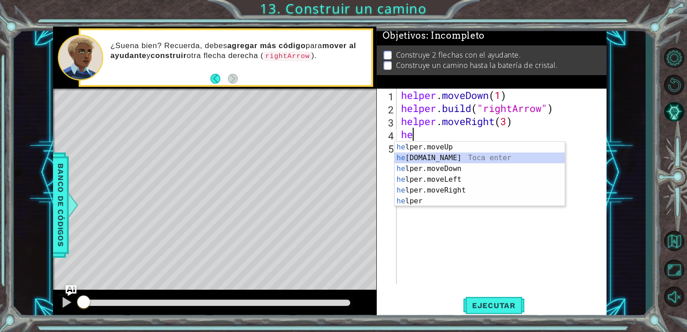
click at [439, 156] on div "he lper.moveUp Toca enter he lper.build Toca enter he lper.moveDown Toca enter …" at bounding box center [480, 185] width 170 height 86
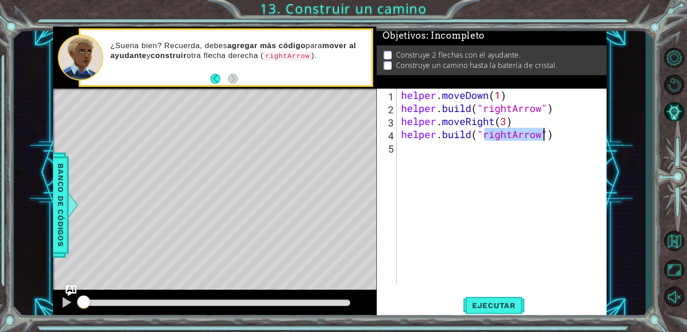
click at [568, 135] on div "helper . moveDown ( 1 ) helper . build ( "rightArrow" ) helper . moveRight ( 3 …" at bounding box center [504, 200] width 210 height 222
type textarea "helper.build("rightArrow")"
click at [511, 302] on span "Ejecutar" at bounding box center [494, 305] width 62 height 9
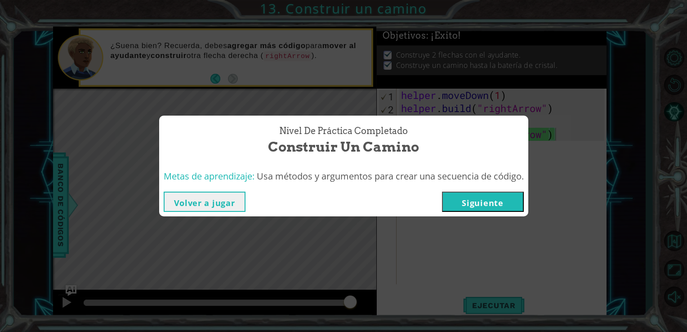
click at [480, 200] on button "Siguiente" at bounding box center [483, 202] width 82 height 20
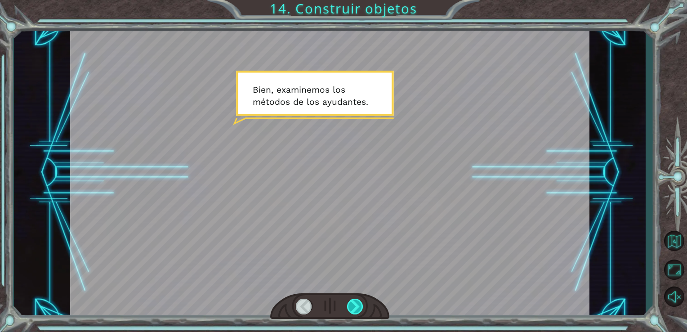
click at [360, 309] on div at bounding box center [355, 307] width 17 height 16
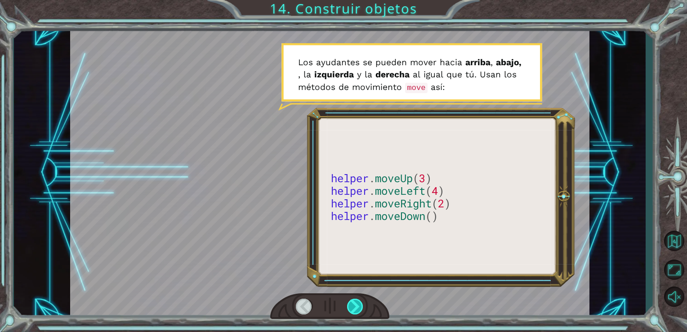
click at [360, 309] on div at bounding box center [355, 307] width 17 height 16
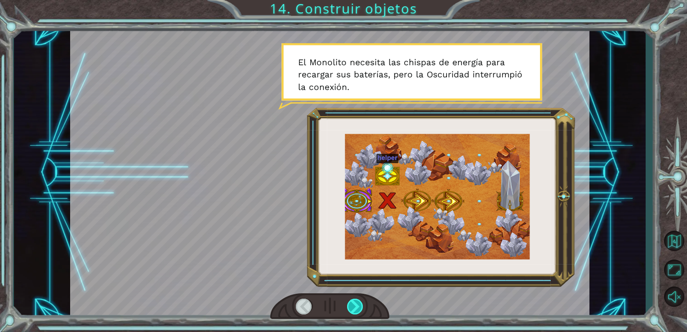
click at [360, 309] on div at bounding box center [355, 307] width 17 height 16
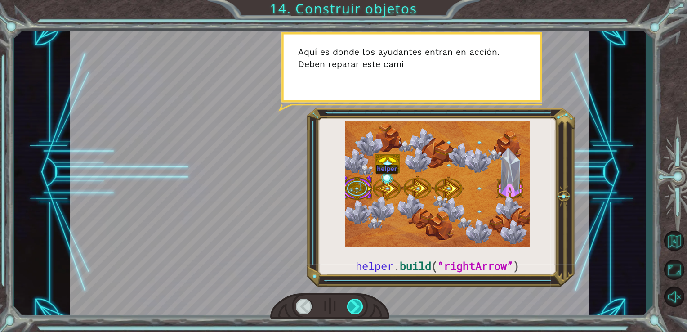
click at [360, 309] on div at bounding box center [355, 307] width 17 height 16
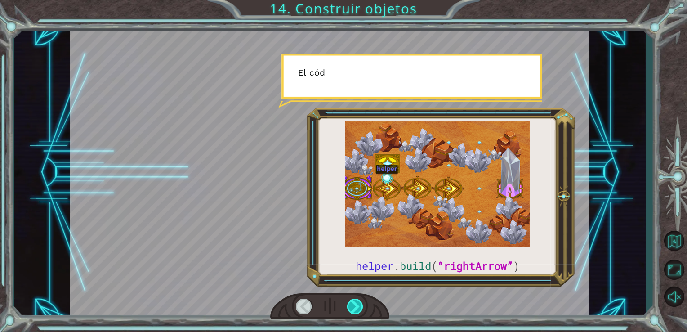
click at [360, 309] on div at bounding box center [355, 307] width 17 height 16
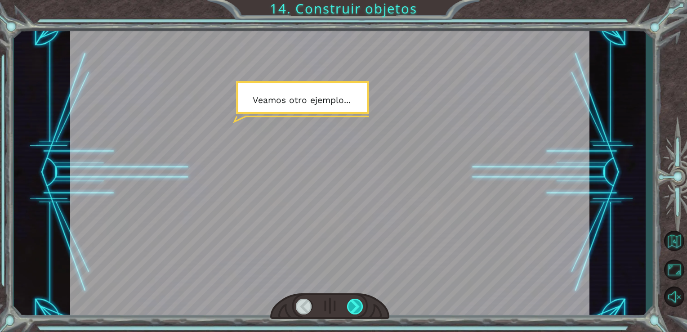
click at [360, 309] on div at bounding box center [355, 307] width 17 height 16
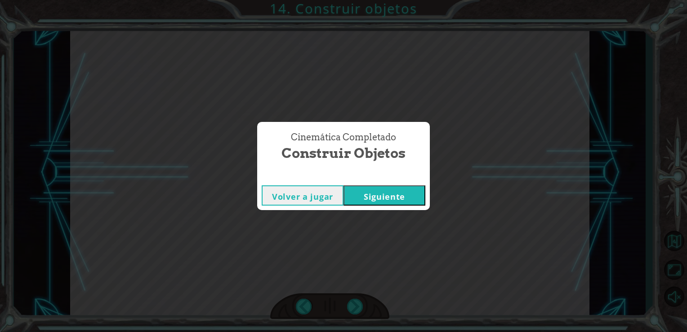
click at [409, 201] on button "Siguiente" at bounding box center [385, 195] width 82 height 20
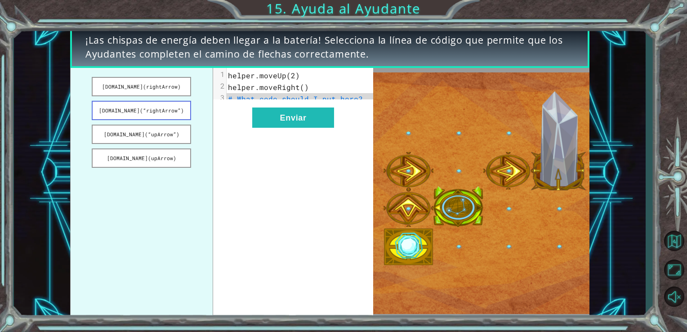
drag, startPoint x: 152, startPoint y: 80, endPoint x: 152, endPoint y: 103, distance: 22.0
click at [151, 106] on ul "helper.build(rightArrow) helper.build(“rightArrow”) helper.build(“upArrow”) hel…" at bounding box center [141, 193] width 143 height 251
click at [158, 89] on button "helper.build(rightArrow)" at bounding box center [141, 86] width 99 height 19
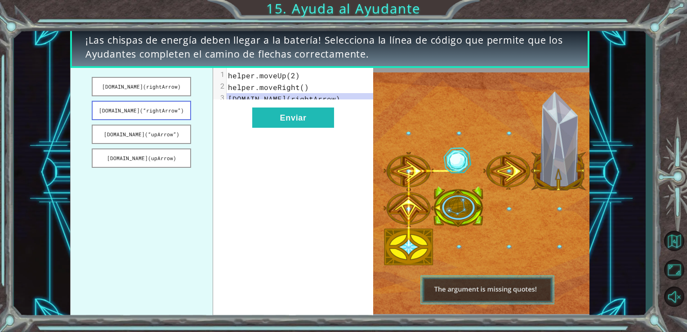
click at [159, 107] on button "helper.build(“rightArrow”)" at bounding box center [141, 110] width 99 height 19
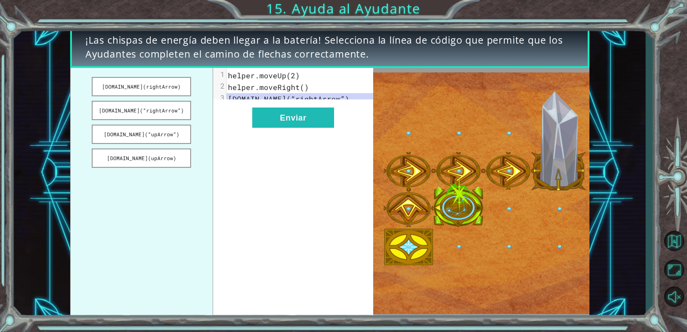
click at [162, 73] on ul "helper.build(rightArrow) helper.build(“rightArrow”) helper.build(“upArrow”) hel…" at bounding box center [141, 193] width 143 height 251
click at [301, 93] on pre "helper.build(“rightArrow”)" at bounding box center [304, 99] width 154 height 12
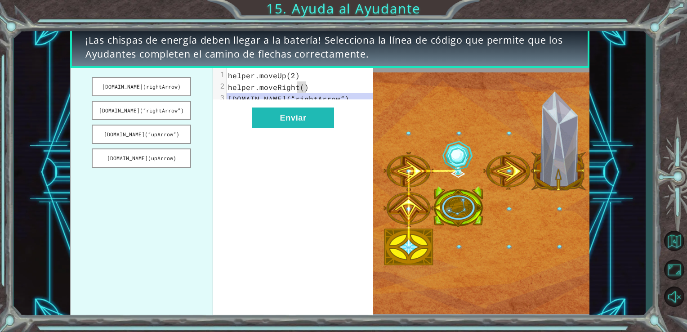
click at [301, 86] on span "helper.moveRight()" at bounding box center [268, 86] width 81 height 9
click at [272, 85] on span "helper.moveRight()" at bounding box center [268, 86] width 81 height 9
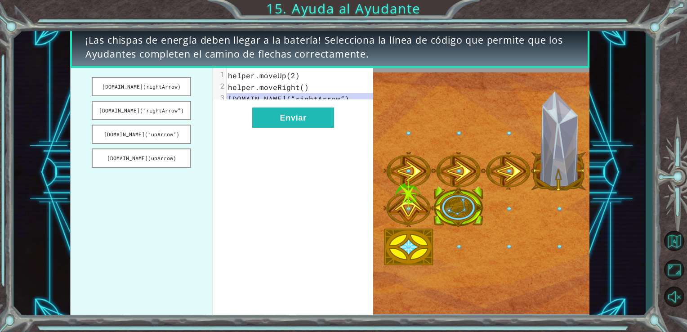
drag, startPoint x: 236, startPoint y: 85, endPoint x: 223, endPoint y: 89, distance: 13.2
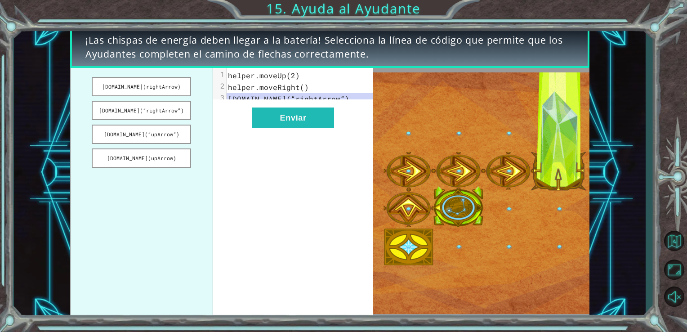
click at [235, 85] on span "helper.moveRight()" at bounding box center [268, 86] width 81 height 9
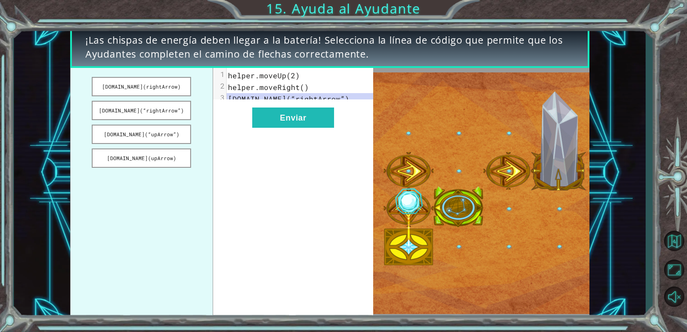
click at [302, 87] on span "helper.moveRight()" at bounding box center [268, 86] width 81 height 9
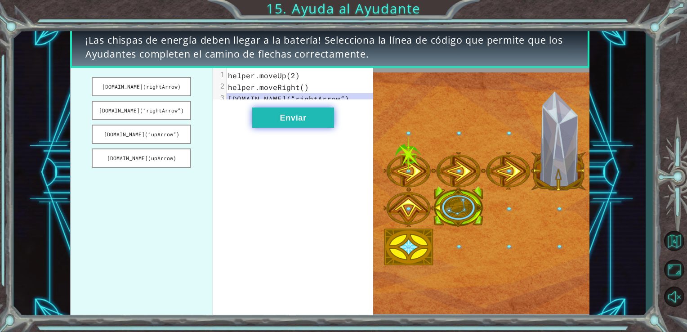
click at [272, 128] on button "Enviar" at bounding box center [293, 117] width 82 height 20
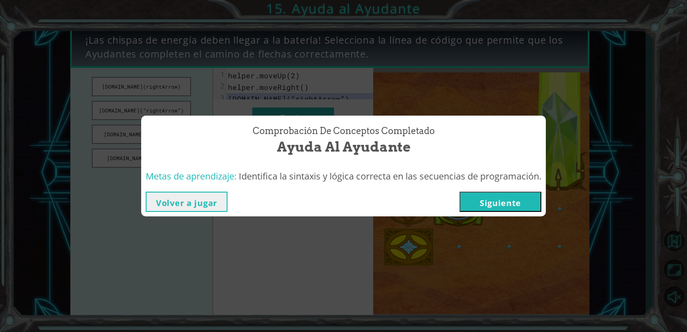
click at [518, 203] on button "Siguiente" at bounding box center [501, 202] width 82 height 20
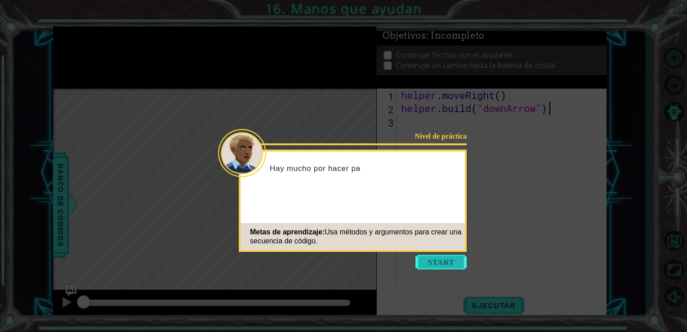
click at [440, 260] on button "Start" at bounding box center [440, 262] width 51 height 14
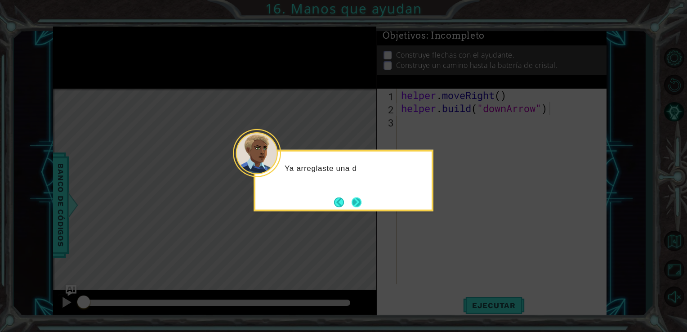
click at [352, 204] on button "Next" at bounding box center [357, 202] width 10 height 10
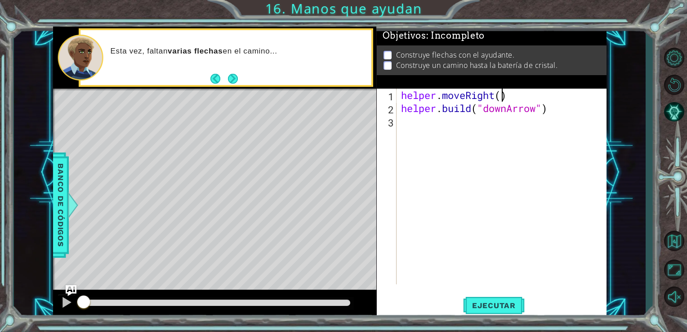
click at [501, 94] on div "helper . moveRight ( ) helper . build ( "downArrow" )" at bounding box center [504, 200] width 210 height 222
drag, startPoint x: 556, startPoint y: 113, endPoint x: 518, endPoint y: 127, distance: 41.1
click at [554, 113] on div "helper . moveRight ( 1 ) helper . build ( "downArrow" )" at bounding box center [504, 200] width 210 height 222
type textarea "helper.build("downArrow")"
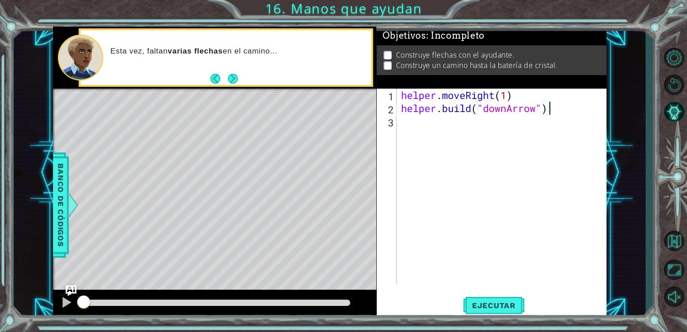
click at [493, 134] on div "helper . moveRight ( 1 ) helper . build ( "downArrow" )" at bounding box center [504, 200] width 210 height 222
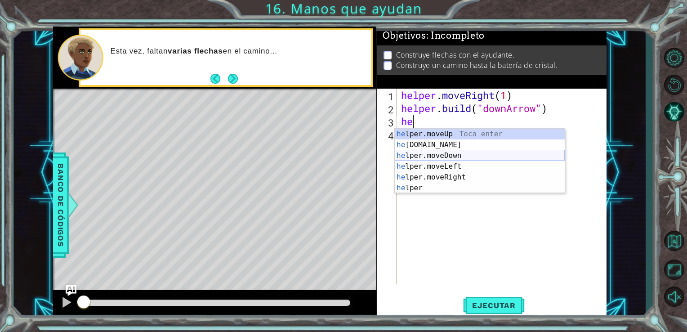
click at [479, 152] on div "he lper.moveUp Toca enter he lper.build Toca enter he lper.moveDown Toca enter …" at bounding box center [480, 172] width 170 height 86
type textarea "helper.moveDown(1)"
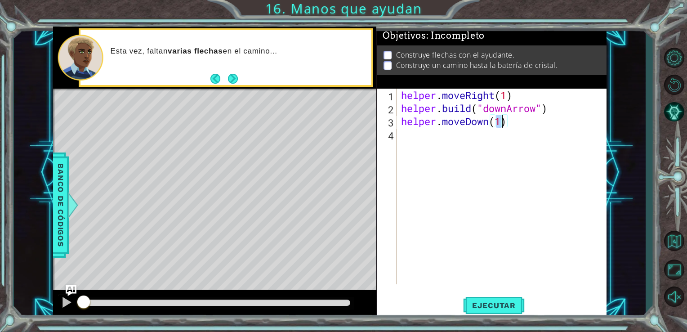
click at [493, 155] on div "helper . moveRight ( 1 ) helper . build ( "downArrow" ) helper . moveDown ( 1 )" at bounding box center [504, 200] width 210 height 222
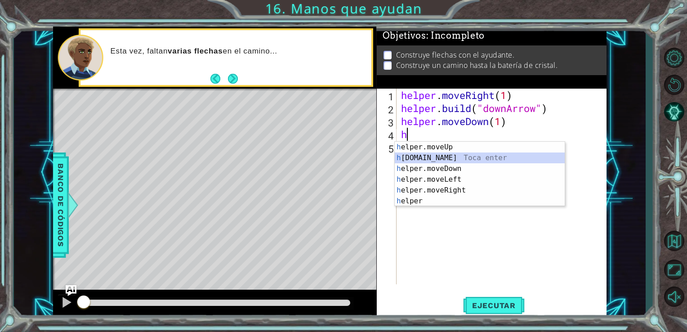
click at [451, 157] on div "h elper.moveUp Toca enter h elper.build Toca enter h elper.moveDown Toca enter …" at bounding box center [480, 185] width 170 height 86
type textarea "helper.build("rightArrow")"
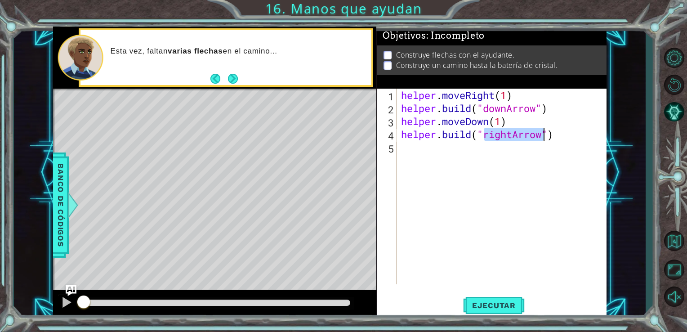
click at [496, 153] on div "helper . moveRight ( 1 ) helper . build ( "downArrow" ) helper . moveDown ( 1 )…" at bounding box center [504, 200] width 210 height 222
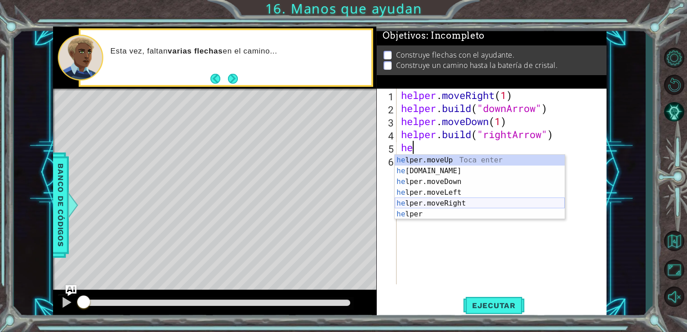
click at [484, 202] on div "he lper.moveUp Toca enter he lper.build Toca enter he lper.moveDown Toca enter …" at bounding box center [480, 198] width 170 height 86
type textarea "helper.moveRight(1)"
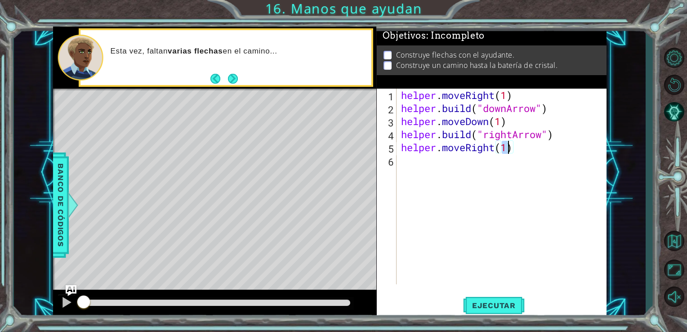
click at [487, 174] on div "helper . moveRight ( 1 ) helper . build ( "downArrow" ) helper . moveDown ( 1 )…" at bounding box center [504, 200] width 210 height 222
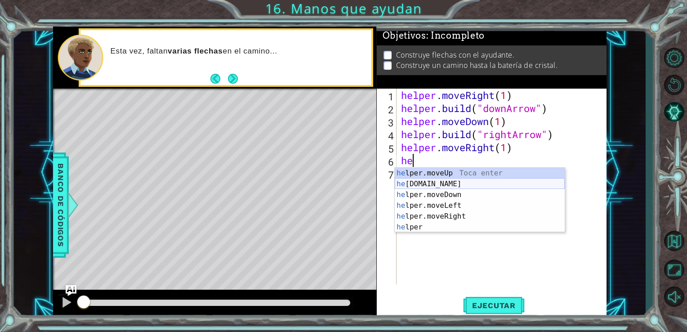
click at [454, 182] on div "he lper.moveUp Toca enter he lper.build Toca enter he lper.moveDown Toca enter …" at bounding box center [480, 211] width 170 height 86
type textarea "helper.build("rightArrow")"
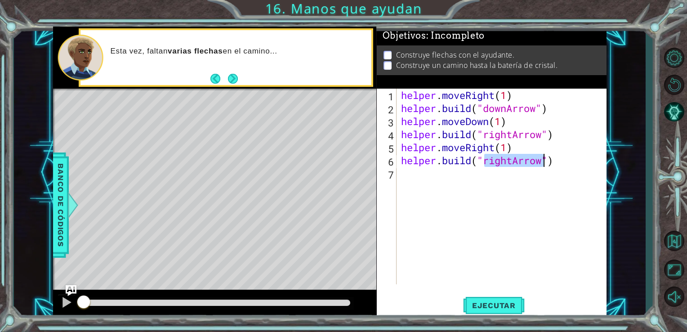
click at [457, 177] on div "helper . moveRight ( 1 ) helper . build ( "downArrow" ) helper . moveDown ( 1 )…" at bounding box center [504, 200] width 210 height 222
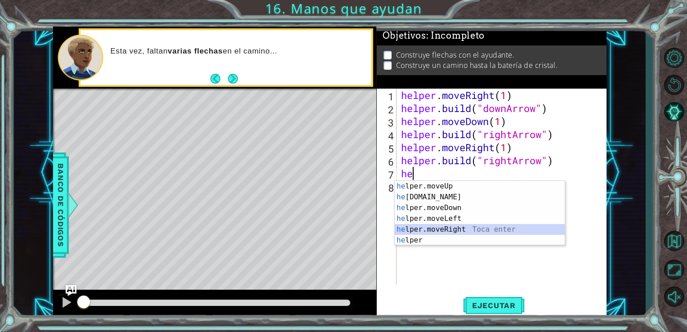
click at [448, 233] on div "he lper.moveUp Toca enter he lper.build Toca enter he lper.moveDown Toca enter …" at bounding box center [480, 224] width 170 height 86
type textarea "helper.moveRight(1)"
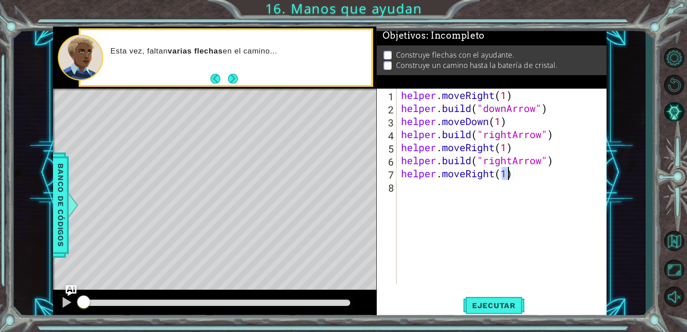
click at [462, 206] on div "helper . moveRight ( 1 ) helper . build ( "downArrow" ) helper . moveDown ( 1 )…" at bounding box center [504, 200] width 210 height 222
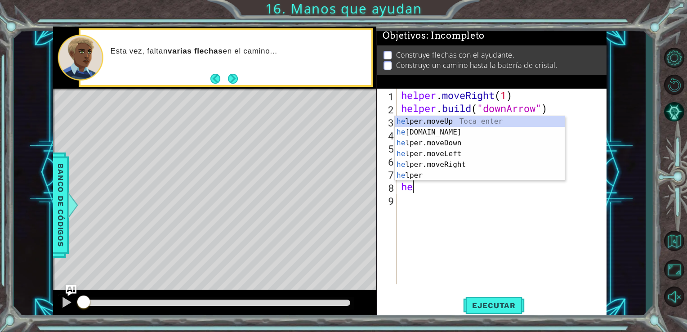
type textarea "he"
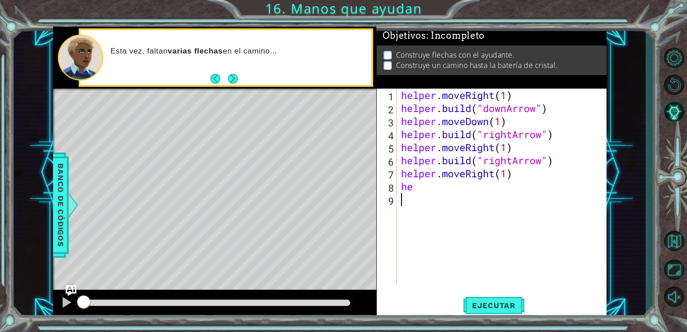
drag, startPoint x: 499, startPoint y: 203, endPoint x: 687, endPoint y: 196, distance: 188.1
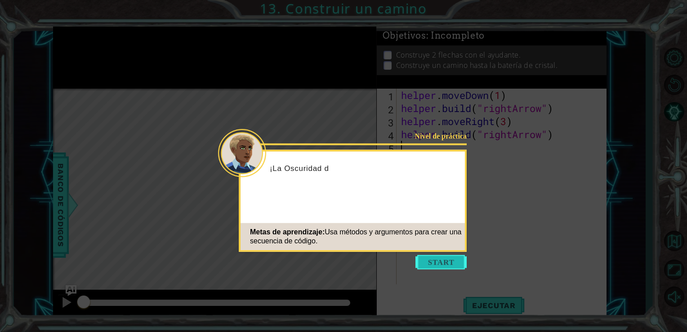
click at [452, 264] on button "Start" at bounding box center [440, 262] width 51 height 14
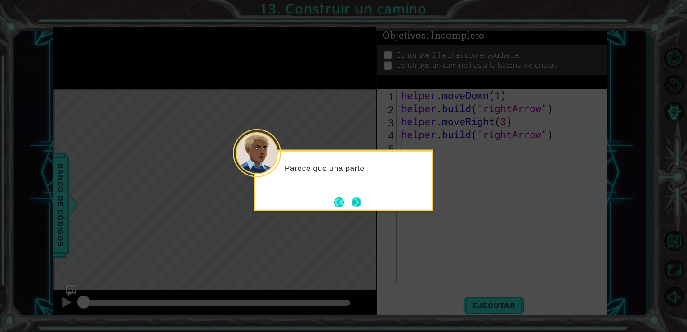
click at [357, 197] on button "Next" at bounding box center [357, 202] width 10 height 10
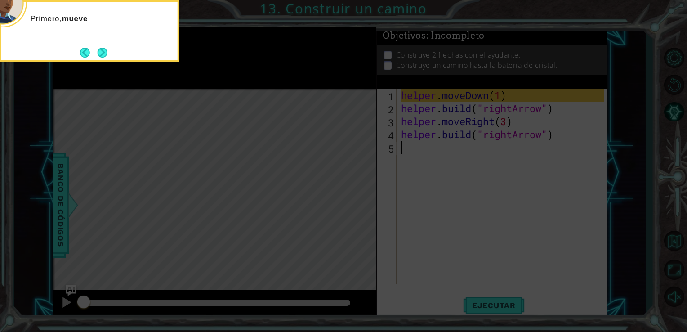
drag, startPoint x: 298, startPoint y: 198, endPoint x: 289, endPoint y: 200, distance: 9.3
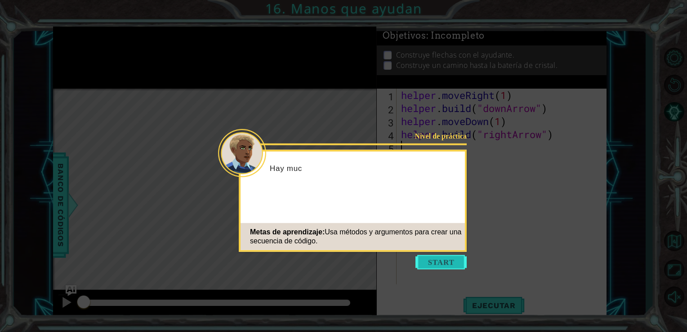
click at [448, 265] on button "Start" at bounding box center [440, 262] width 51 height 14
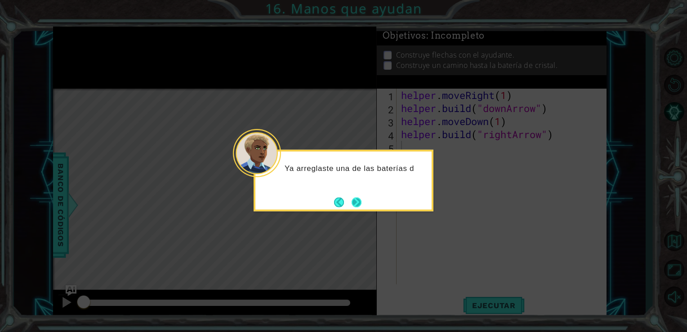
click at [355, 199] on button "Next" at bounding box center [357, 202] width 10 height 10
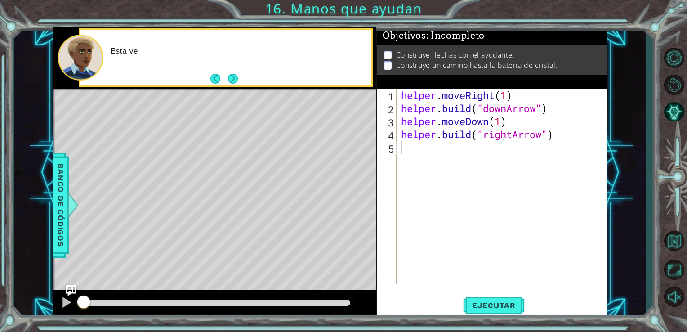
click at [358, 201] on div "Level Map" at bounding box center [260, 221] width 415 height 265
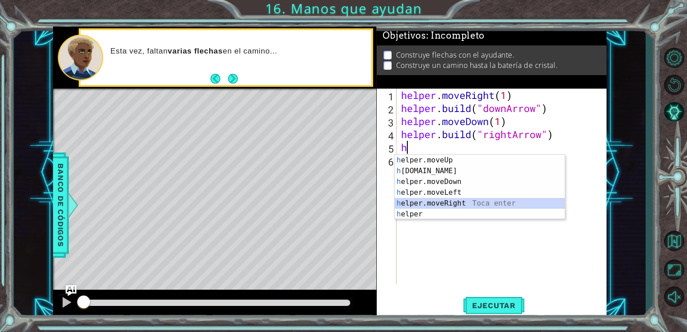
click at [452, 202] on div "h elper.moveUp Toca enter h elper.build Toca enter h elper.moveDown Toca enter …" at bounding box center [480, 198] width 170 height 86
type textarea "helper.moveRight(1)"
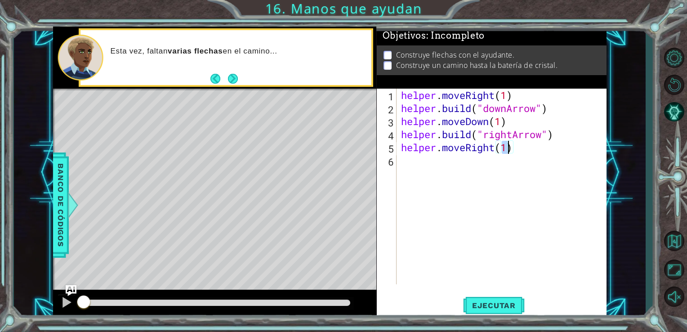
click at [446, 164] on div "helper . moveRight ( 1 ) helper . build ( "downArrow" ) helper . moveDown ( 1 )…" at bounding box center [504, 200] width 210 height 222
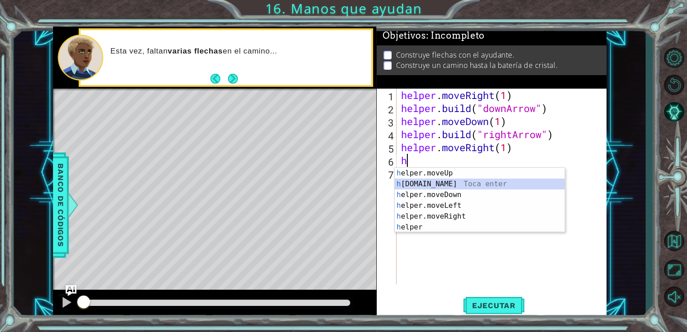
click at [441, 185] on div "h elper.moveUp Toca enter h elper.build Toca enter h elper.moveDown Toca enter …" at bounding box center [480, 211] width 170 height 86
type textarea "helper.build("rightArrow")"
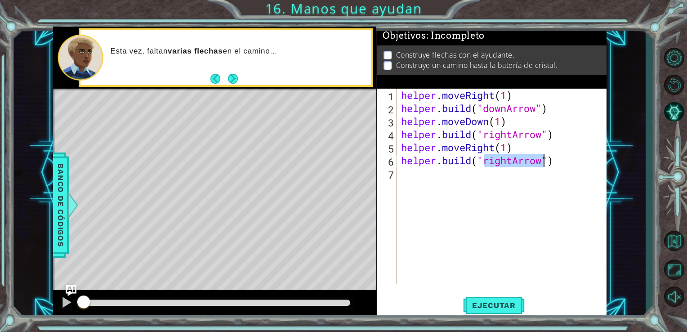
click at [474, 180] on div "helper . moveRight ( 1 ) helper . build ( "downArrow" ) helper . moveDown ( 1 )…" at bounding box center [504, 200] width 210 height 222
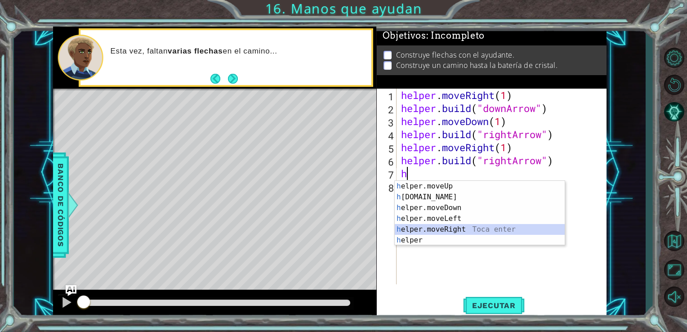
click at [455, 232] on div "h elper.moveUp Toca enter h elper.build Toca enter h elper.moveDown Toca enter …" at bounding box center [480, 224] width 170 height 86
type textarea "helper.moveRight(1)"
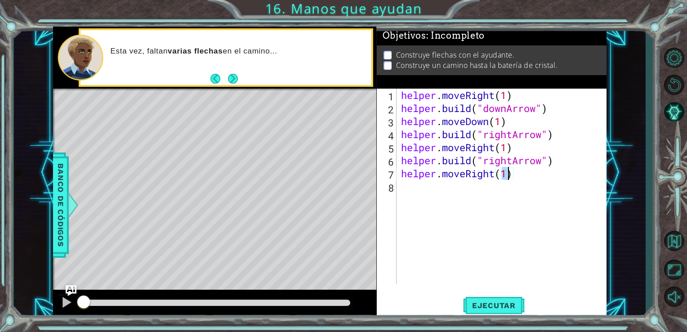
click at [473, 201] on div "helper . moveRight ( 1 ) helper . build ( "downArrow" ) helper . moveDown ( 1 )…" at bounding box center [504, 200] width 210 height 222
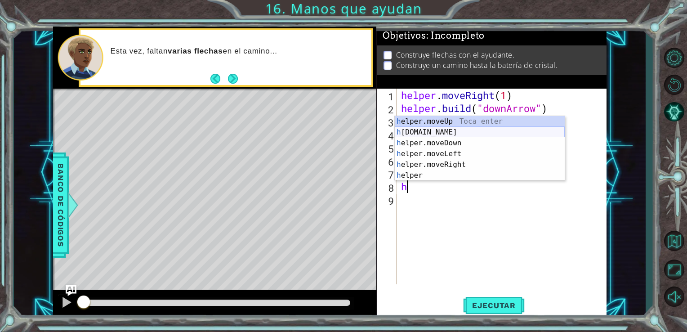
click at [451, 129] on div "h elper.moveUp Toca enter h elper.build Toca enter h elper.moveDown Toca enter …" at bounding box center [480, 159] width 170 height 86
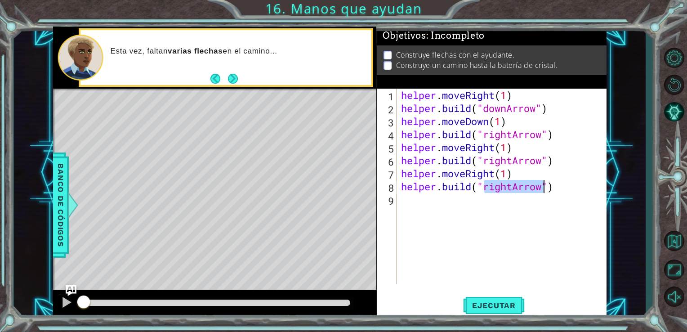
click at [512, 186] on div "helper . moveRight ( 1 ) helper . build ( "downArrow" ) helper . moveDown ( 1 )…" at bounding box center [501, 187] width 205 height 196
type textarea "helper.build("upArrow")"
click at [507, 308] on span "Ejecutar" at bounding box center [494, 305] width 62 height 9
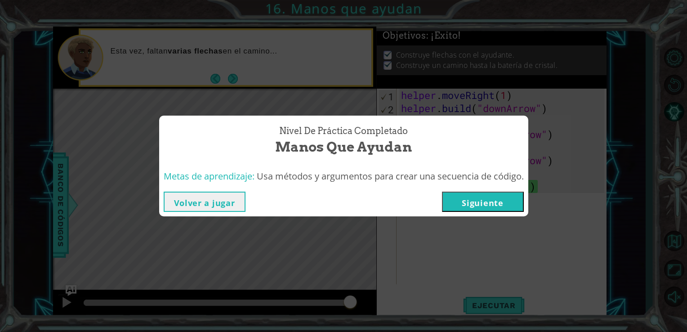
click at [458, 197] on button "Siguiente" at bounding box center [483, 202] width 82 height 20
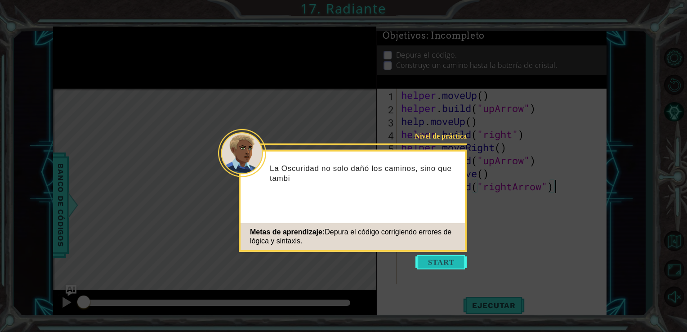
click at [459, 263] on button "Start" at bounding box center [440, 262] width 51 height 14
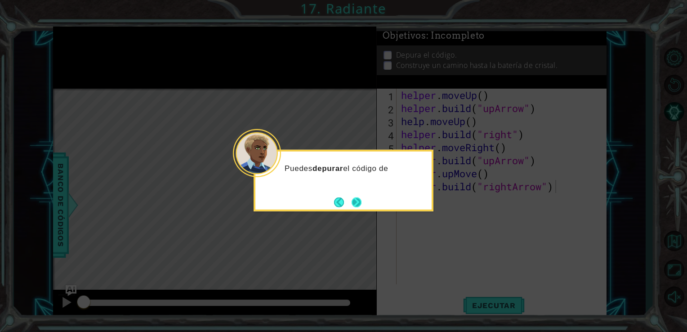
click at [358, 203] on button "Next" at bounding box center [357, 202] width 10 height 10
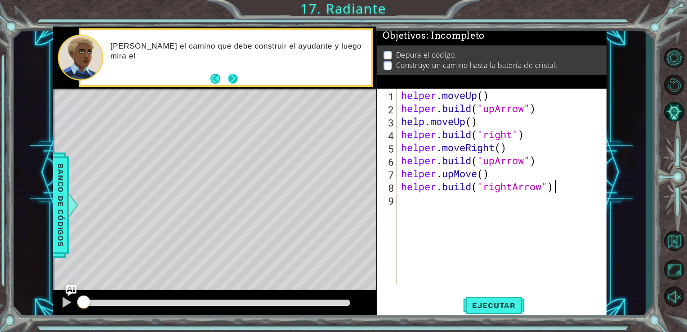
click at [232, 79] on button "Next" at bounding box center [233, 79] width 10 height 10
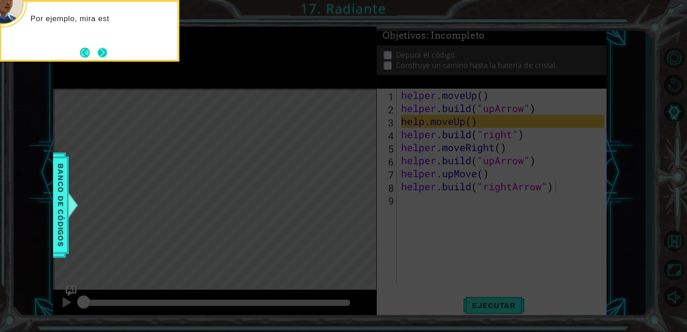
click at [104, 53] on button "Next" at bounding box center [102, 52] width 10 height 10
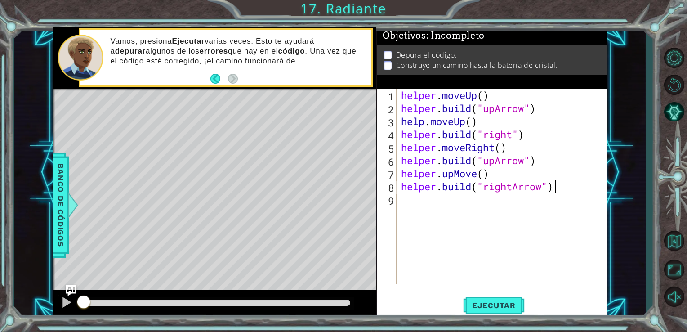
click at [484, 94] on div "helper . moveUp ( ) helper . build ( "upArrow" ) help . moveUp ( ) helper . bui…" at bounding box center [504, 200] width 210 height 222
click at [473, 120] on div "helper . moveUp ( 1 ) helper . build ( "upArrow" ) help . moveUp ( ) helper . b…" at bounding box center [504, 200] width 210 height 222
click at [513, 132] on div "helper . moveUp ( 1 ) helper . build ( "upArrow" ) help . moveUp ( 1 ) helper .…" at bounding box center [504, 200] width 210 height 222
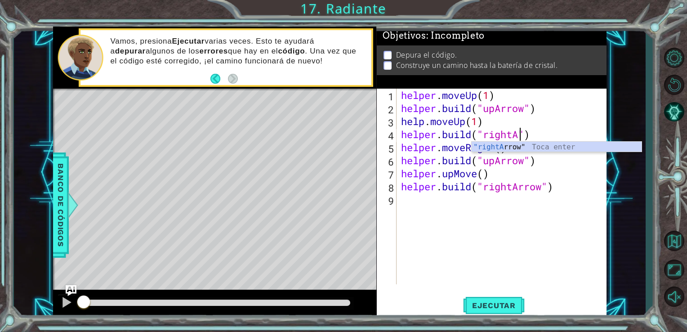
scroll to position [0, 5]
click at [559, 146] on div ""rightA rrow" Toca enter" at bounding box center [557, 158] width 170 height 32
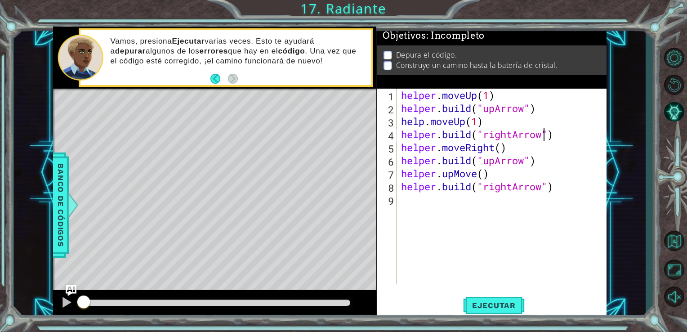
click at [500, 148] on div "helper . moveUp ( 1 ) helper . build ( "upArrow" ) help . moveUp ( 1 ) helper .…" at bounding box center [504, 200] width 210 height 222
click at [494, 161] on div "helper . moveUp ( 1 ) helper . build ( "upArrow" ) help . moveUp ( 1 ) helper .…" at bounding box center [504, 200] width 210 height 222
click at [453, 174] on div "helper . moveUp ( 1 ) helper . build ( "upArrow" ) help . moveUp ( 1 ) helper .…" at bounding box center [504, 200] width 210 height 222
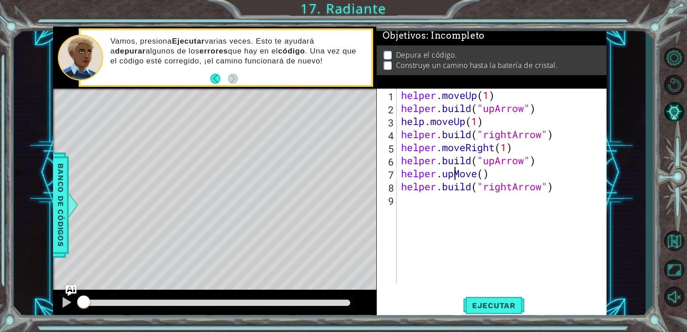
click at [479, 177] on div "helper . moveUp ( 1 ) helper . build ( "upArrow" ) help . moveUp ( 1 ) helper .…" at bounding box center [504, 200] width 210 height 222
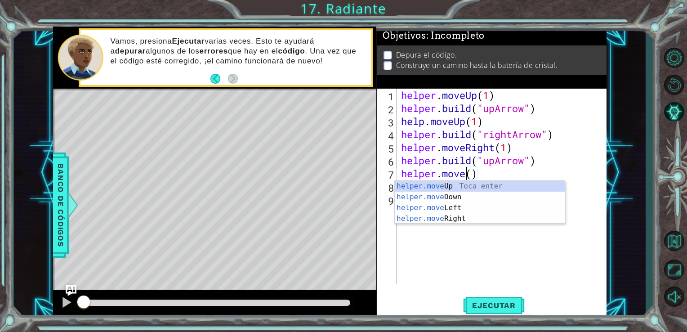
scroll to position [0, 3]
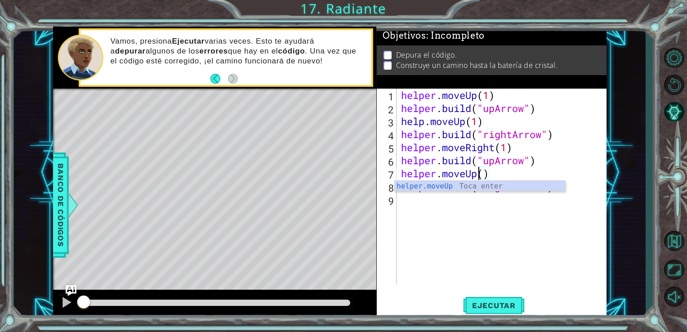
click at [482, 177] on div "helper . moveUp ( 1 ) helper . build ( "upArrow" ) help . moveUp ( 1 ) helper .…" at bounding box center [504, 200] width 210 height 222
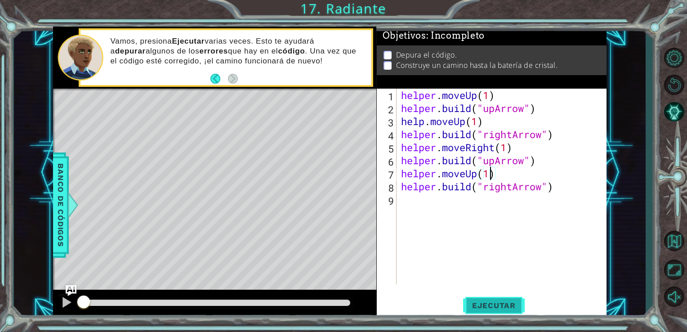
click at [506, 301] on span "Ejecutar" at bounding box center [494, 305] width 62 height 9
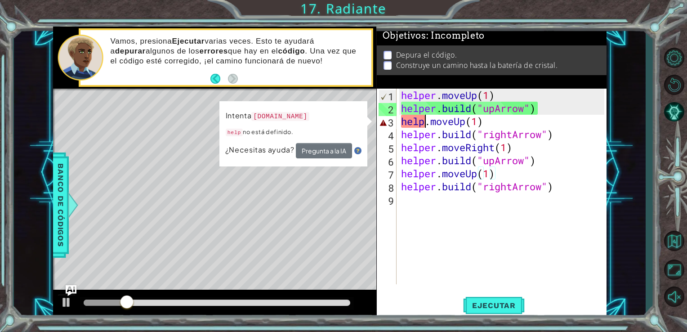
click at [426, 123] on div "helper . moveUp ( 1 ) helper . build ( "upArrow" ) help . moveUp ( 1 ) helper .…" at bounding box center [504, 200] width 210 height 222
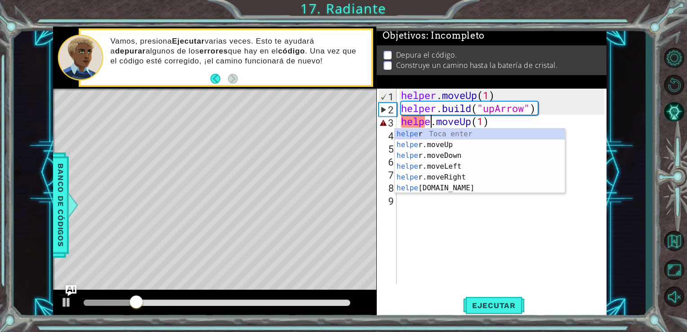
scroll to position [0, 1]
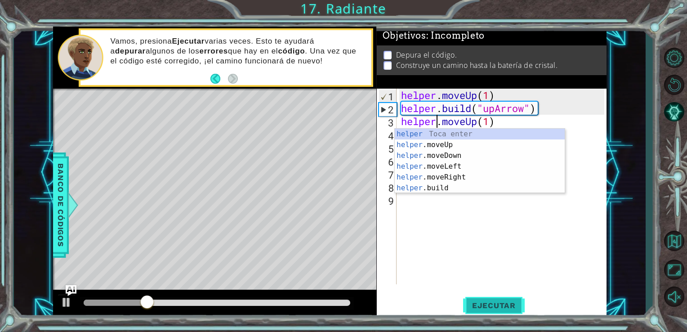
type textarea "helper.moveUp(1)"
click at [499, 304] on span "Ejecutar" at bounding box center [494, 305] width 62 height 9
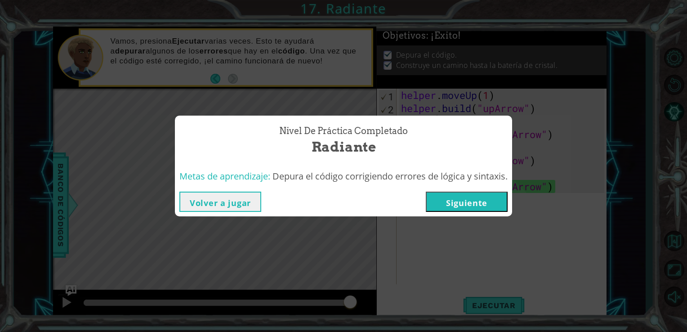
click at [466, 195] on button "Siguiente" at bounding box center [467, 202] width 82 height 20
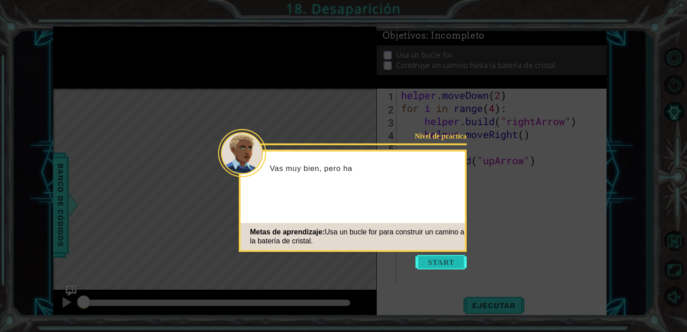
click at [455, 268] on button "Start" at bounding box center [440, 262] width 51 height 14
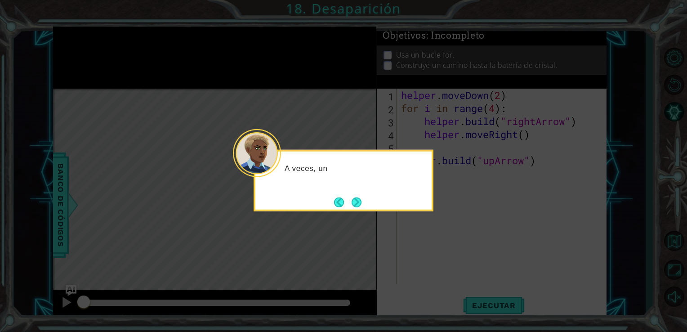
click at [357, 201] on button "Next" at bounding box center [357, 202] width 10 height 10
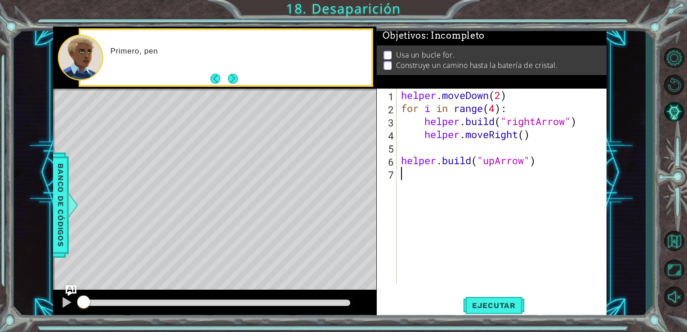
click at [235, 74] on button "Next" at bounding box center [233, 79] width 10 height 10
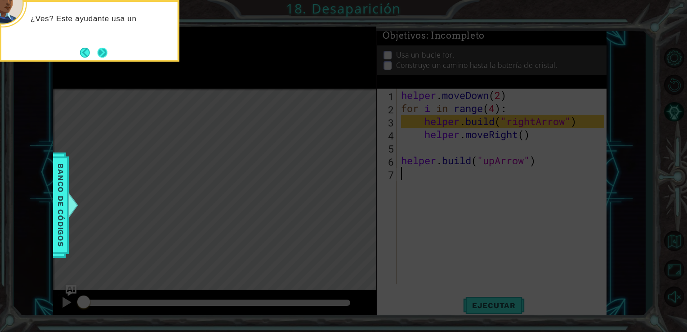
click at [107, 55] on button "Next" at bounding box center [103, 53] width 10 height 10
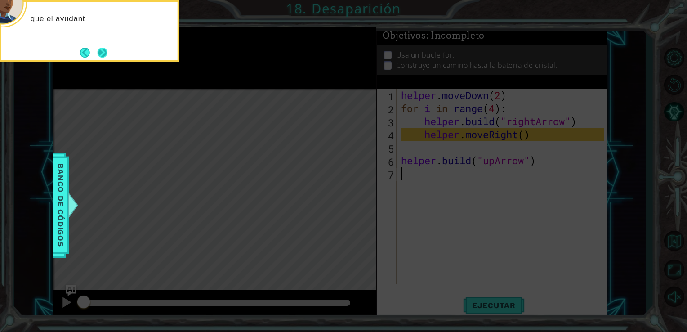
click at [106, 57] on button "Next" at bounding box center [103, 53] width 10 height 10
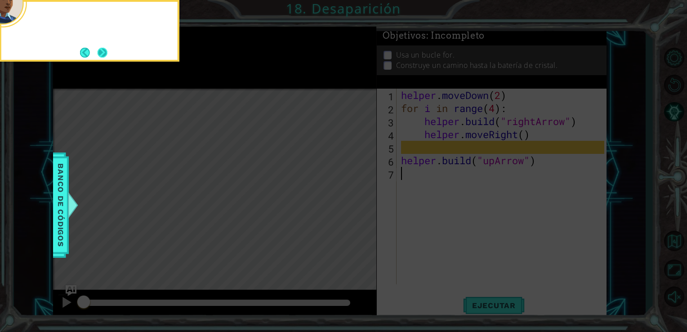
click at [103, 57] on button "Next" at bounding box center [103, 53] width 10 height 10
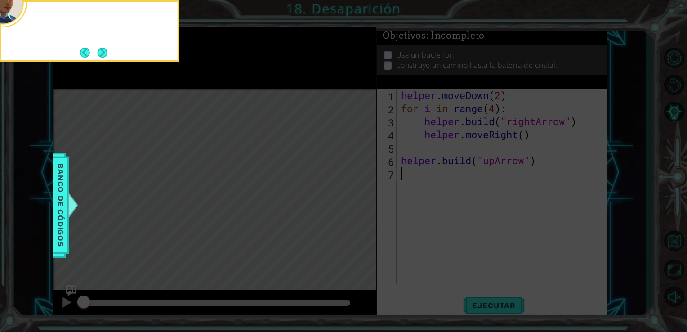
click at [103, 57] on button "Next" at bounding box center [102, 52] width 10 height 10
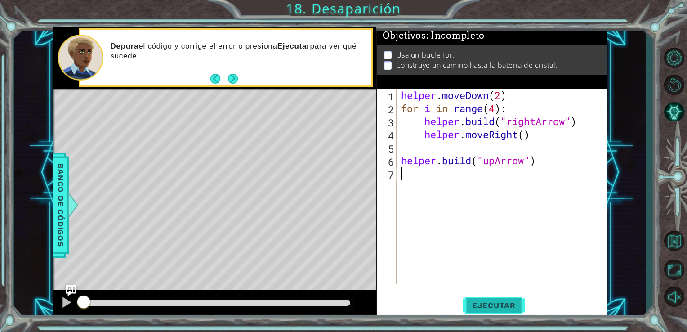
click at [501, 300] on button "Ejecutar" at bounding box center [494, 305] width 62 height 23
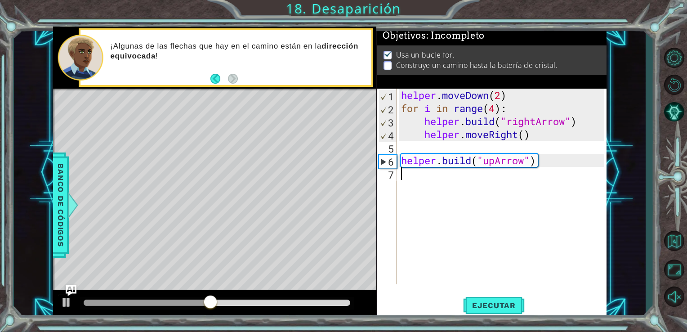
click at [508, 179] on div "helper . moveDown ( 2 ) for i in range ( 4 ) : helper . build ( "rightArrow" ) …" at bounding box center [504, 200] width 210 height 222
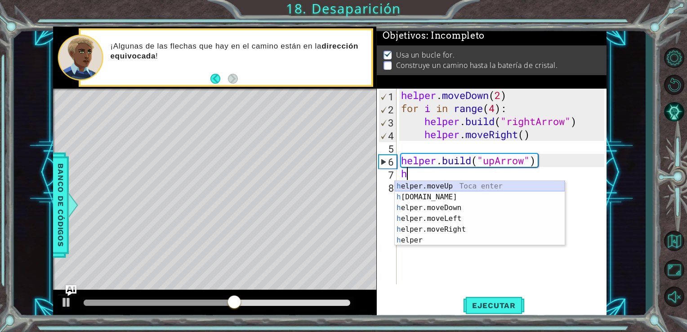
click at [471, 187] on div "h elper.moveUp Toca enter h elper.build Toca enter h elper.moveDown Toca enter …" at bounding box center [480, 224] width 170 height 86
type textarea "helper.moveUp(1)"
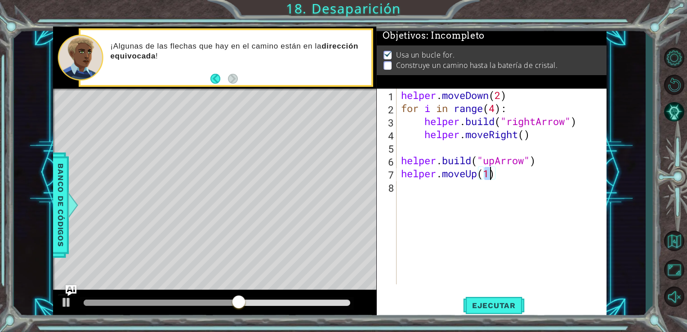
click at [470, 188] on div "helper . moveDown ( 2 ) for i in range ( 4 ) : helper . build ( "rightArrow" ) …" at bounding box center [504, 200] width 210 height 222
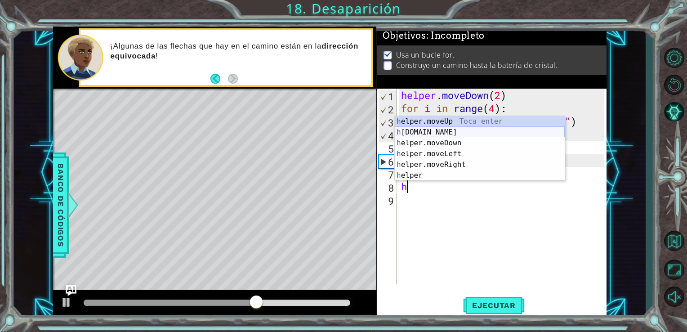
click at [441, 130] on div "h elper.moveUp Toca enter h elper.build Toca enter h elper.moveDown Toca enter …" at bounding box center [480, 159] width 170 height 86
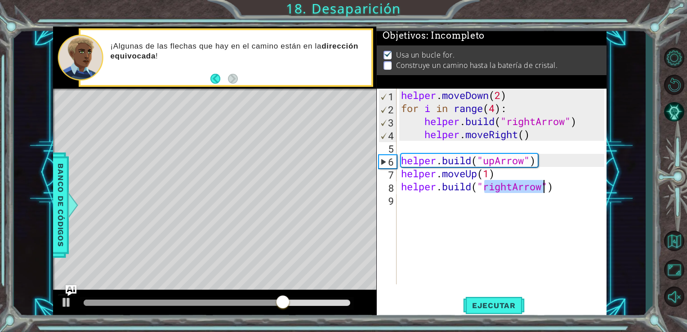
click at [509, 187] on div "helper . moveDown ( 2 ) for i in range ( 4 ) : helper . build ( "rightArrow" ) …" at bounding box center [501, 187] width 205 height 196
click at [514, 189] on div "helper . moveDown ( 2 ) for i in range ( 4 ) : helper . build ( "rightArrow" ) …" at bounding box center [504, 200] width 210 height 222
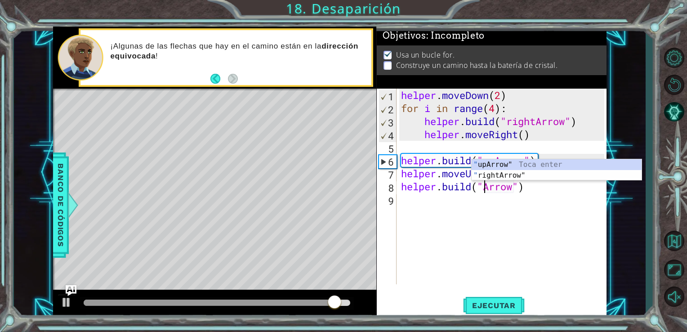
scroll to position [0, 4]
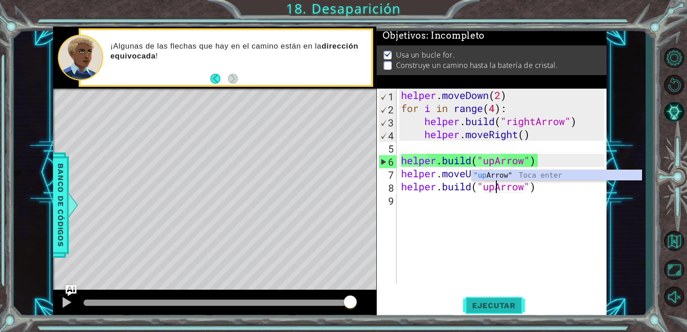
type textarea "helper.build("upArrow")"
click at [513, 302] on span "Ejecutar" at bounding box center [494, 305] width 62 height 9
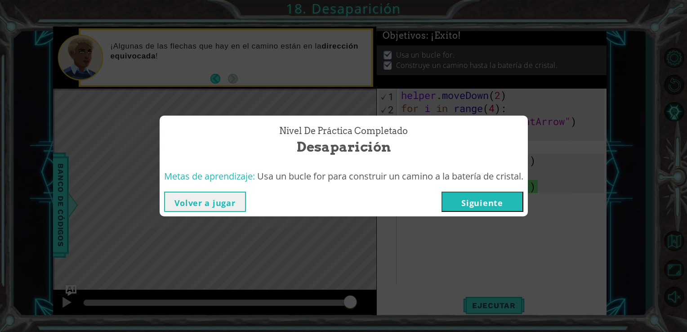
click at [492, 197] on button "Siguiente" at bounding box center [483, 202] width 82 height 20
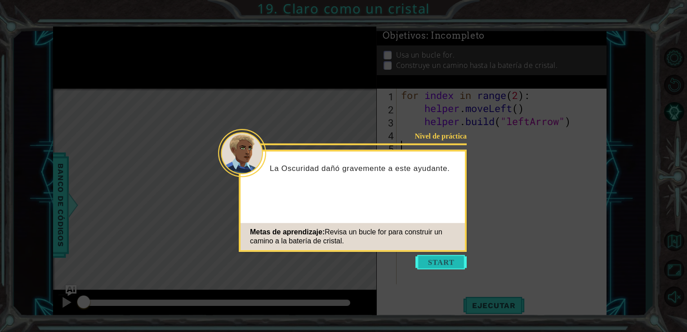
click at [457, 268] on button "Start" at bounding box center [440, 262] width 51 height 14
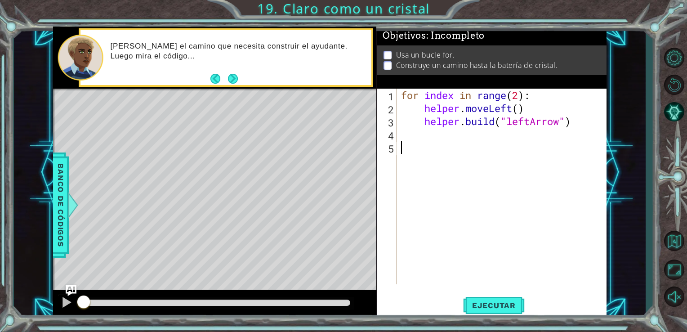
click at [545, 95] on div "for index in range ( 2 ) : helper . moveLeft ( ) helper . build ( "leftArrow" )" at bounding box center [504, 200] width 210 height 222
click at [506, 306] on span "Ejecutar" at bounding box center [494, 305] width 62 height 9
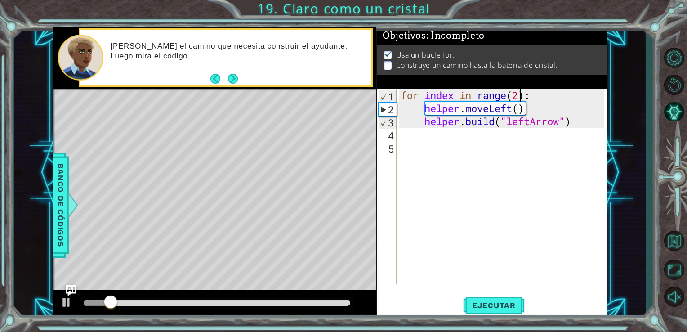
click at [518, 94] on div "for index in range ( 2 ) : helper . moveLeft ( ) helper . build ( "leftArrow" )" at bounding box center [504, 200] width 210 height 222
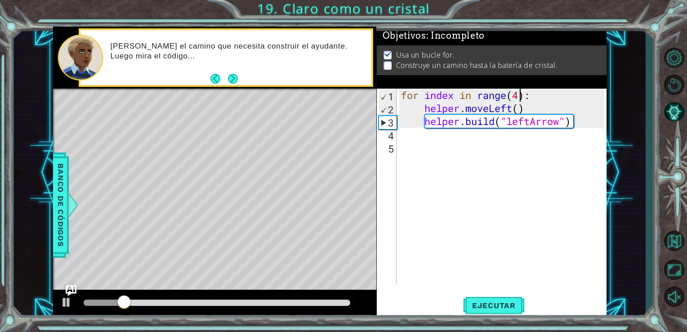
scroll to position [0, 5]
type textarea "for index in range(4):"
click at [494, 308] on span "Ejecutar" at bounding box center [494, 305] width 62 height 9
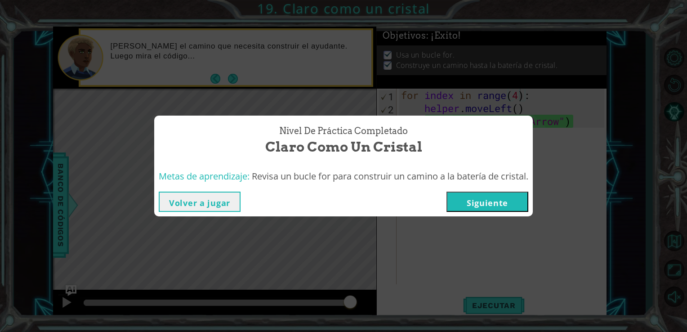
click at [504, 195] on button "Siguiente" at bounding box center [487, 202] width 82 height 20
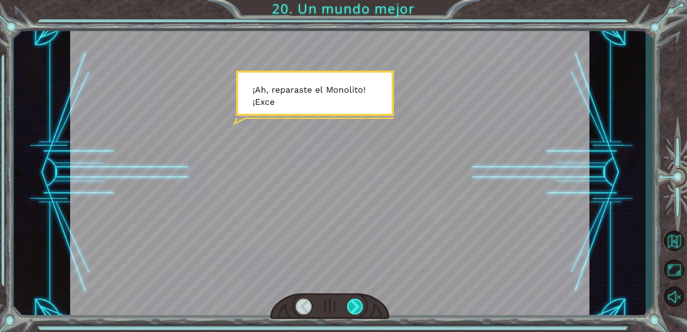
click at [362, 305] on div at bounding box center [355, 307] width 17 height 16
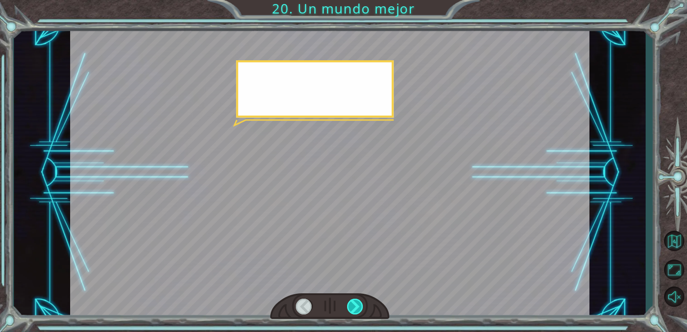
click at [362, 305] on div at bounding box center [355, 307] width 17 height 16
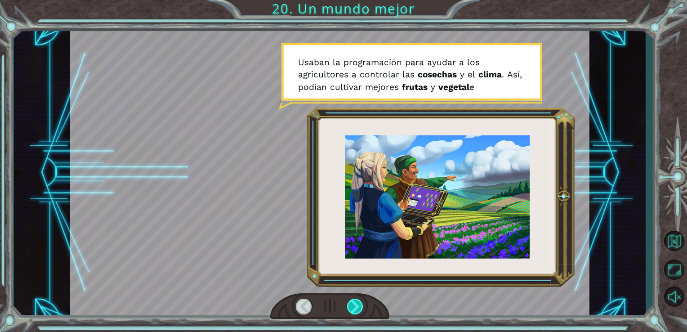
click at [362, 305] on div at bounding box center [355, 307] width 17 height 16
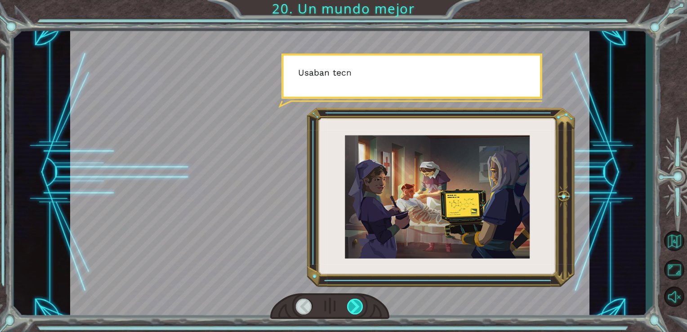
click at [362, 305] on div at bounding box center [355, 307] width 17 height 16
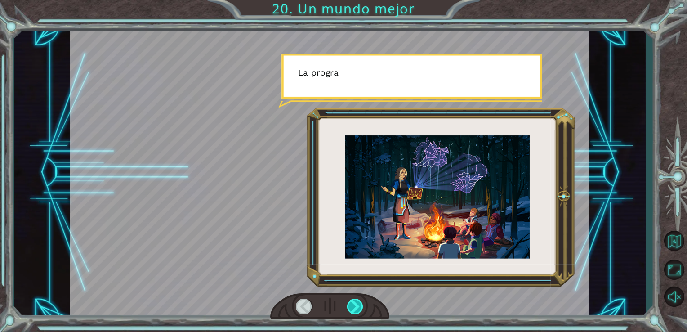
click at [362, 305] on div at bounding box center [355, 307] width 17 height 16
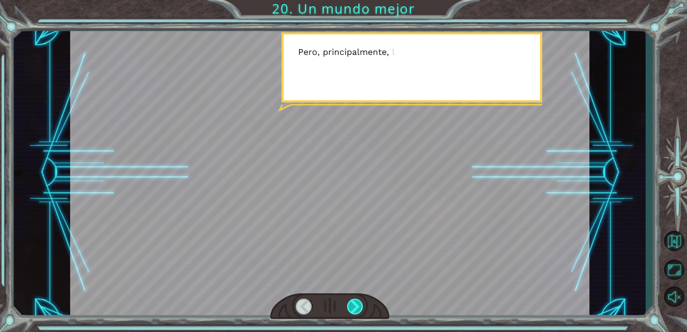
click at [362, 305] on div at bounding box center [355, 307] width 17 height 16
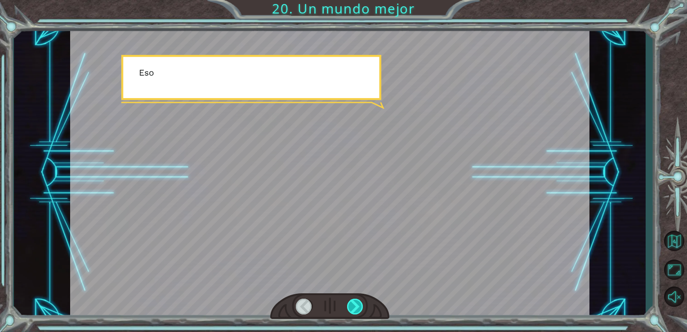
click at [357, 305] on div at bounding box center [355, 307] width 17 height 16
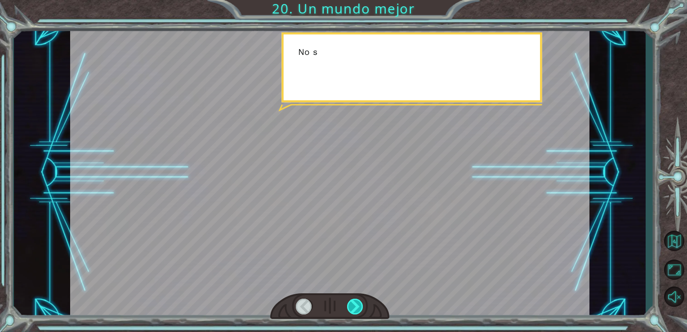
click at [357, 305] on div at bounding box center [355, 307] width 17 height 16
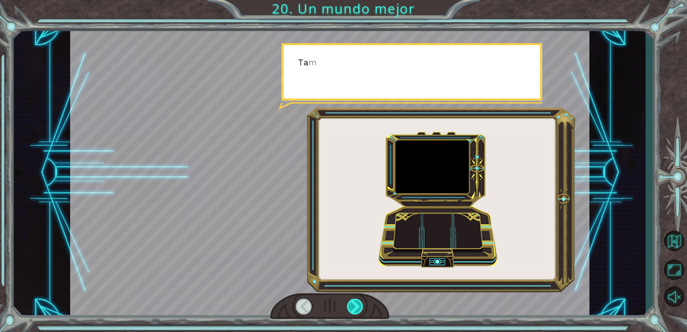
click at [357, 305] on div at bounding box center [355, 307] width 17 height 16
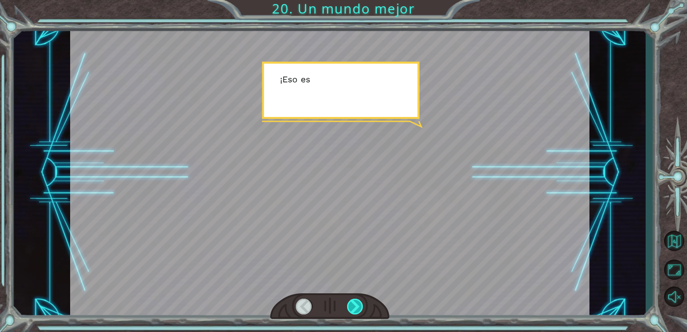
click at [357, 305] on div at bounding box center [355, 307] width 17 height 16
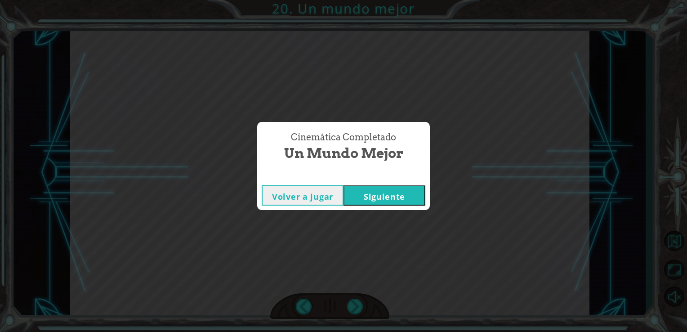
click at [390, 204] on button "Siguiente" at bounding box center [385, 195] width 82 height 20
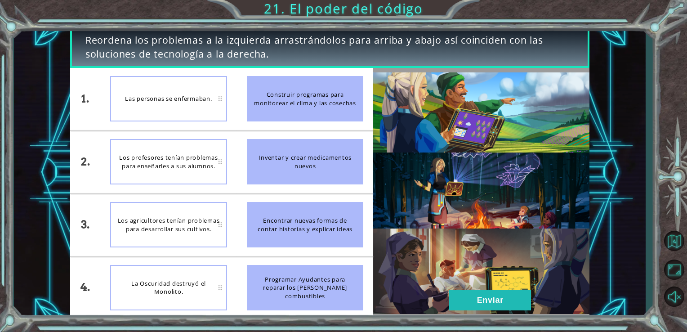
click at [210, 103] on div "Las personas se enfermaban." at bounding box center [168, 98] width 117 height 45
click at [267, 111] on div "Construir programas para monitorear el clima y las cosechas" at bounding box center [305, 98] width 117 height 45
drag, startPoint x: 267, startPoint y: 111, endPoint x: 268, endPoint y: 177, distance: 66.1
click at [268, 177] on ul "Construir programas para monitorear el clima y las cosechas Inventar y crear me…" at bounding box center [305, 193] width 137 height 251
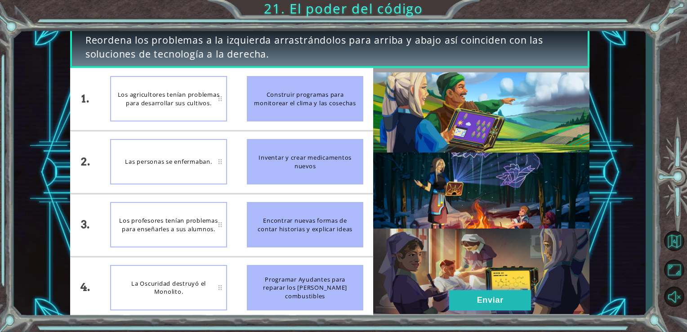
click at [507, 299] on button "Enviar" at bounding box center [490, 300] width 82 height 20
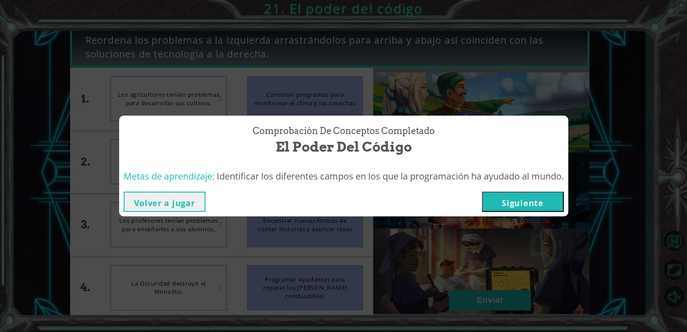
click at [535, 204] on button "Siguiente" at bounding box center [523, 202] width 82 height 20
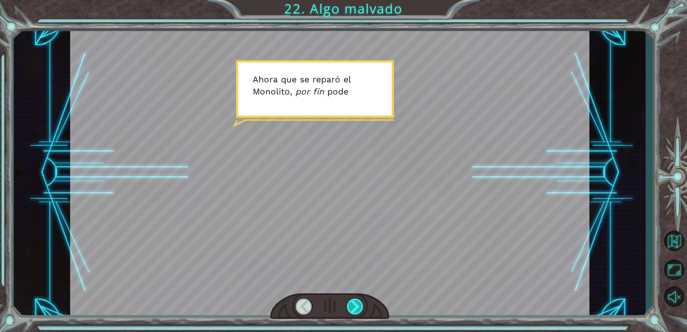
click at [357, 308] on div at bounding box center [355, 307] width 17 height 16
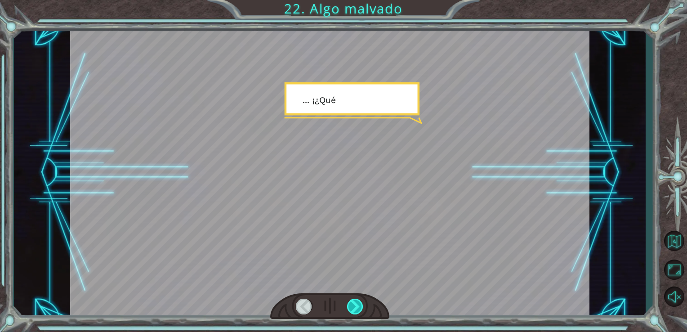
click at [357, 308] on div at bounding box center [355, 307] width 17 height 16
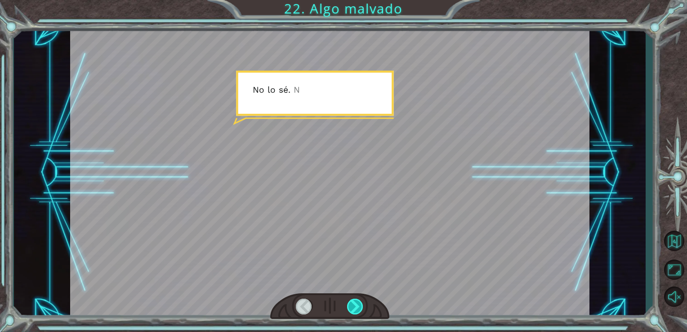
click at [357, 308] on div at bounding box center [355, 307] width 17 height 16
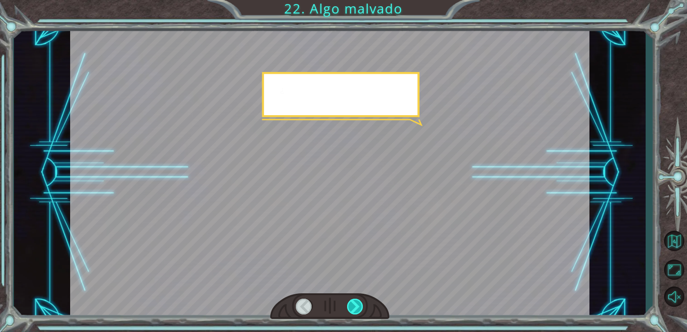
click at [357, 308] on div at bounding box center [355, 307] width 17 height 16
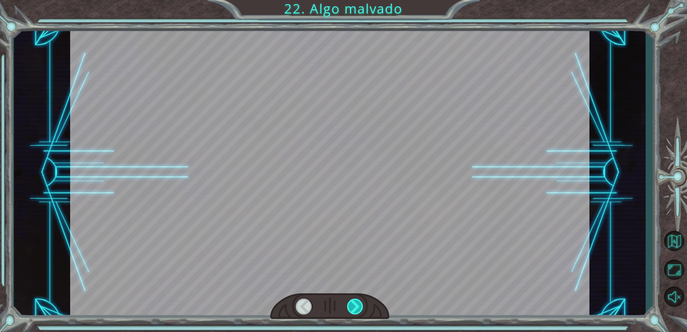
click at [357, 308] on div at bounding box center [355, 307] width 17 height 16
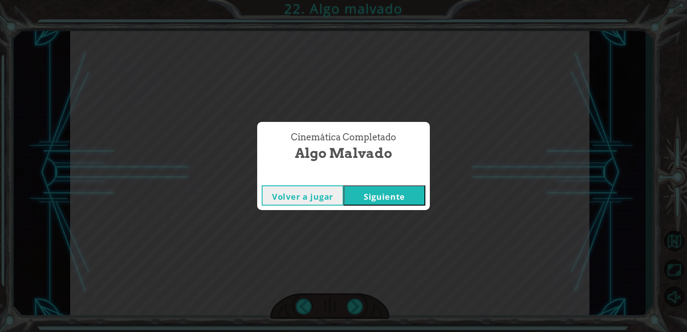
click at [389, 199] on button "Siguiente" at bounding box center [385, 195] width 82 height 20
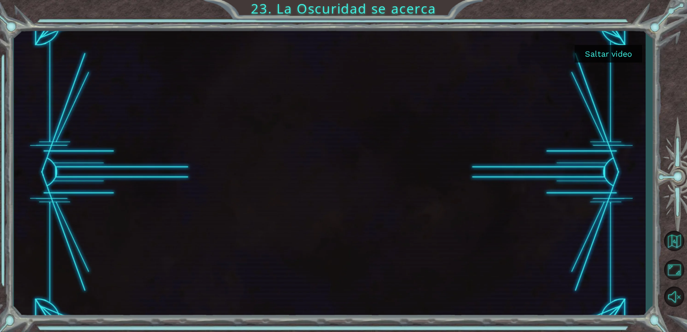
click at [588, 54] on button "Saltar video" at bounding box center [608, 54] width 67 height 18
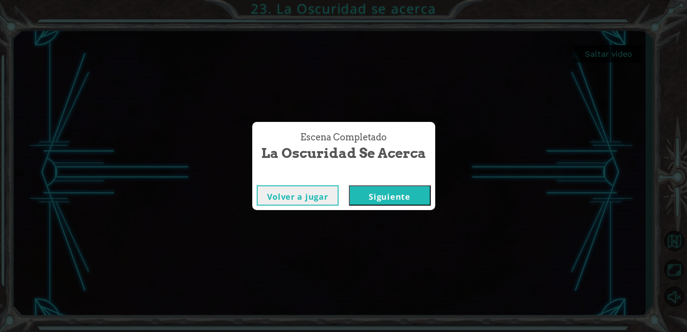
click at [424, 192] on button "Siguiente" at bounding box center [390, 195] width 82 height 20
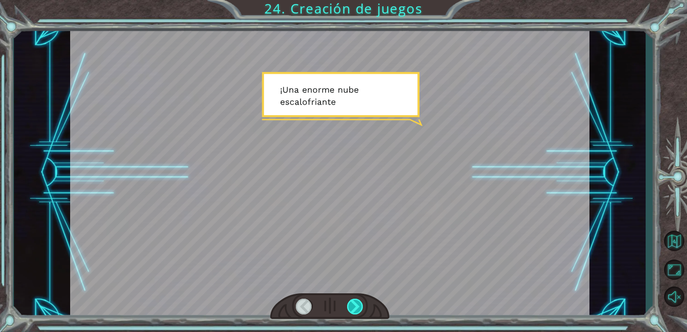
click at [354, 307] on div at bounding box center [355, 307] width 17 height 16
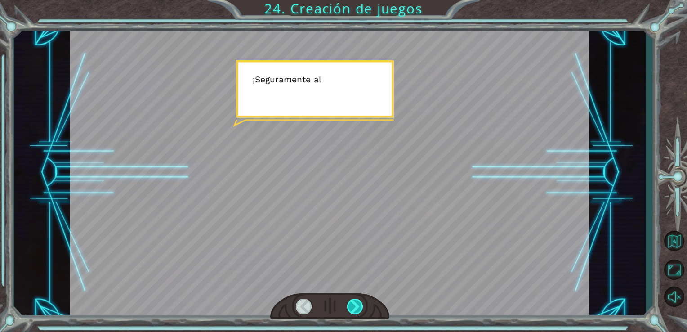
click at [354, 307] on div at bounding box center [355, 307] width 17 height 16
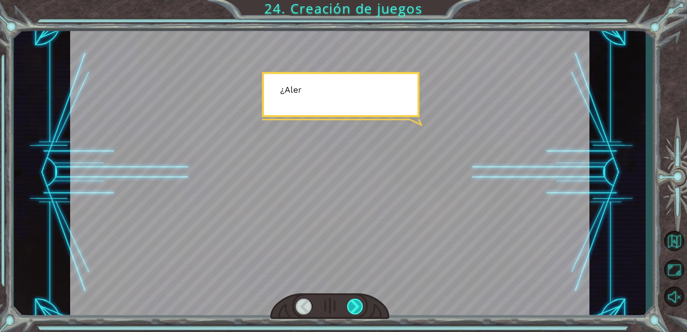
click at [354, 307] on div at bounding box center [355, 307] width 17 height 16
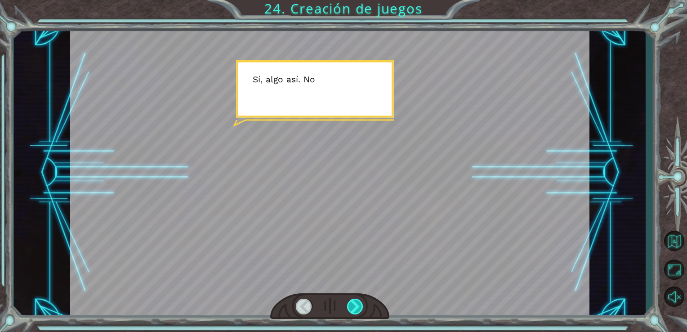
click at [354, 307] on div at bounding box center [355, 307] width 17 height 16
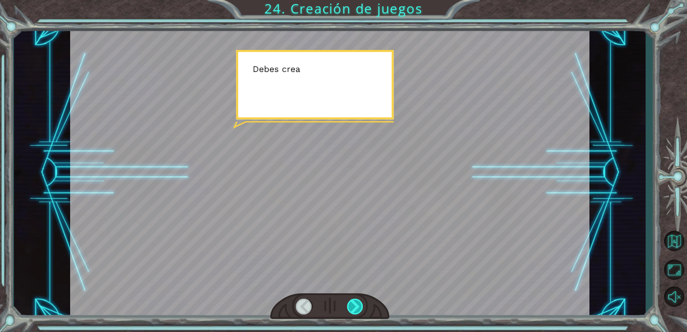
click at [354, 304] on div at bounding box center [355, 307] width 17 height 16
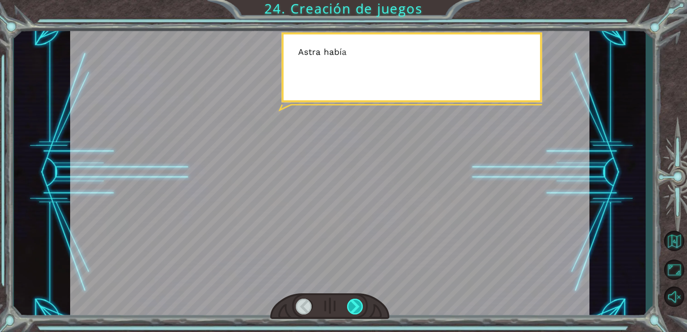
click at [354, 304] on div at bounding box center [355, 307] width 17 height 16
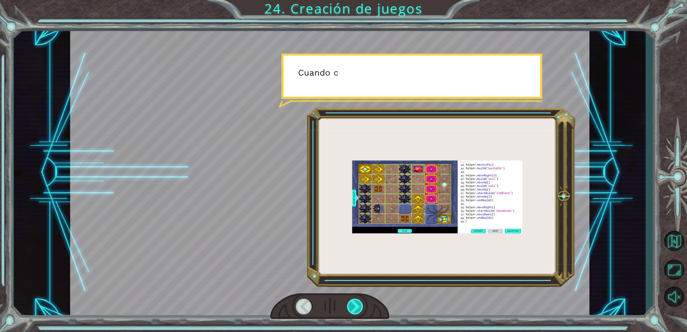
click at [354, 304] on div at bounding box center [355, 307] width 17 height 16
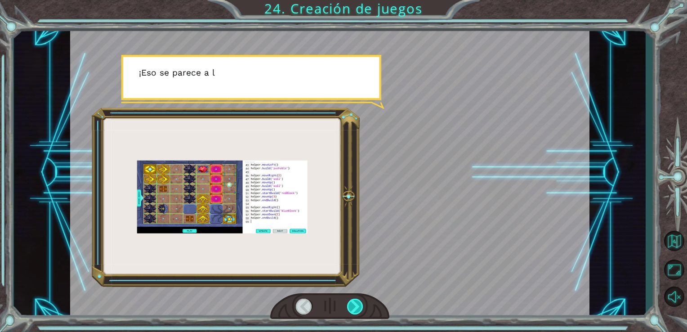
click at [354, 304] on div at bounding box center [355, 307] width 17 height 16
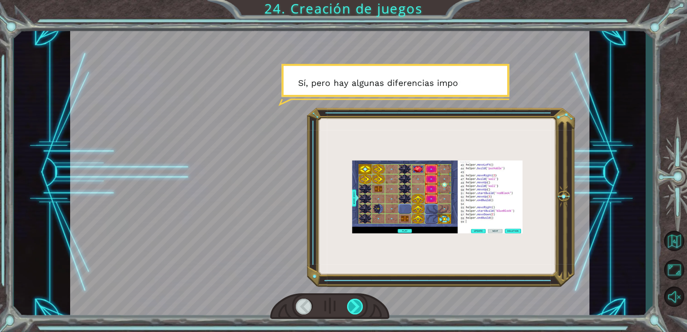
click at [354, 302] on div at bounding box center [355, 307] width 17 height 16
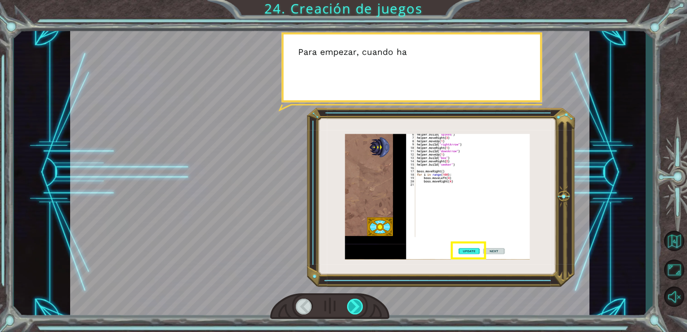
click at [354, 302] on div at bounding box center [355, 307] width 17 height 16
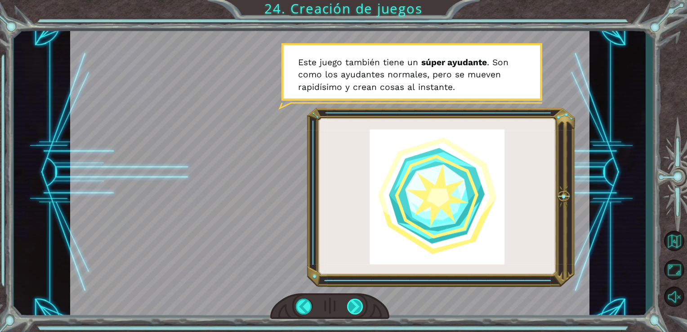
click at [354, 302] on div at bounding box center [355, 307] width 17 height 16
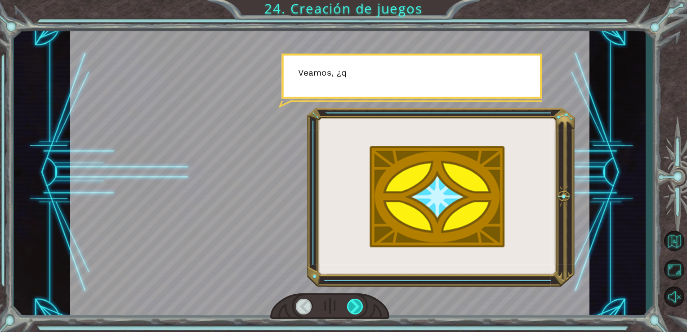
click at [354, 302] on div at bounding box center [355, 307] width 17 height 16
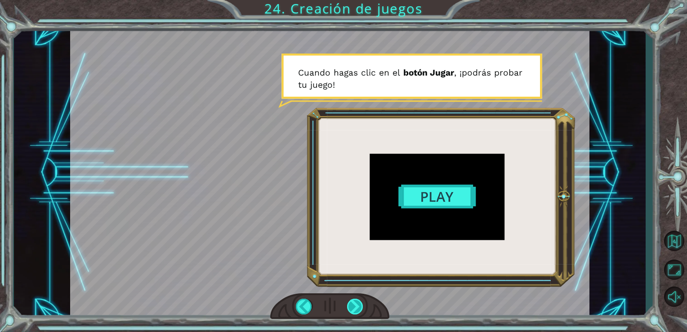
click at [354, 302] on div at bounding box center [355, 307] width 17 height 16
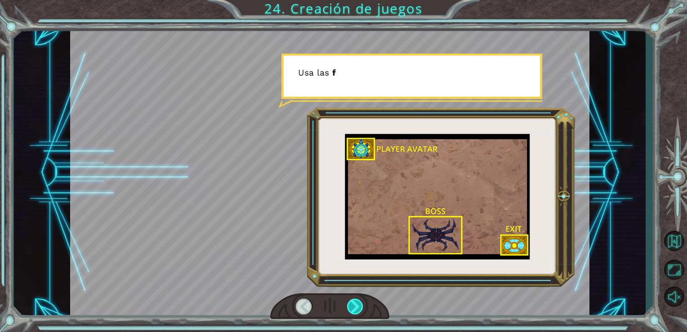
click at [354, 302] on div at bounding box center [355, 307] width 17 height 16
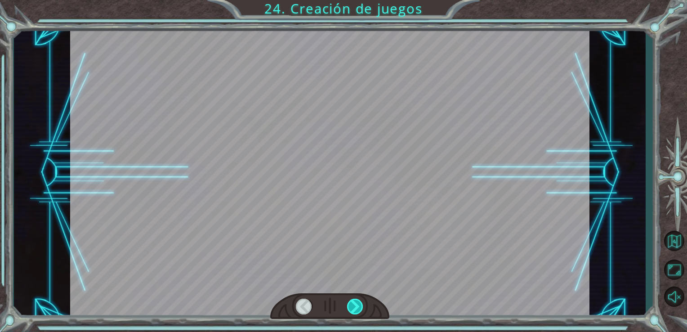
click at [354, 302] on div at bounding box center [355, 307] width 17 height 16
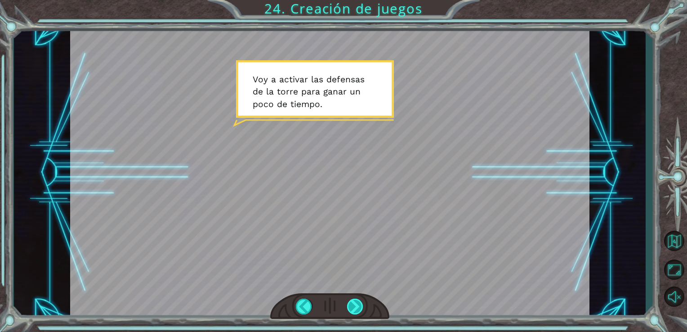
click at [354, 302] on div at bounding box center [355, 307] width 17 height 16
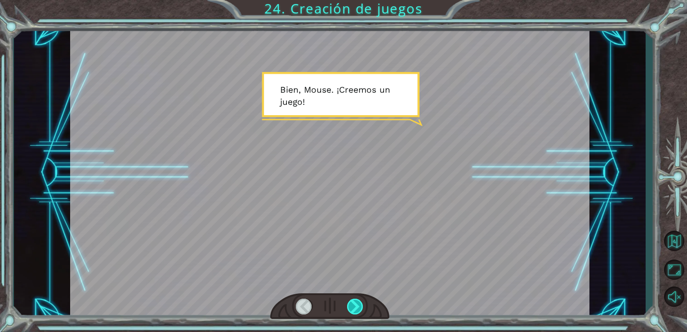
click at [354, 302] on div at bounding box center [355, 307] width 17 height 16
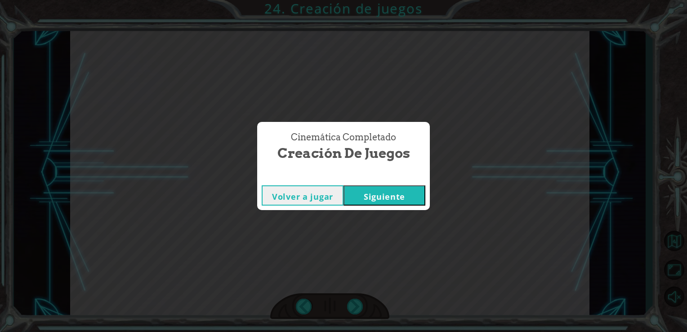
click at [385, 195] on button "Siguiente" at bounding box center [385, 195] width 82 height 20
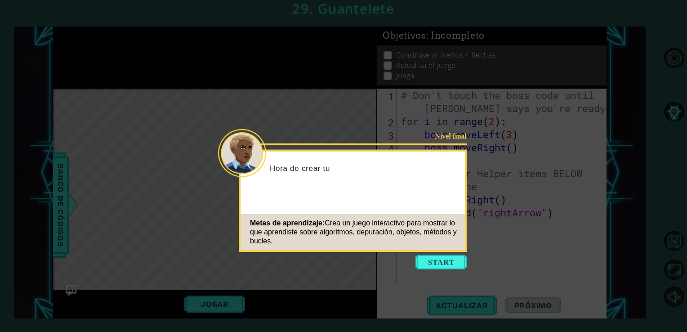
click at [442, 272] on icon at bounding box center [343, 166] width 687 height 332
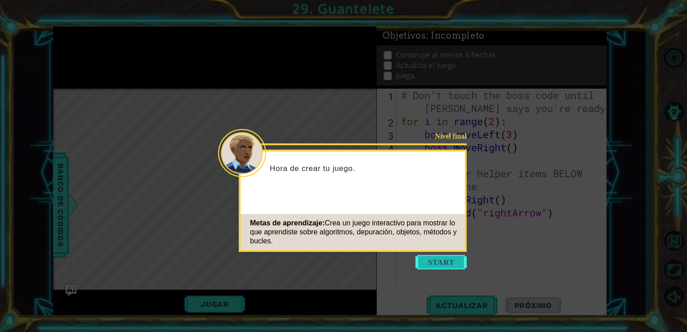
click at [428, 259] on button "Start" at bounding box center [440, 262] width 51 height 14
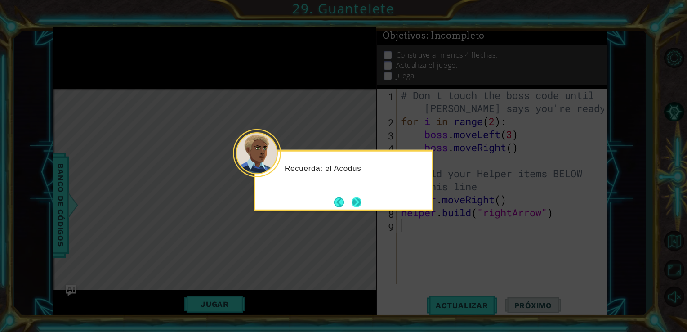
click at [359, 202] on button "Next" at bounding box center [356, 201] width 11 height 11
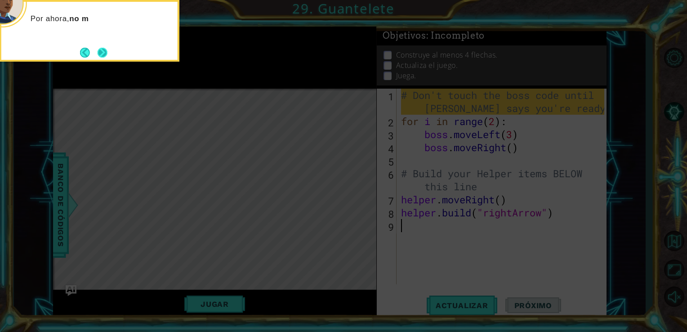
click at [107, 57] on button "Next" at bounding box center [103, 53] width 10 height 10
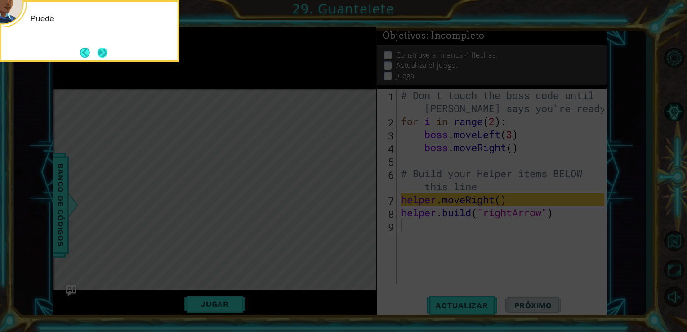
click at [107, 56] on button "Next" at bounding box center [103, 53] width 10 height 10
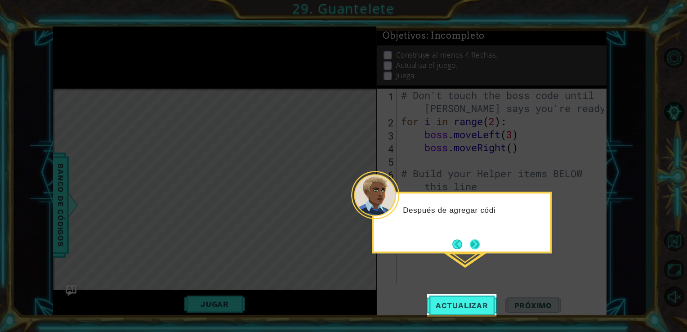
click at [480, 241] on button "Next" at bounding box center [475, 244] width 10 height 10
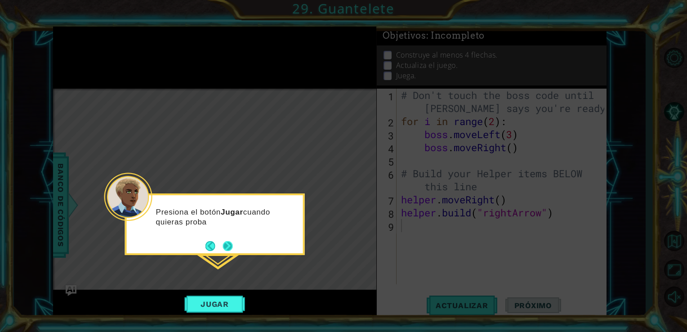
click at [232, 242] on button "Next" at bounding box center [228, 246] width 10 height 10
